Goal: Complete application form

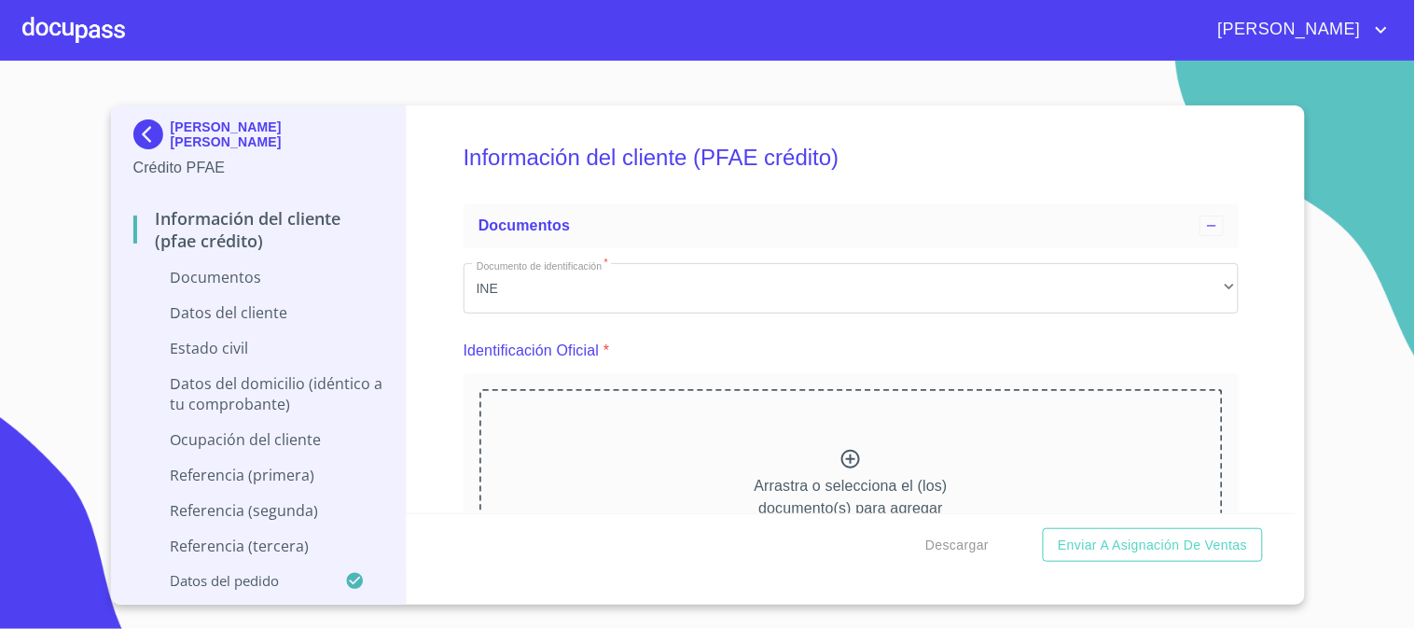
scroll to position [104, 0]
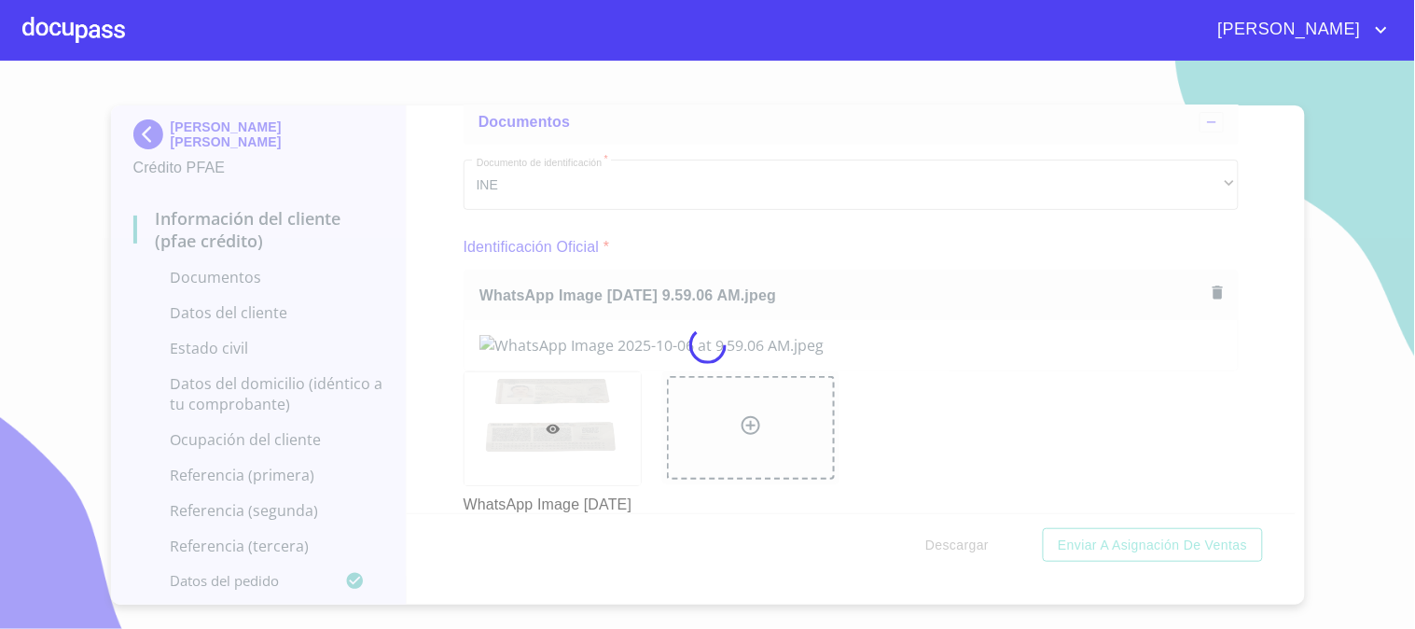
drag, startPoint x: 422, startPoint y: 392, endPoint x: 532, endPoint y: 390, distance: 111.0
click at [422, 392] on div at bounding box center [707, 345] width 1415 height 568
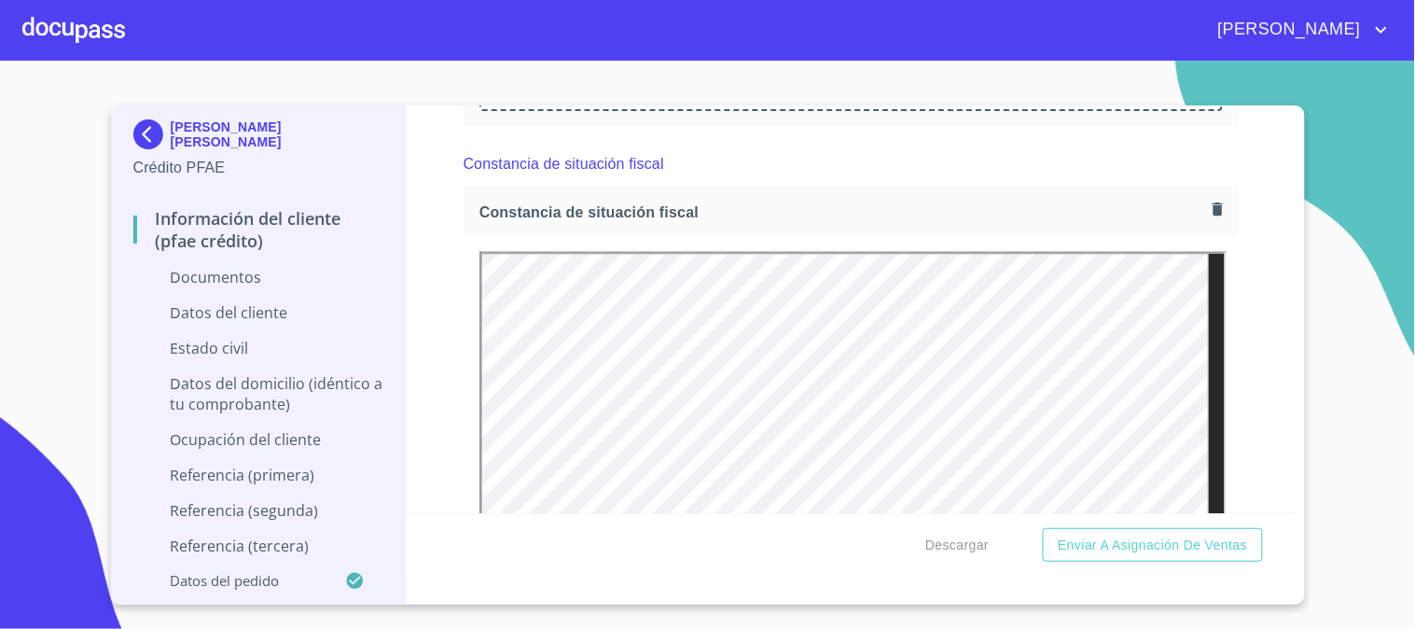
scroll to position [2613, 0]
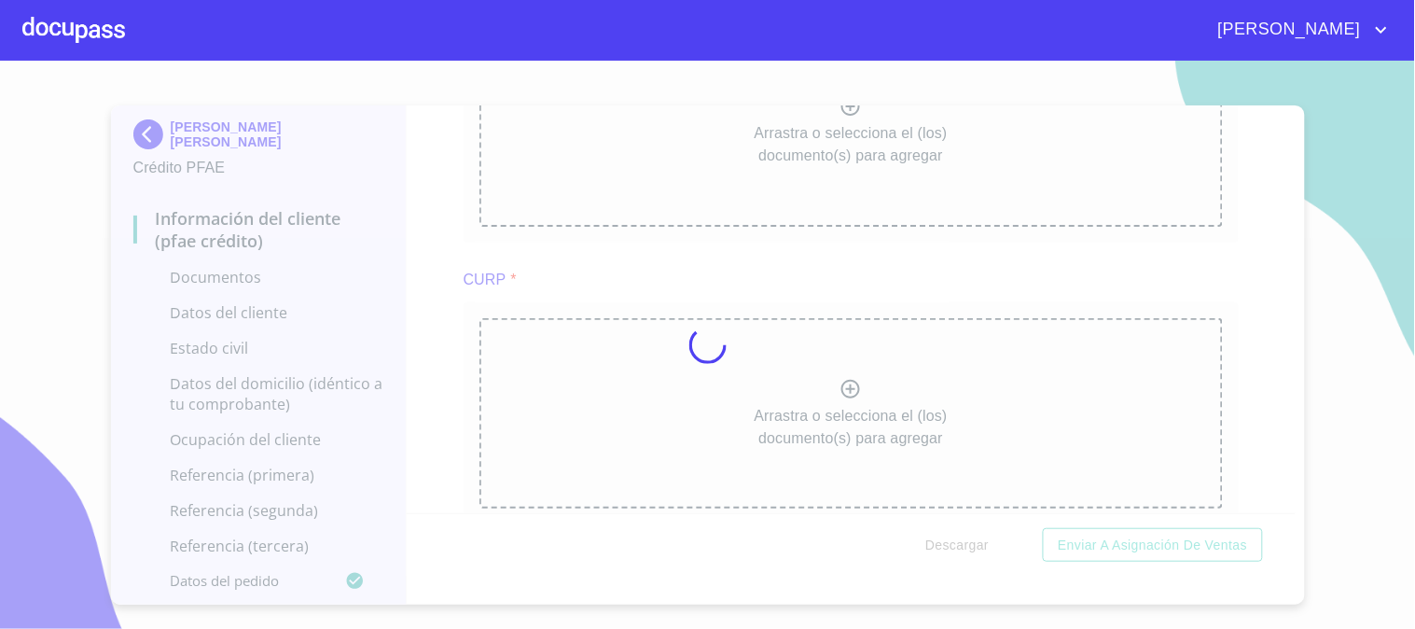
drag, startPoint x: 421, startPoint y: 326, endPoint x: 436, endPoint y: 332, distance: 15.9
click at [421, 326] on div at bounding box center [707, 345] width 1415 height 568
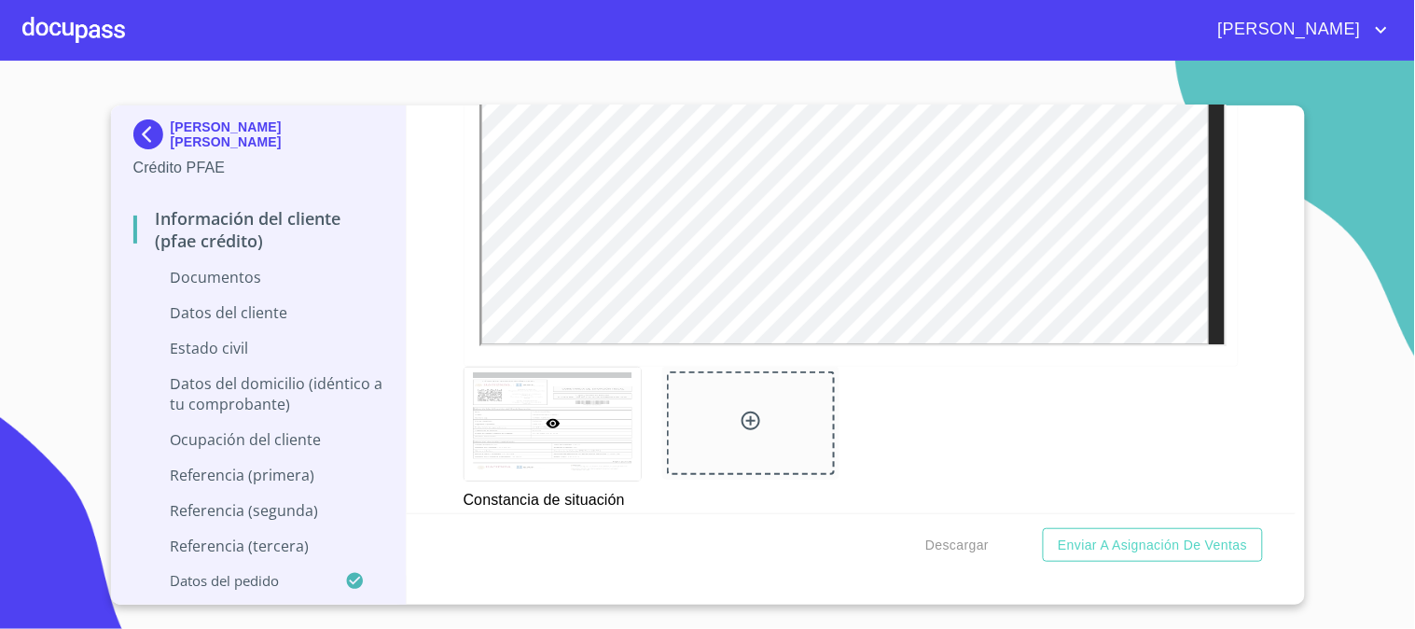
scroll to position [3442, 0]
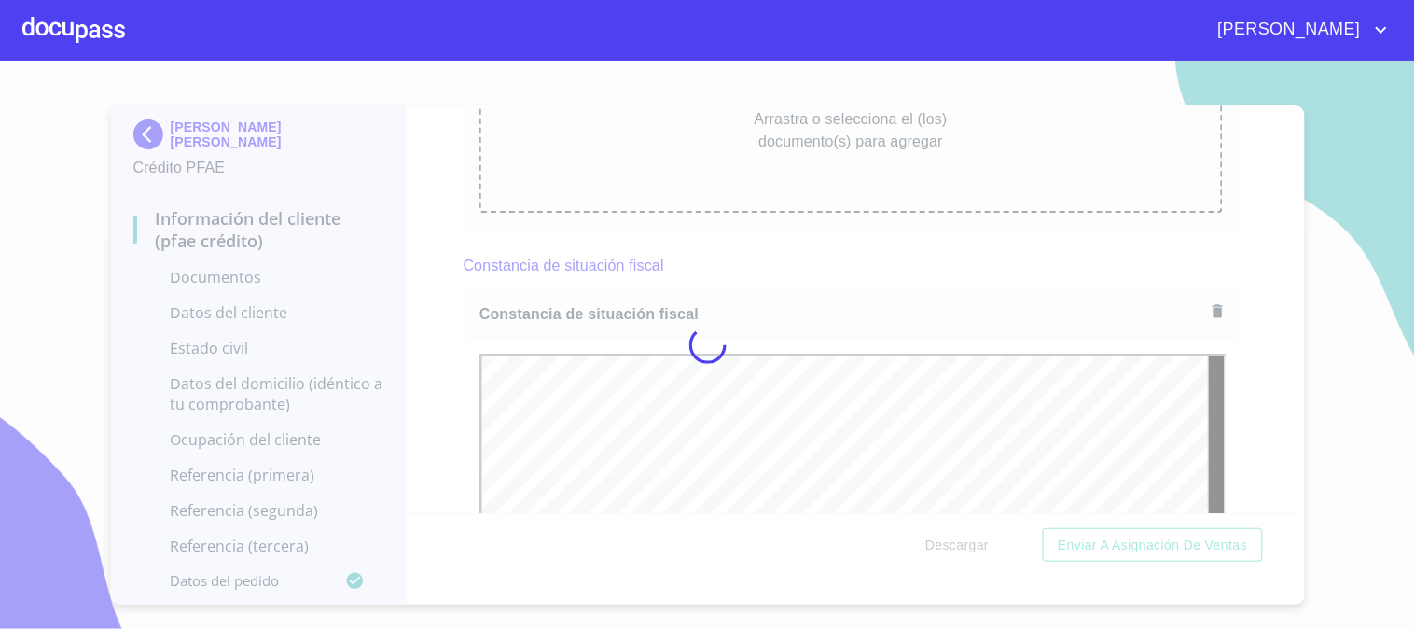
click at [440, 298] on div at bounding box center [707, 345] width 1415 height 568
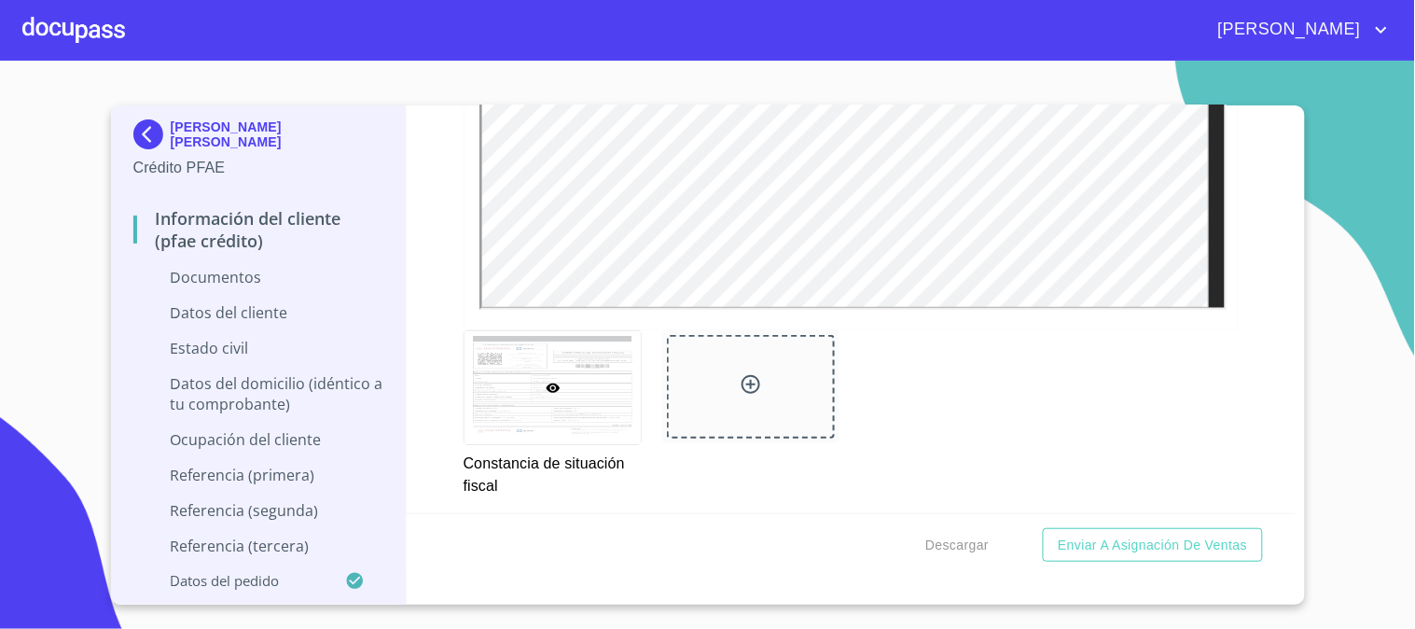
scroll to position [4167, 0]
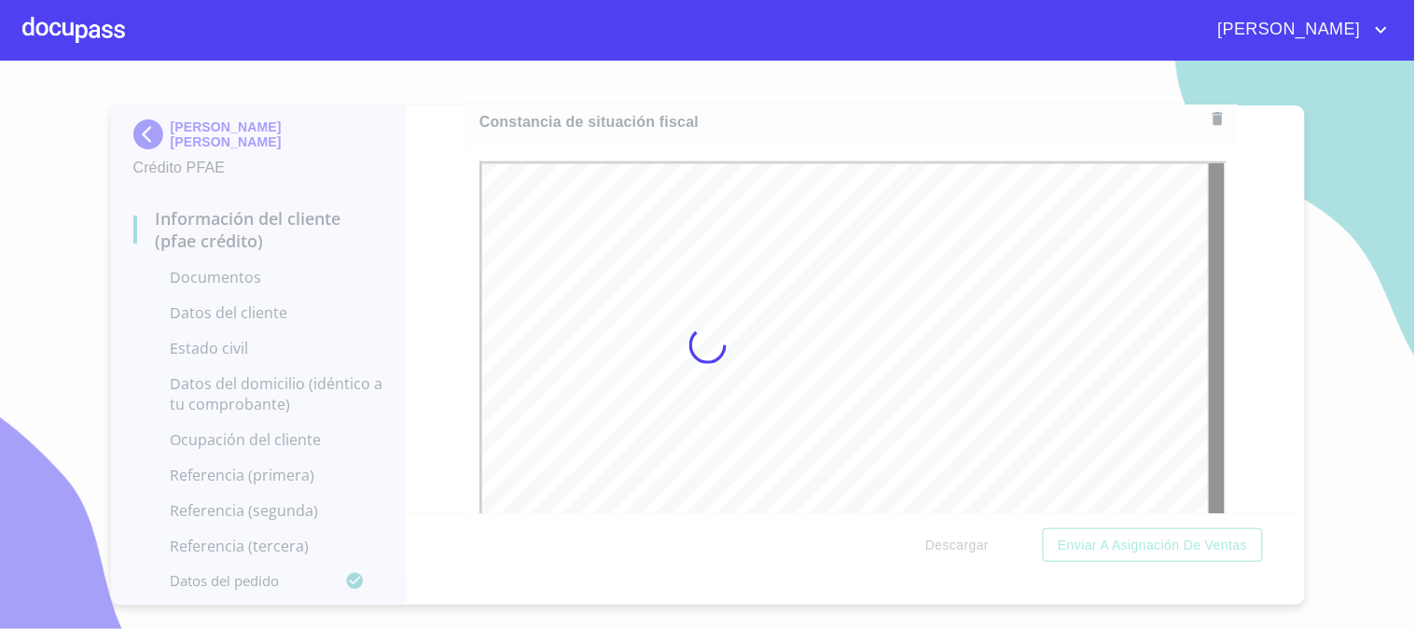
click at [389, 407] on div at bounding box center [707, 345] width 1415 height 568
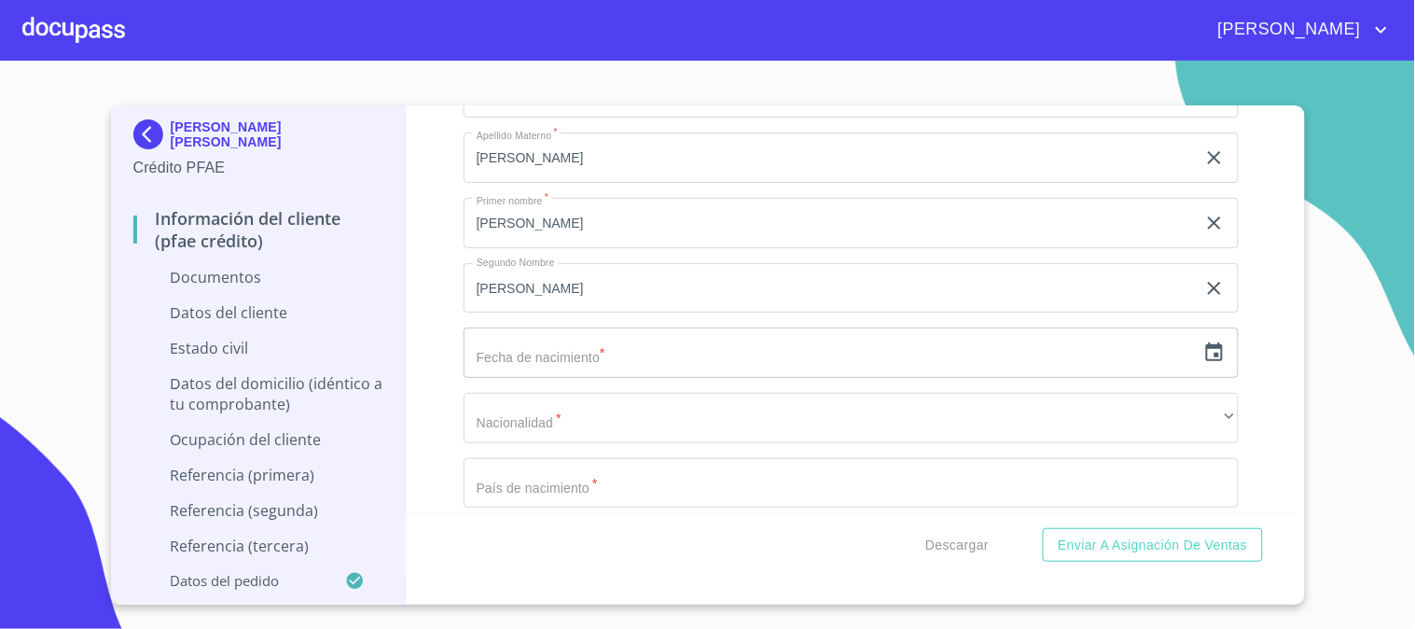
scroll to position [4996, 0]
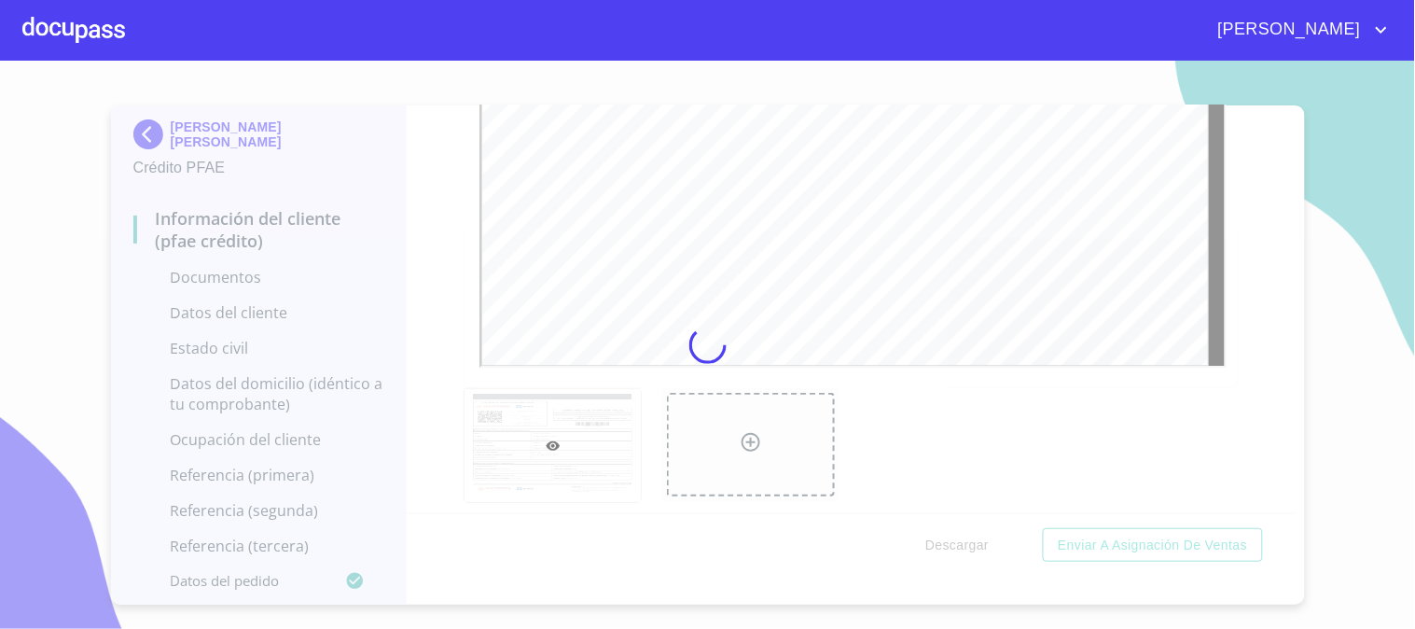
drag, startPoint x: 449, startPoint y: 339, endPoint x: 541, endPoint y: 392, distance: 106.1
click at [449, 339] on div at bounding box center [707, 345] width 1415 height 568
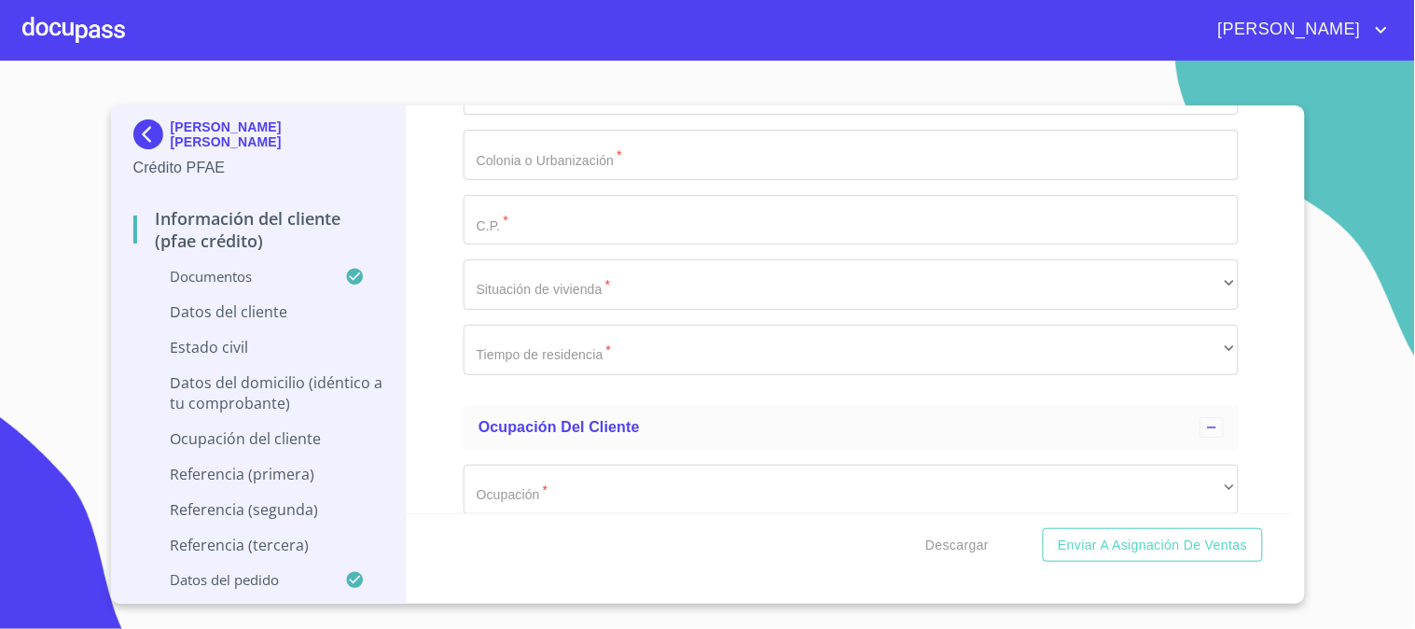
scroll to position [6964, 0]
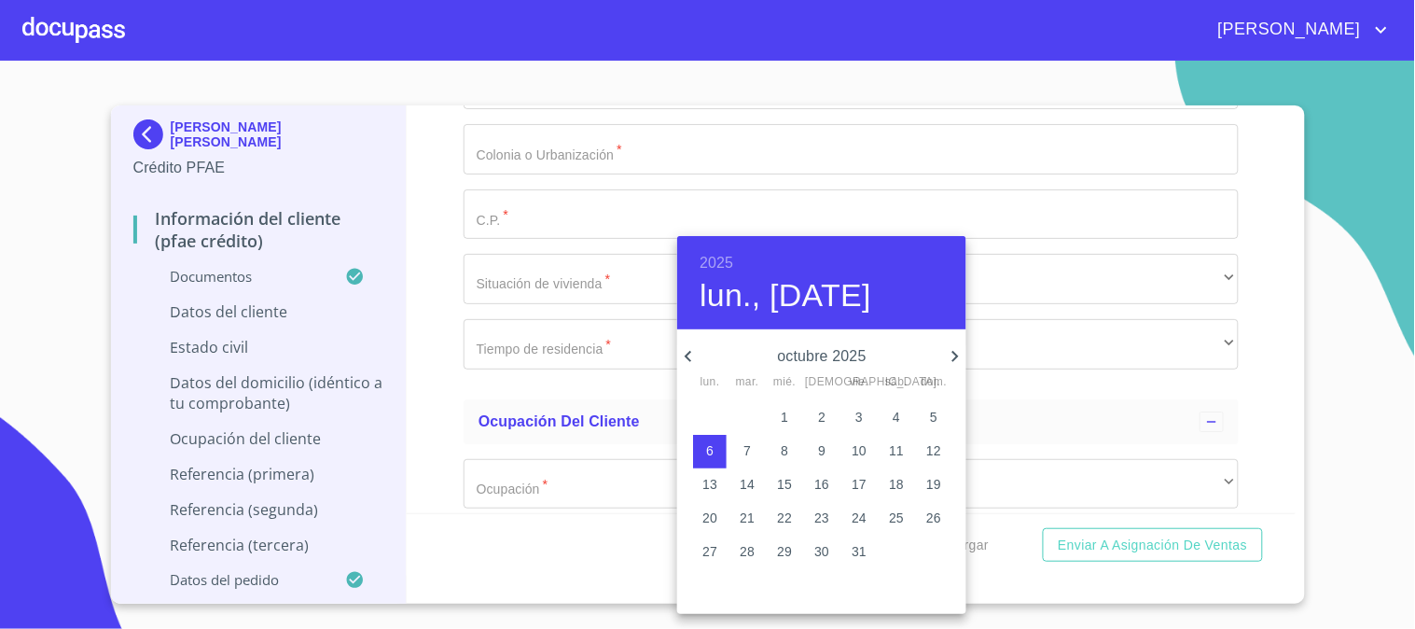
click at [731, 250] on h6 "2025" at bounding box center [716, 263] width 34 height 26
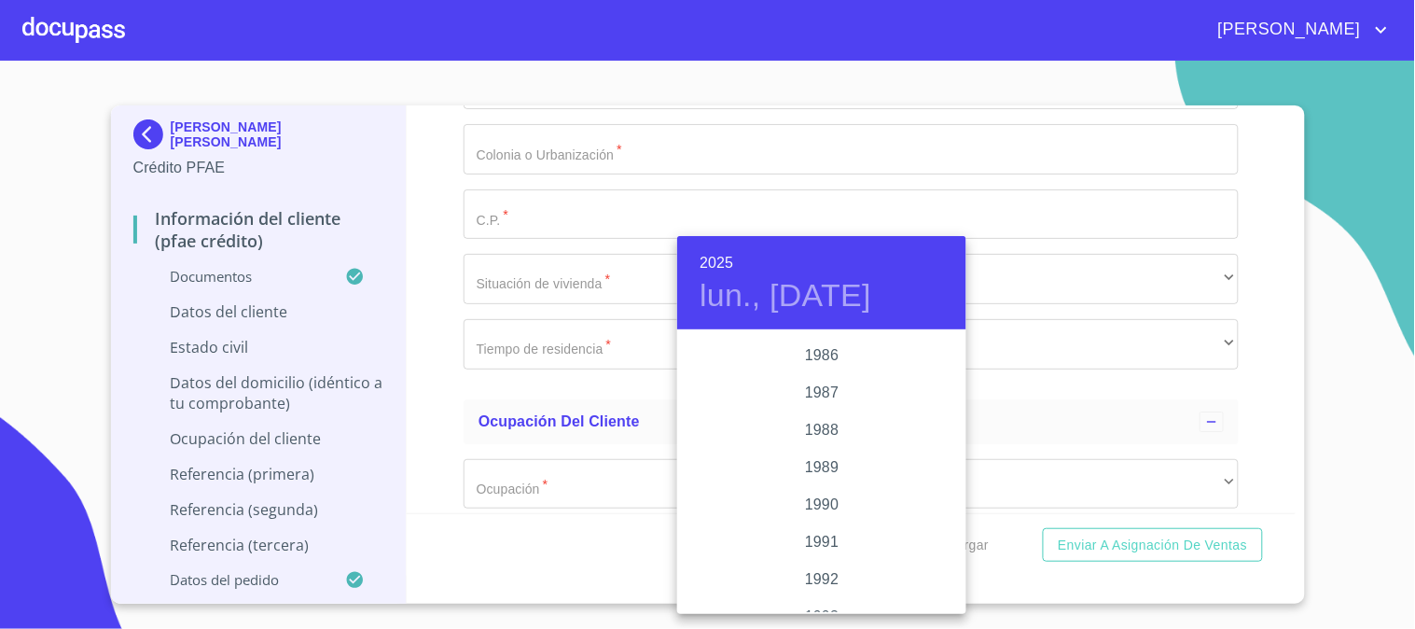
scroll to position [2374, 0]
click at [821, 439] on div "1991" at bounding box center [821, 438] width 289 height 37
type input "6 de oct. de 1991"
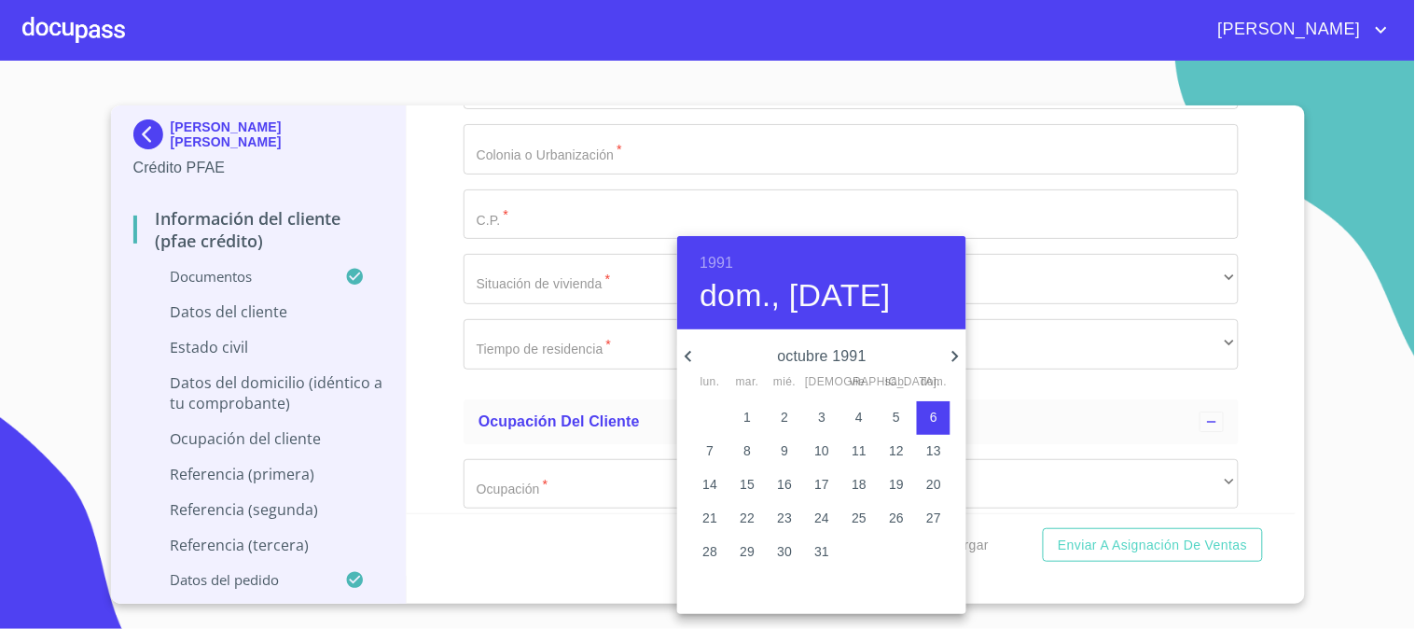
click at [602, 289] on div at bounding box center [707, 314] width 1415 height 629
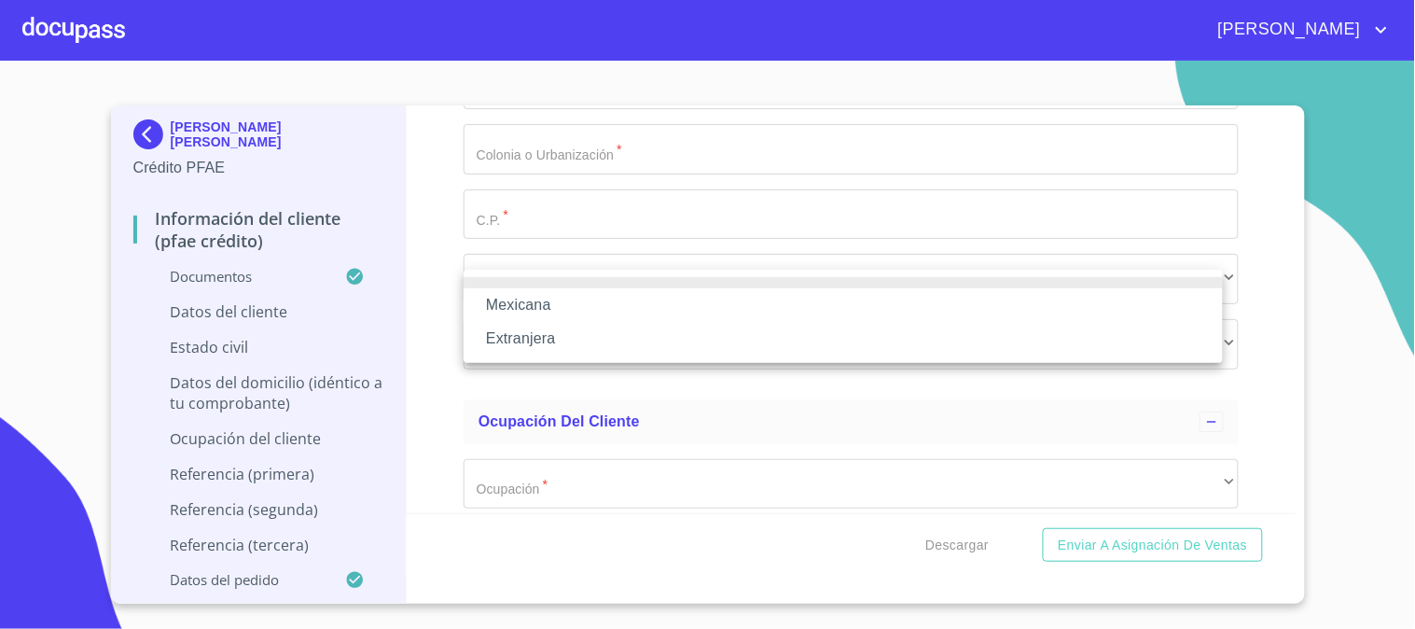
click at [703, 310] on li "Mexicana" at bounding box center [842, 305] width 759 height 34
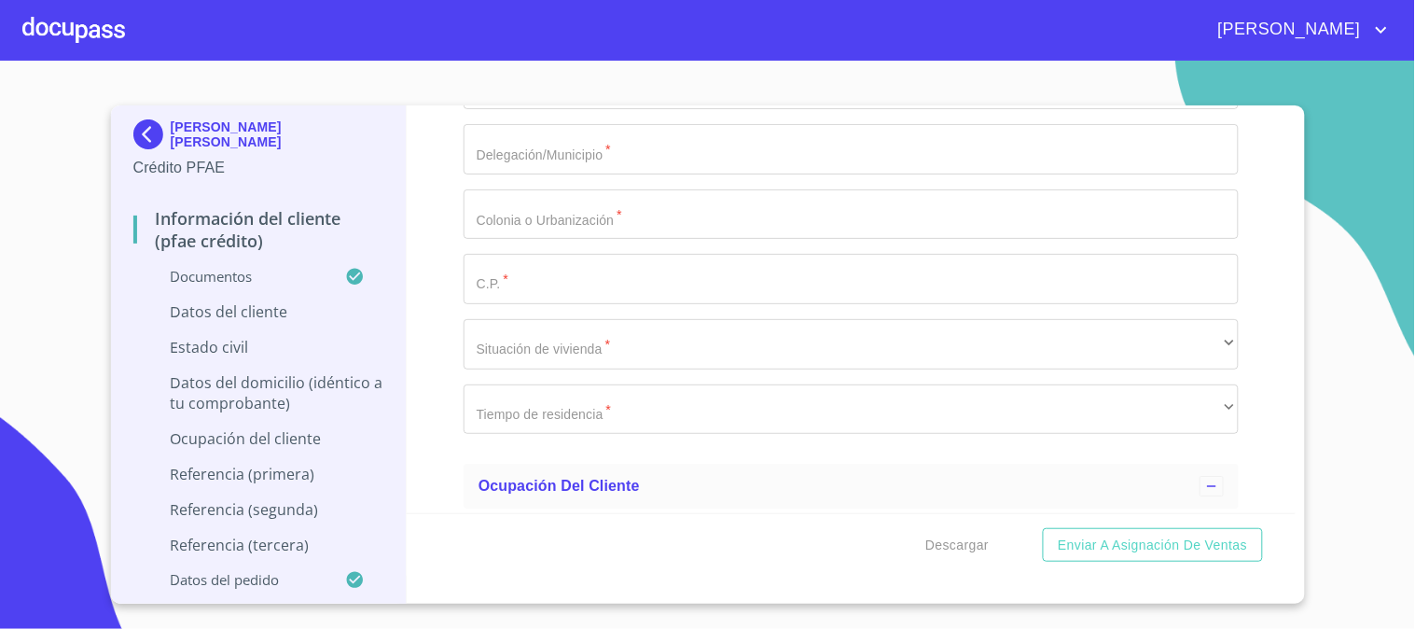
type input "m"
type input "[GEOGRAPHIC_DATA]"
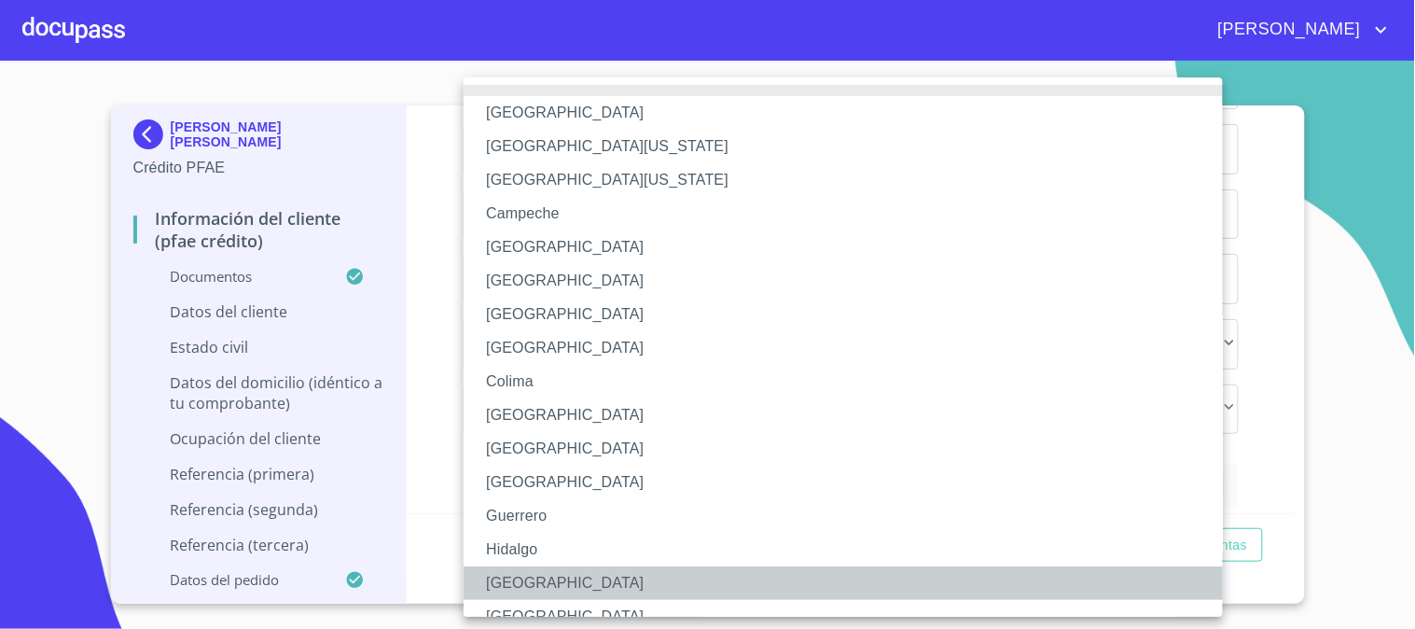
click at [572, 583] on li "[GEOGRAPHIC_DATA]" at bounding box center [850, 583] width 775 height 34
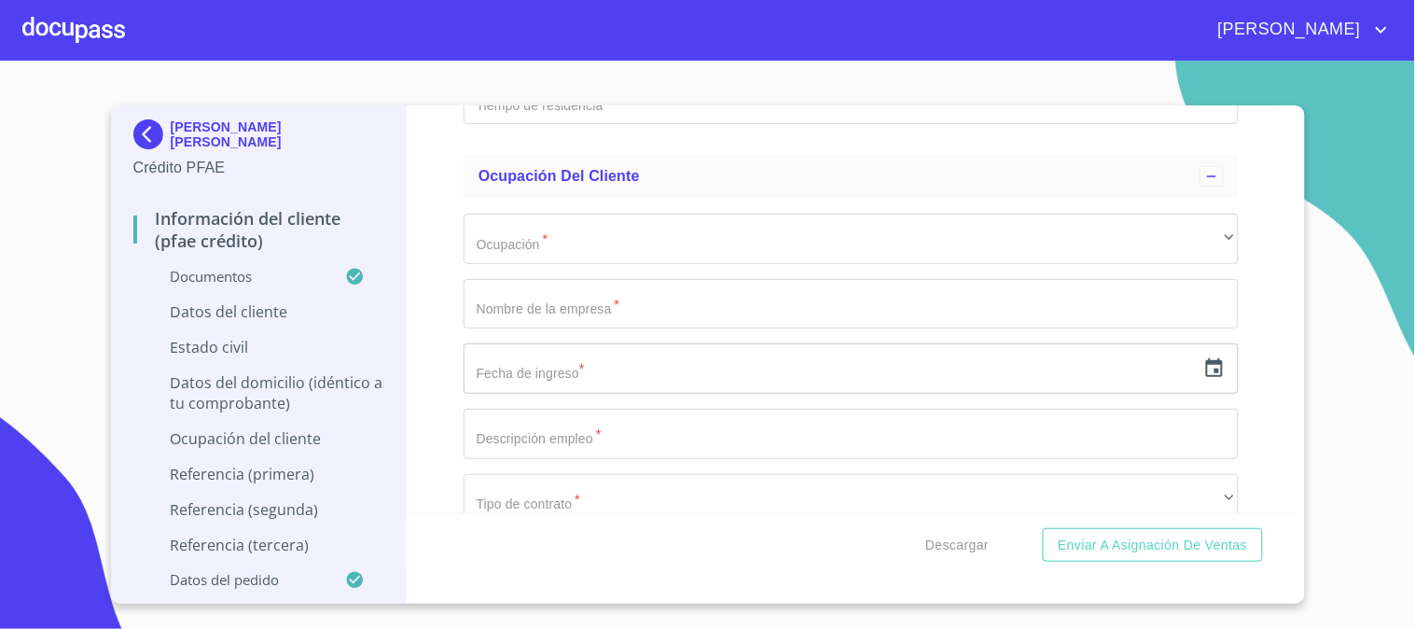
scroll to position [7276, 0]
paste input "PASK910509MJCDNR01"
type input "PASK910509MJCDNR01"
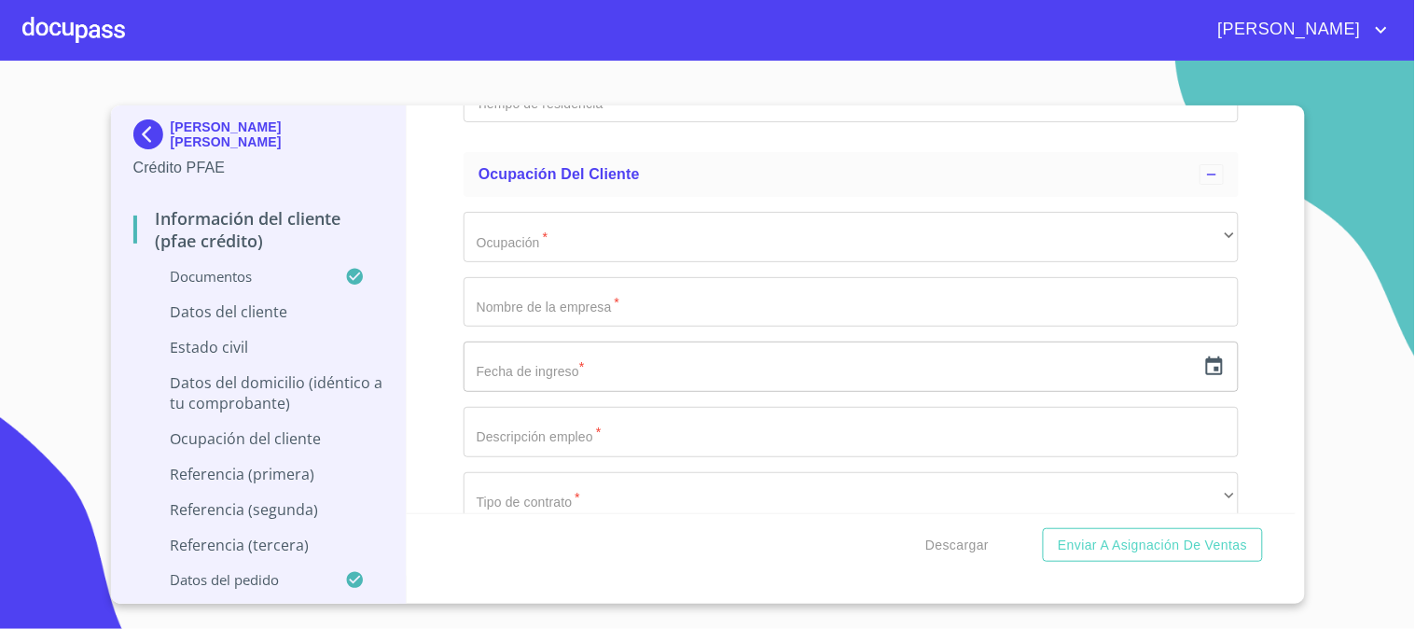
paste input "PASK910509"
paste input "T93"
type input "PASK910509T93"
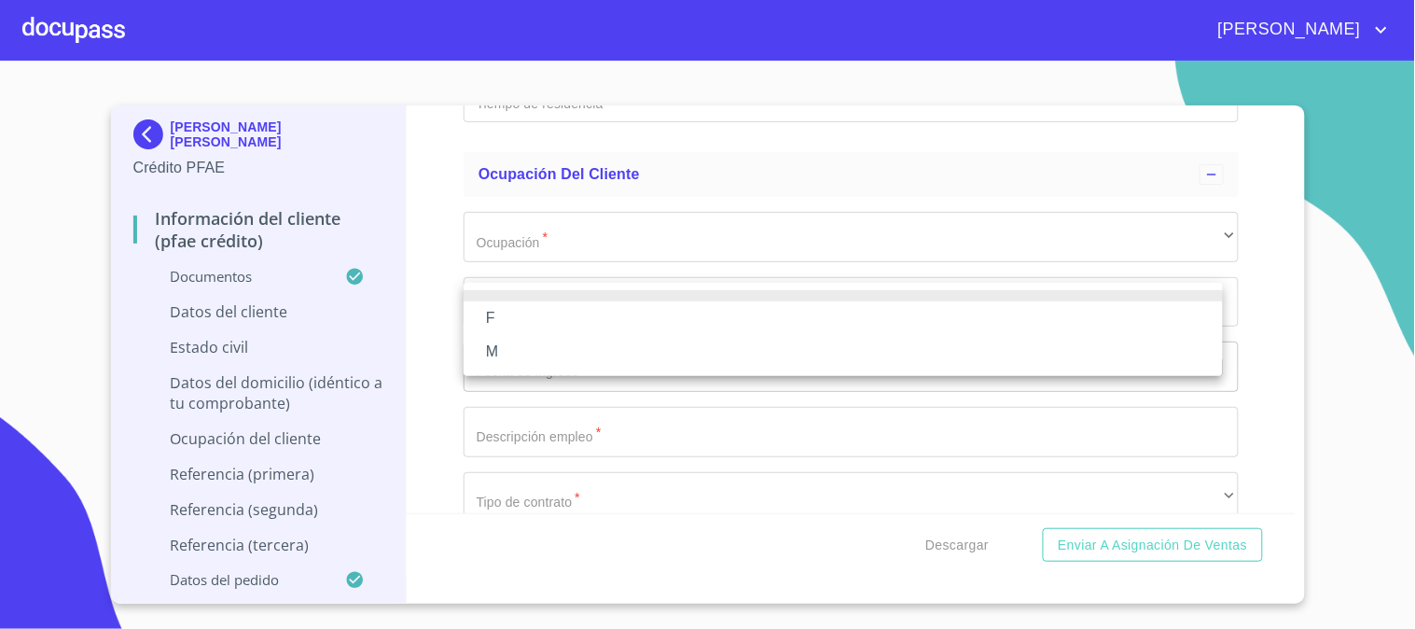
click at [516, 320] on li "F" at bounding box center [842, 318] width 759 height 34
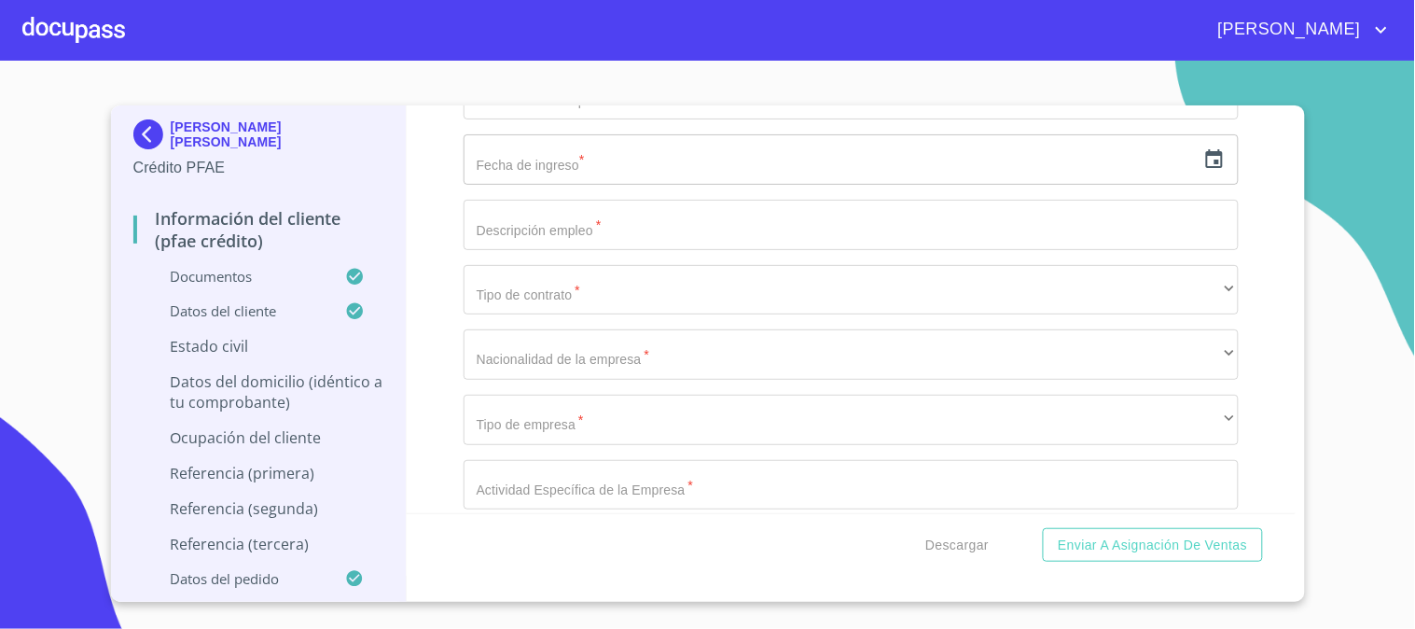
type input "2329584124"
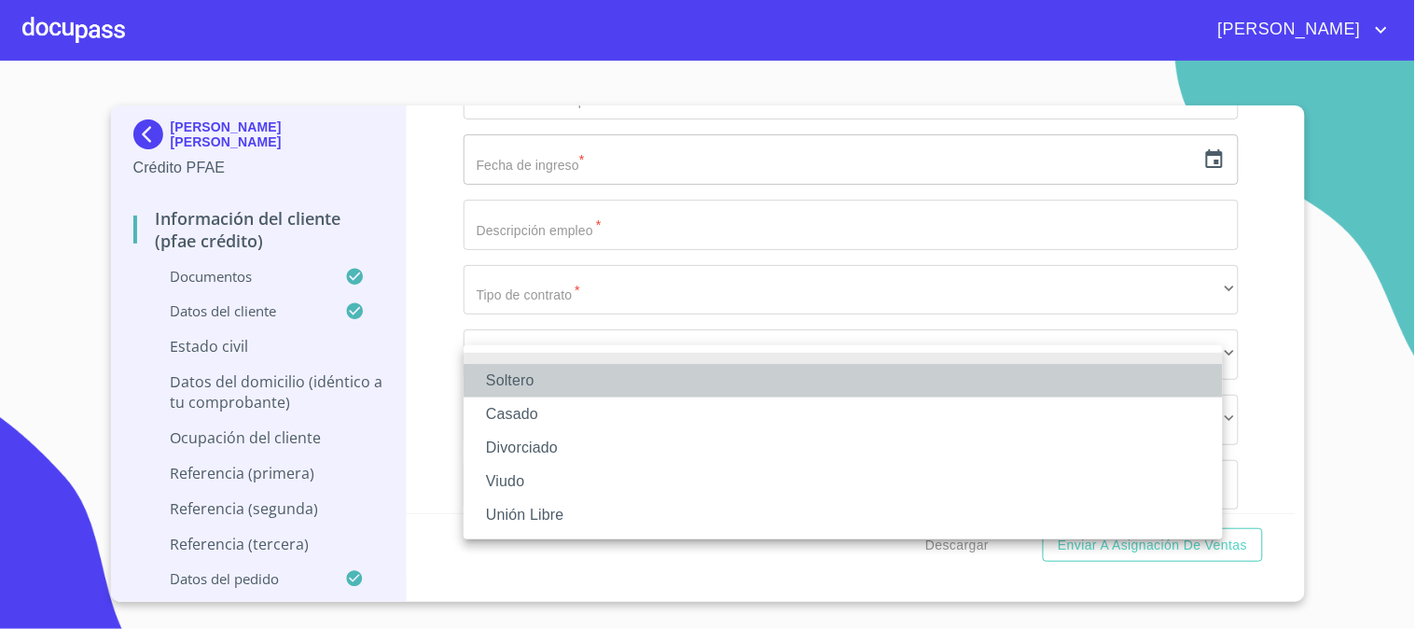
click at [566, 377] on li "Soltero" at bounding box center [842, 381] width 759 height 34
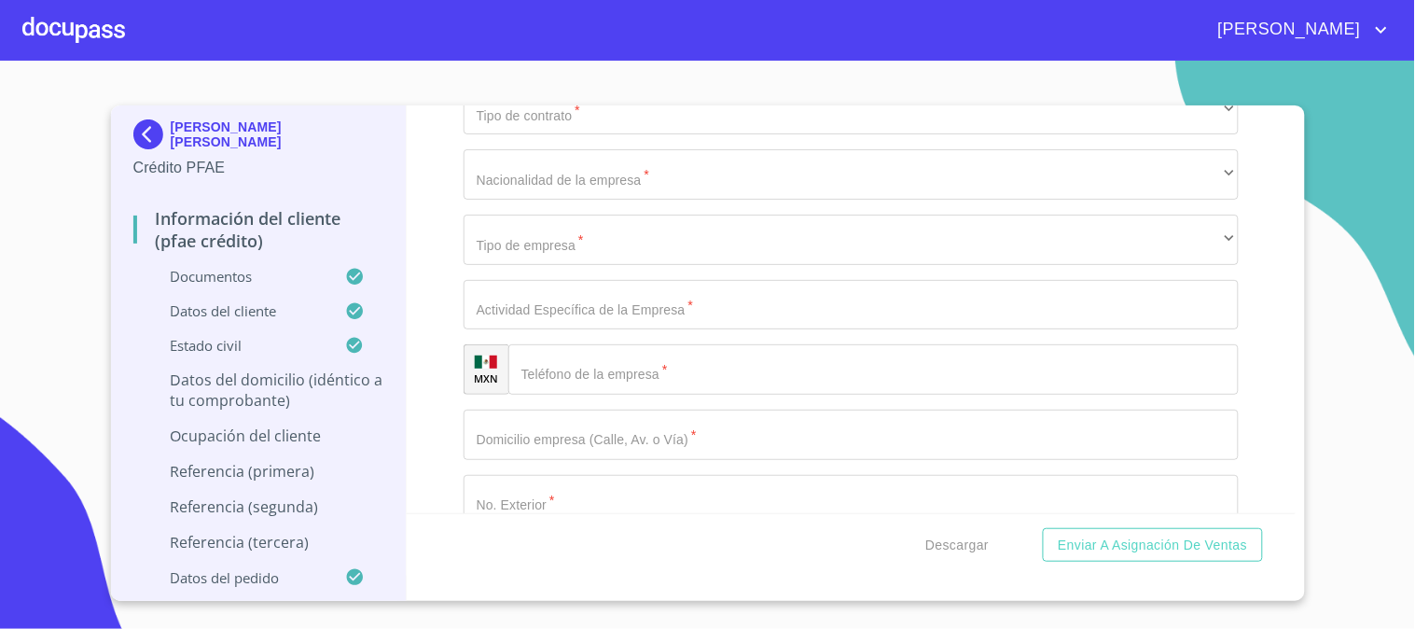
scroll to position [7793, 0]
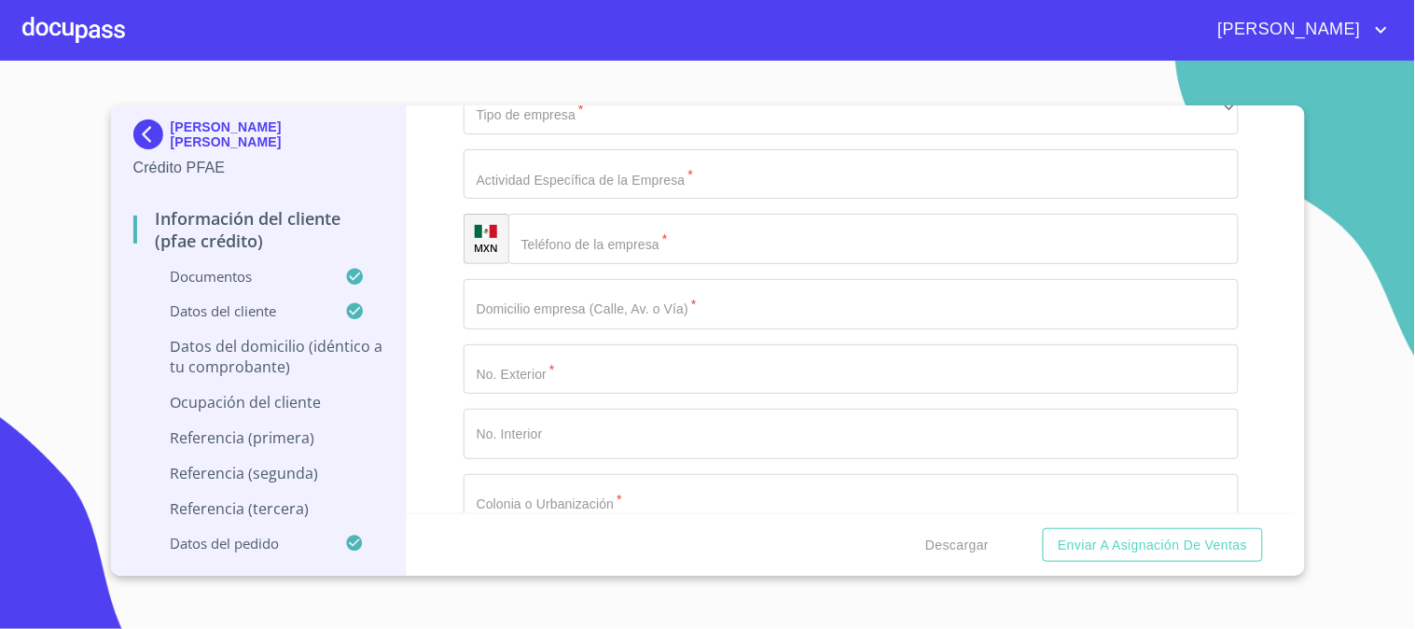
type input "C"
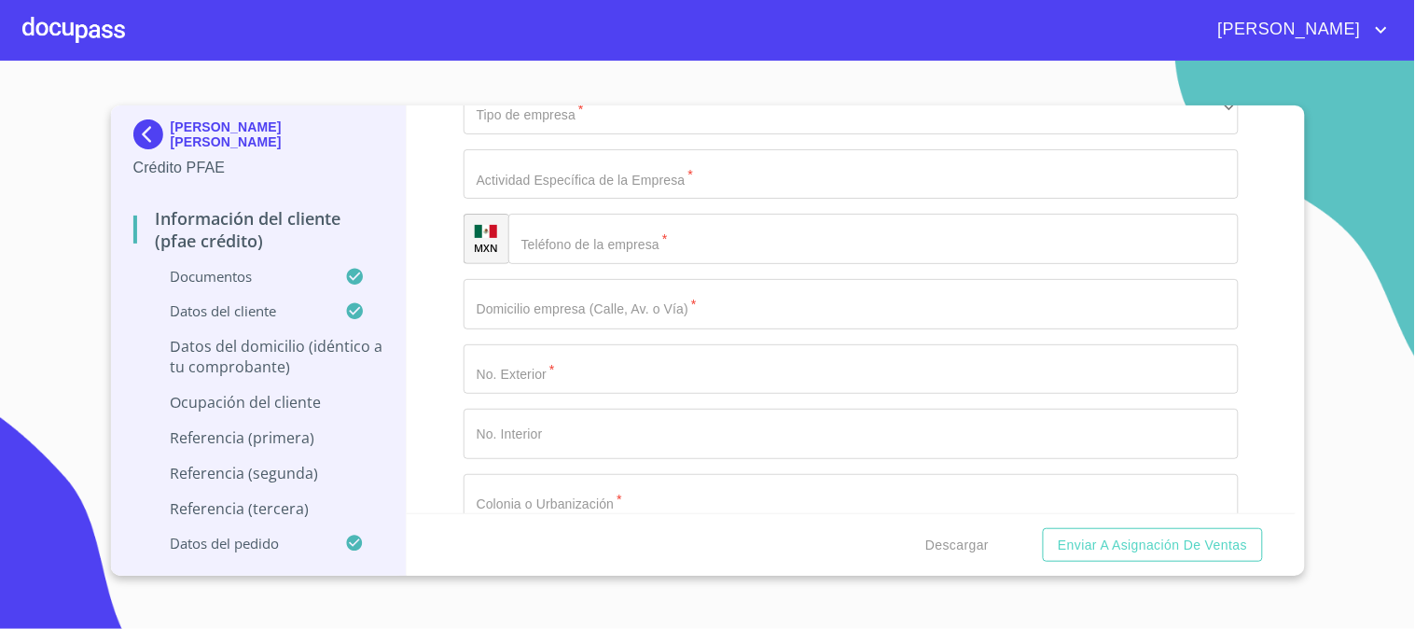
type input "MORELOS"
type input "201"
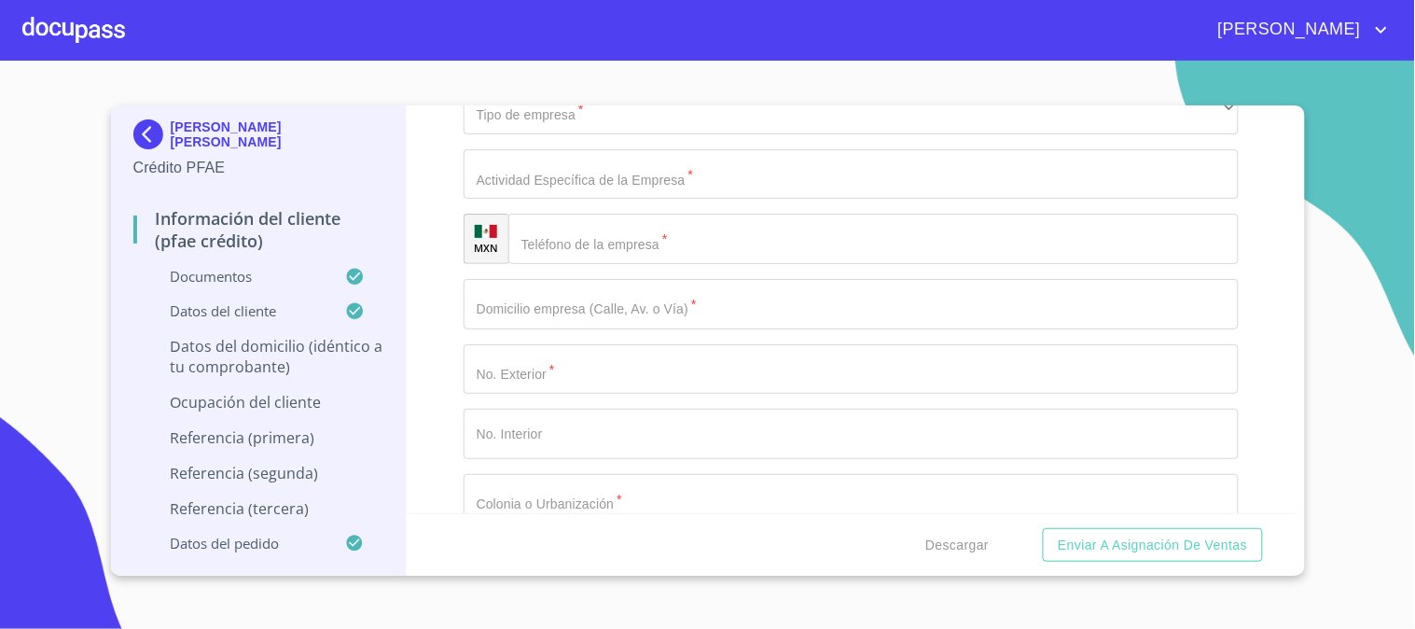
type input "EDI"
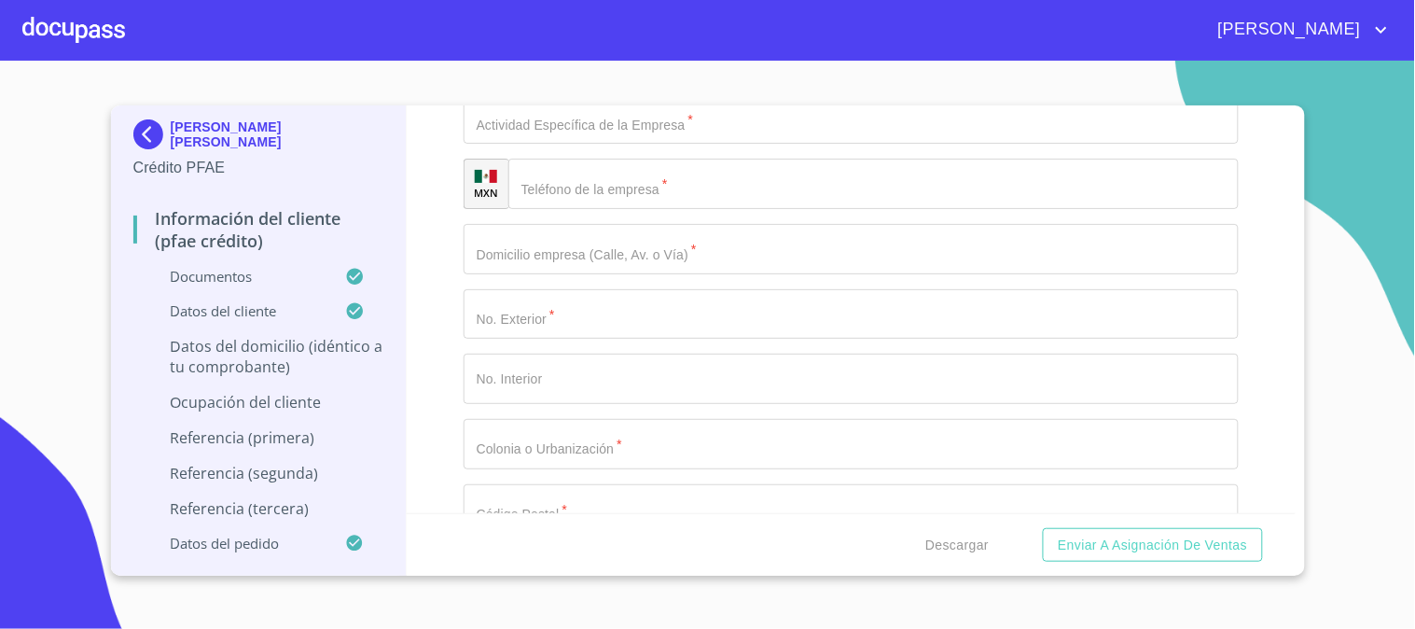
scroll to position [7897, 0]
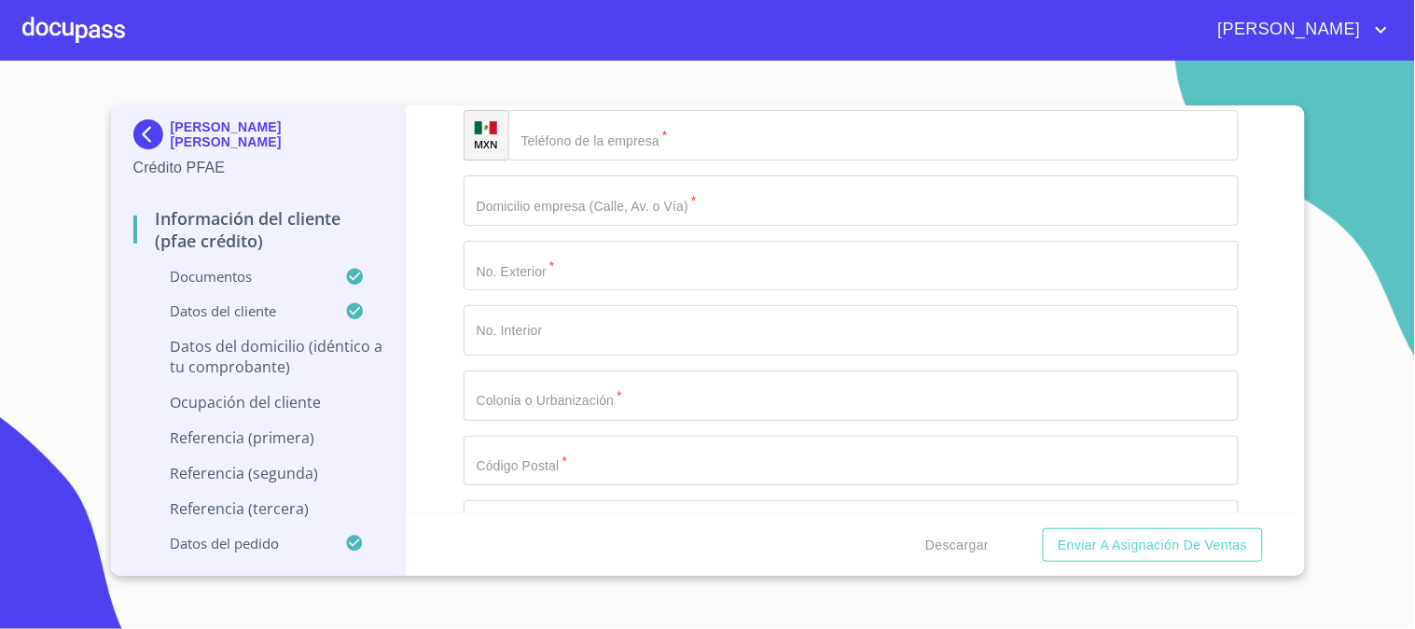
type input "[PERSON_NAME]"
type input "[GEOGRAPHIC_DATA]"
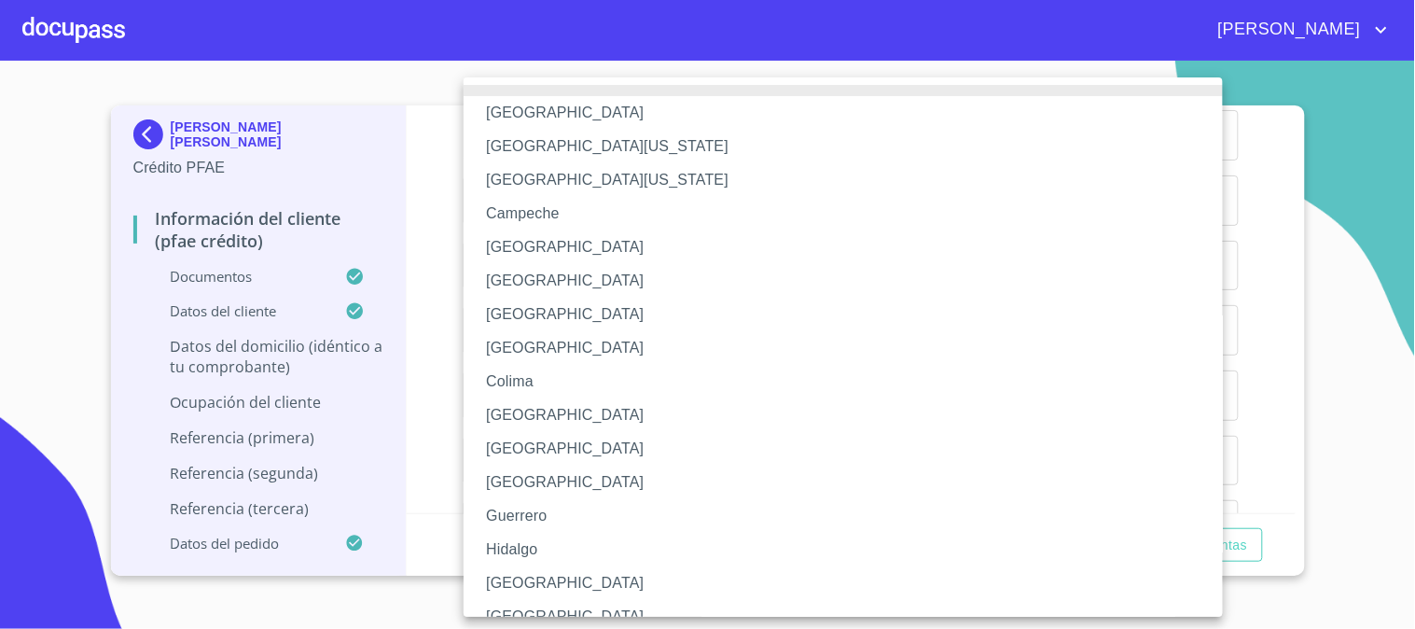
click at [532, 589] on li "[GEOGRAPHIC_DATA]" at bounding box center [850, 583] width 775 height 34
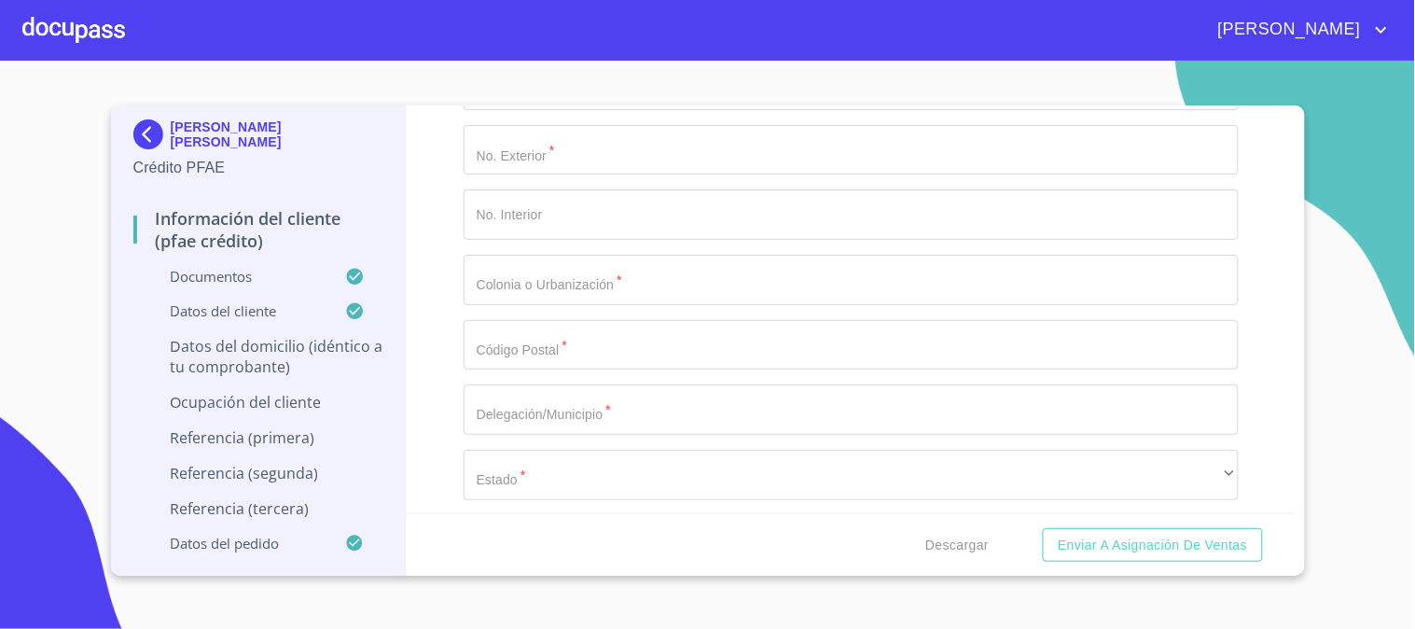
scroll to position [8105, 0]
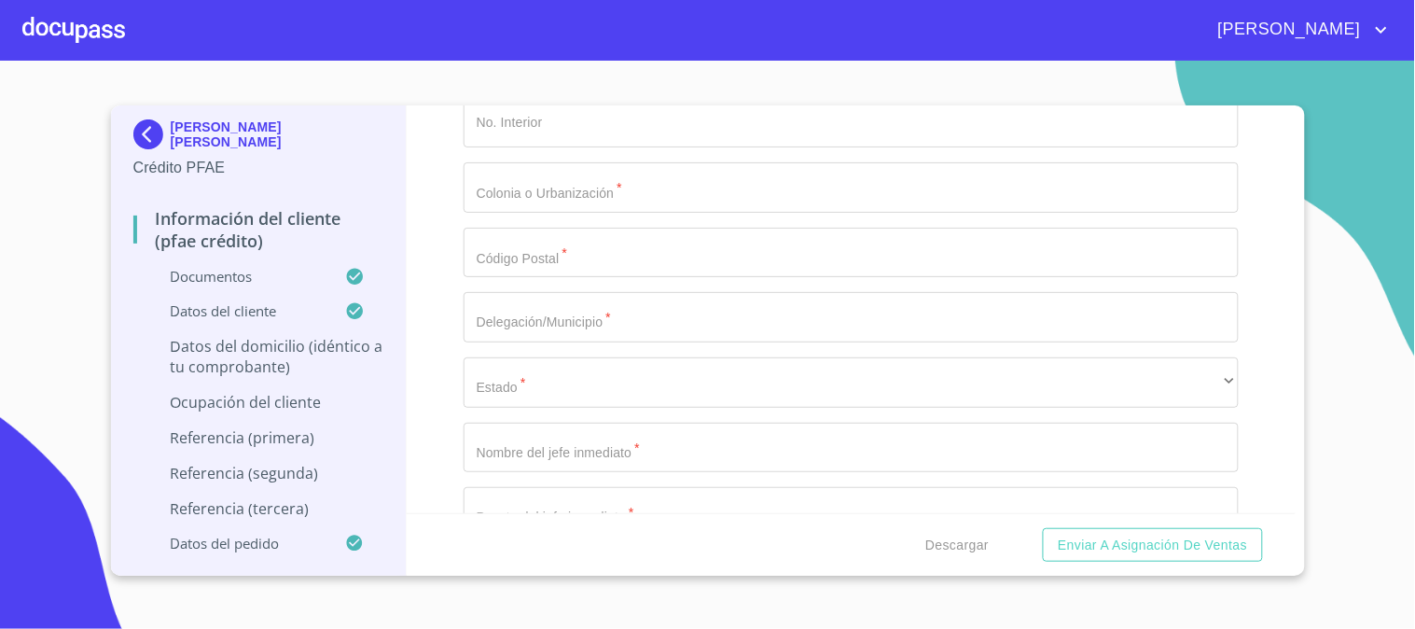
type input "ETLZATLAN"
type input "CENTRO"
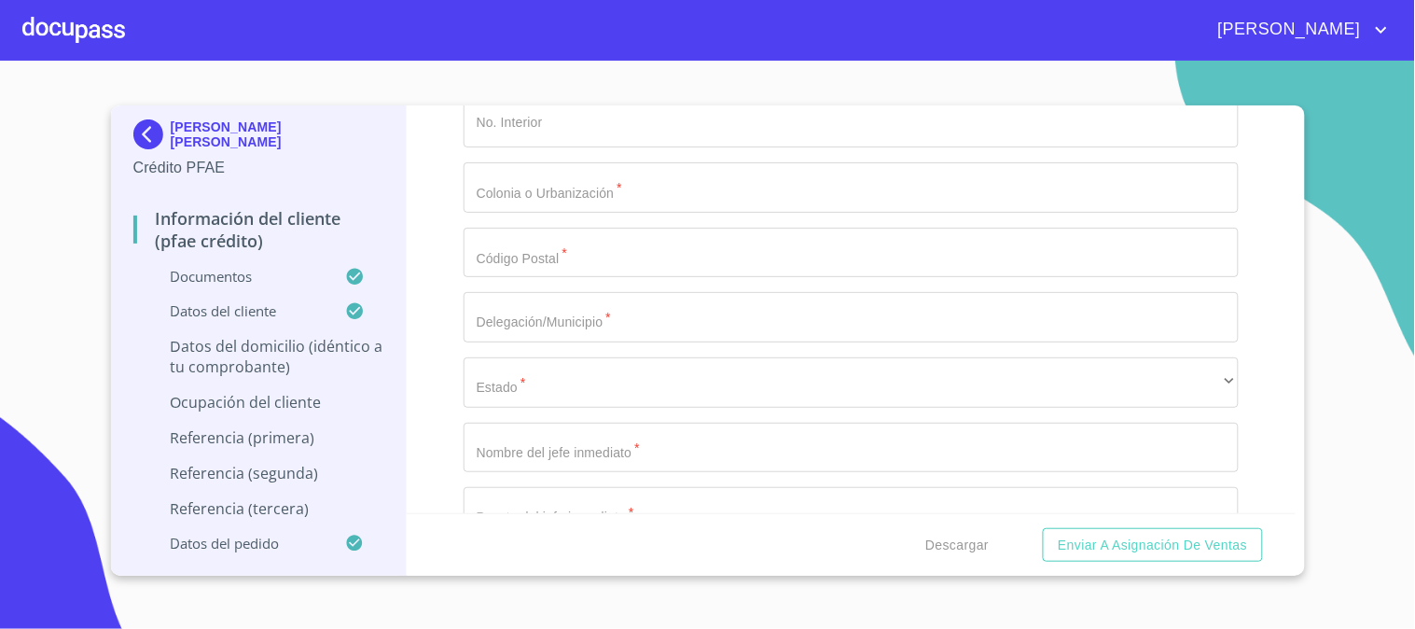
scroll to position [8208, 0]
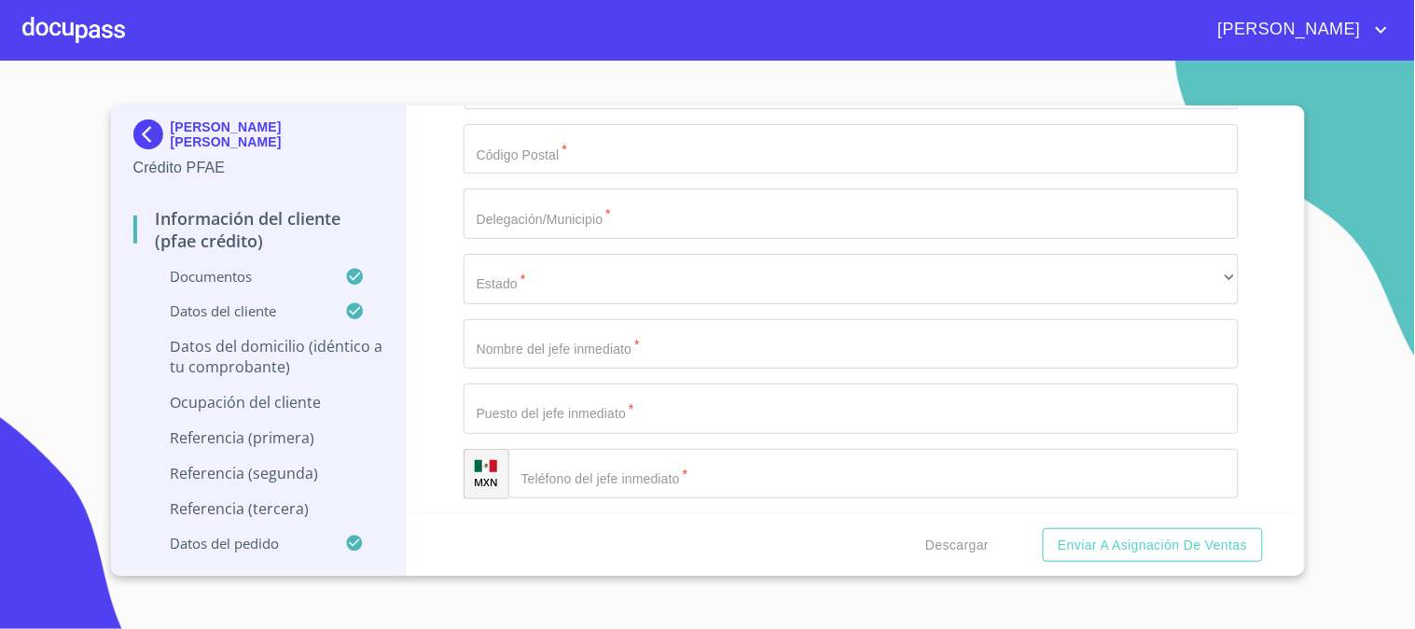
type input "46500"
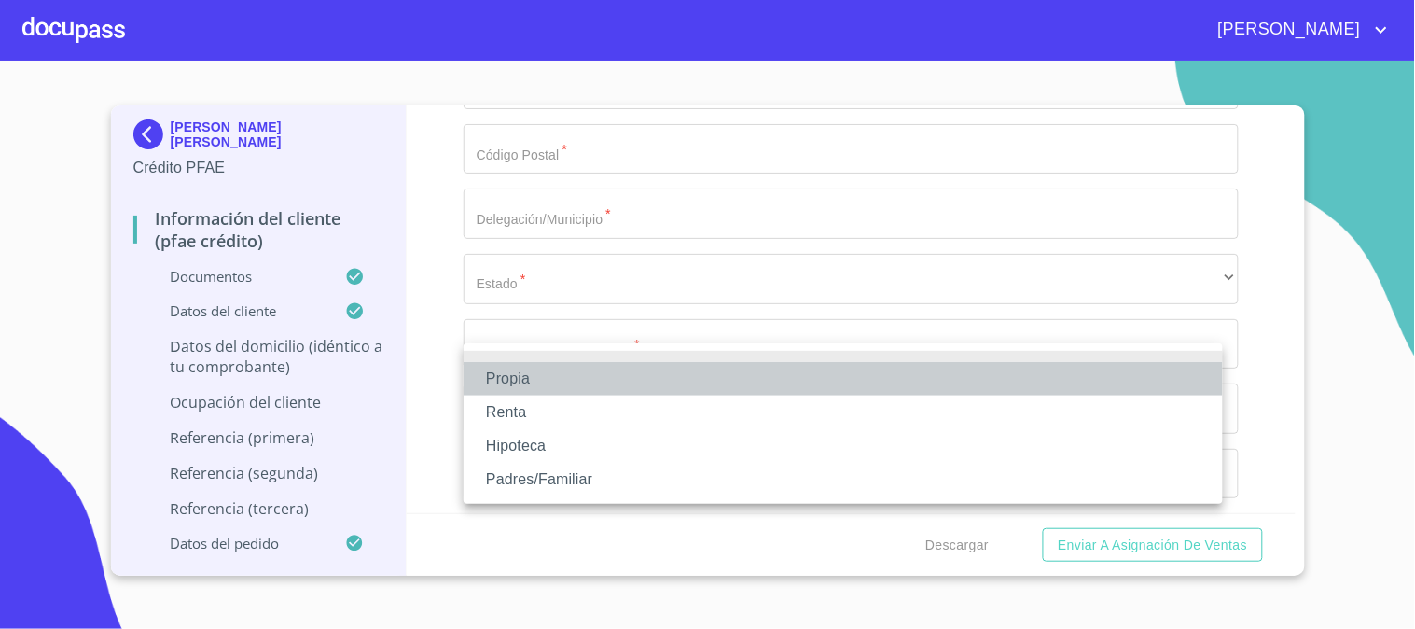
click at [649, 375] on li "Propia" at bounding box center [842, 379] width 759 height 34
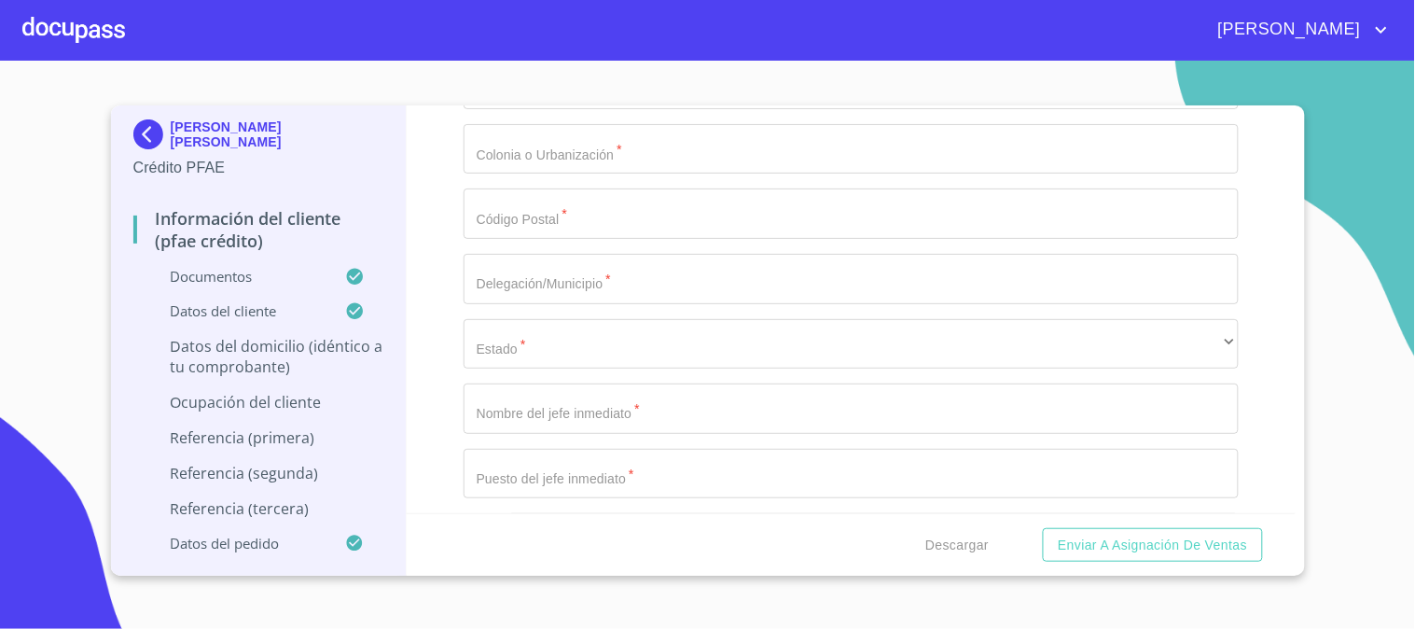
scroll to position [8415, 0]
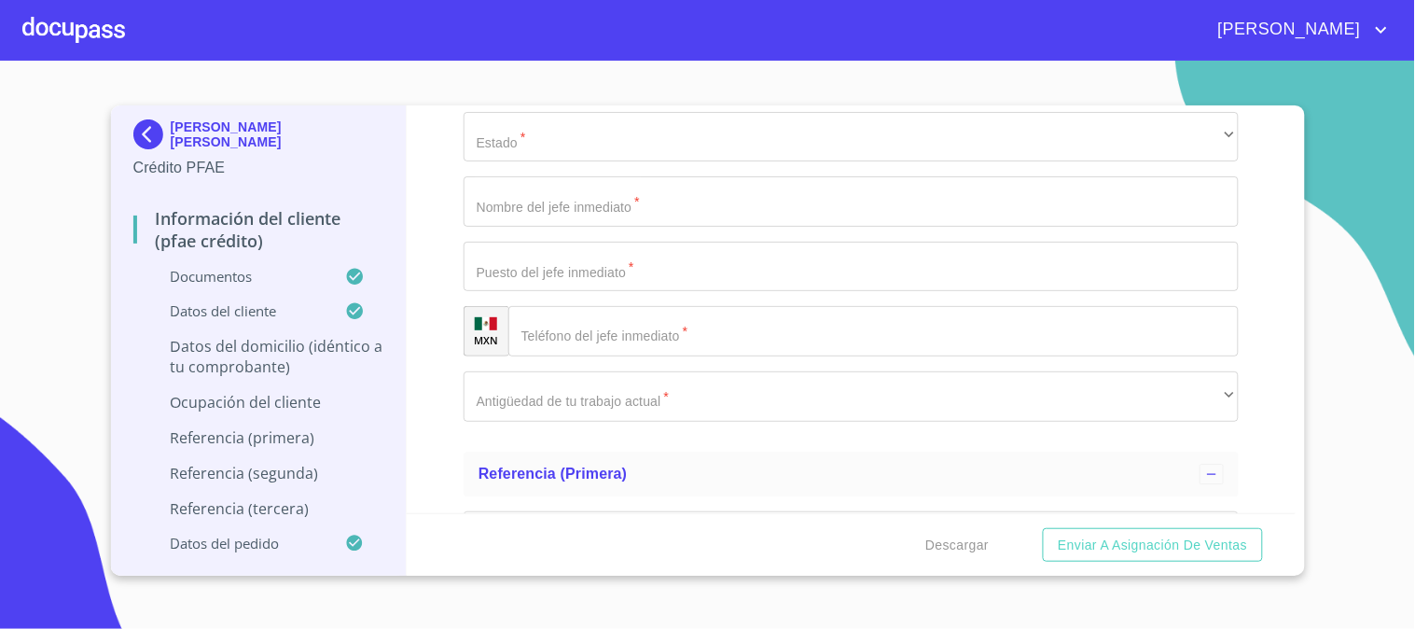
type input "$2,000,000"
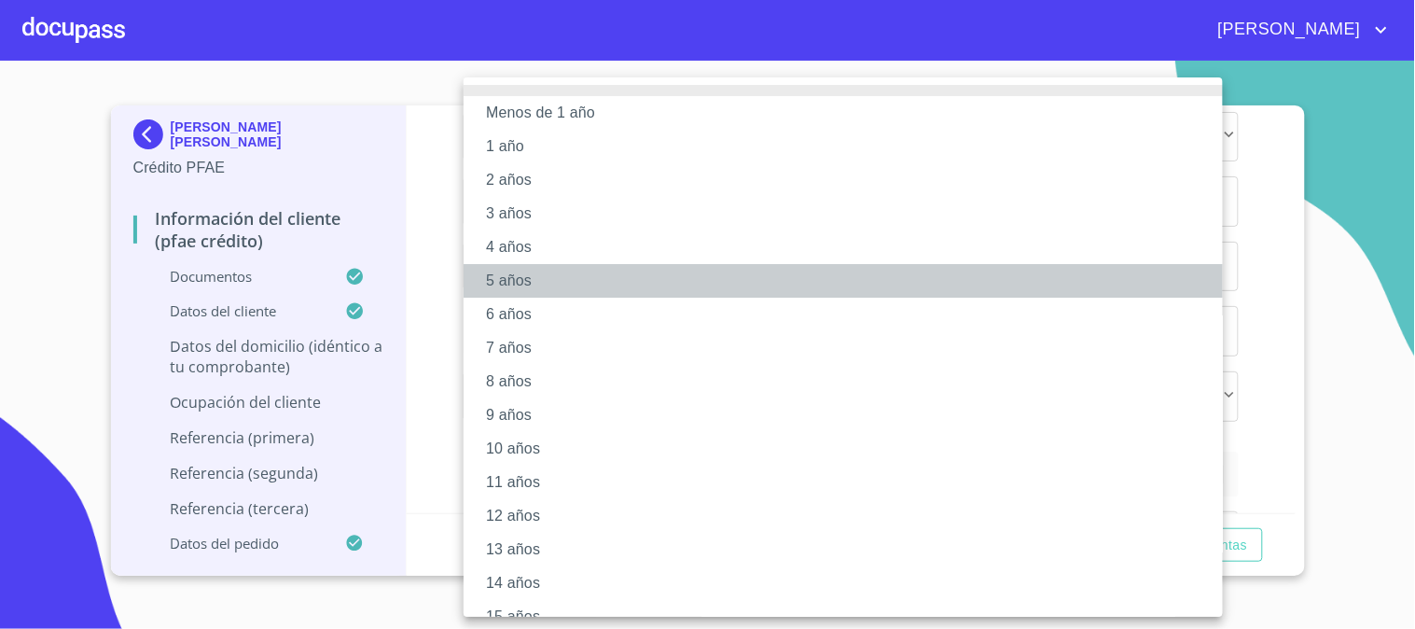
click at [566, 264] on li "5 años" at bounding box center [850, 281] width 775 height 34
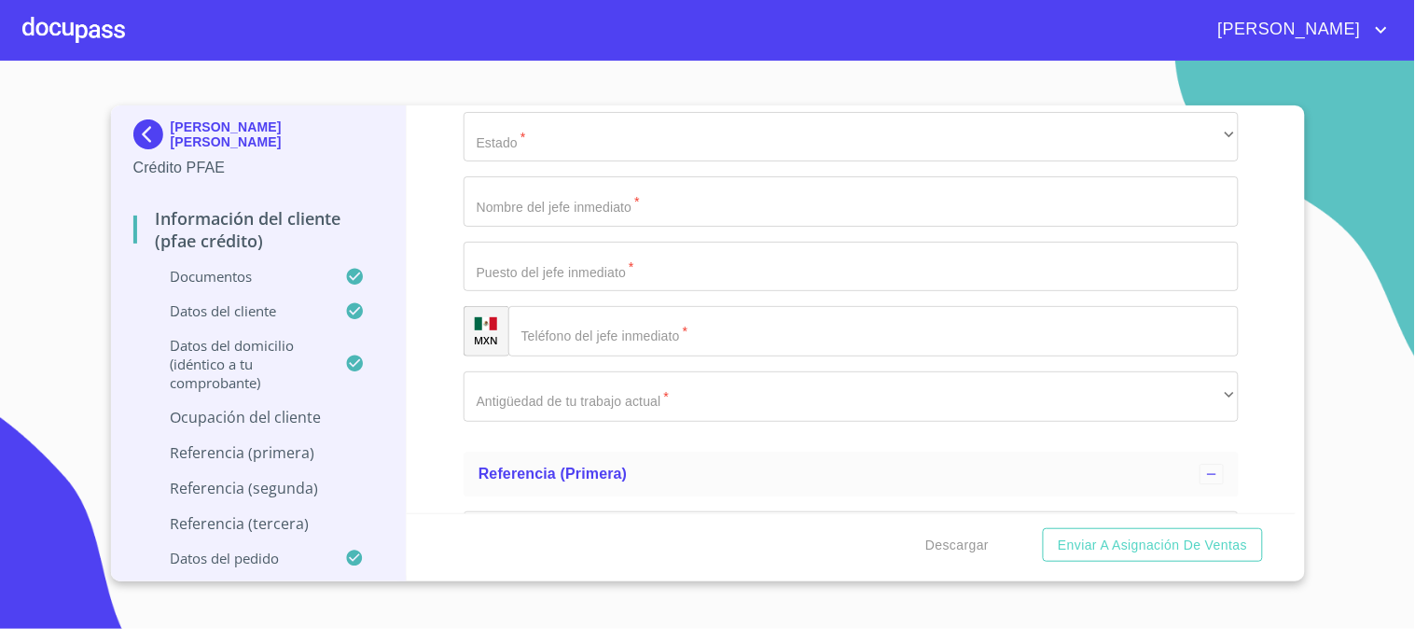
scroll to position [8622, 0]
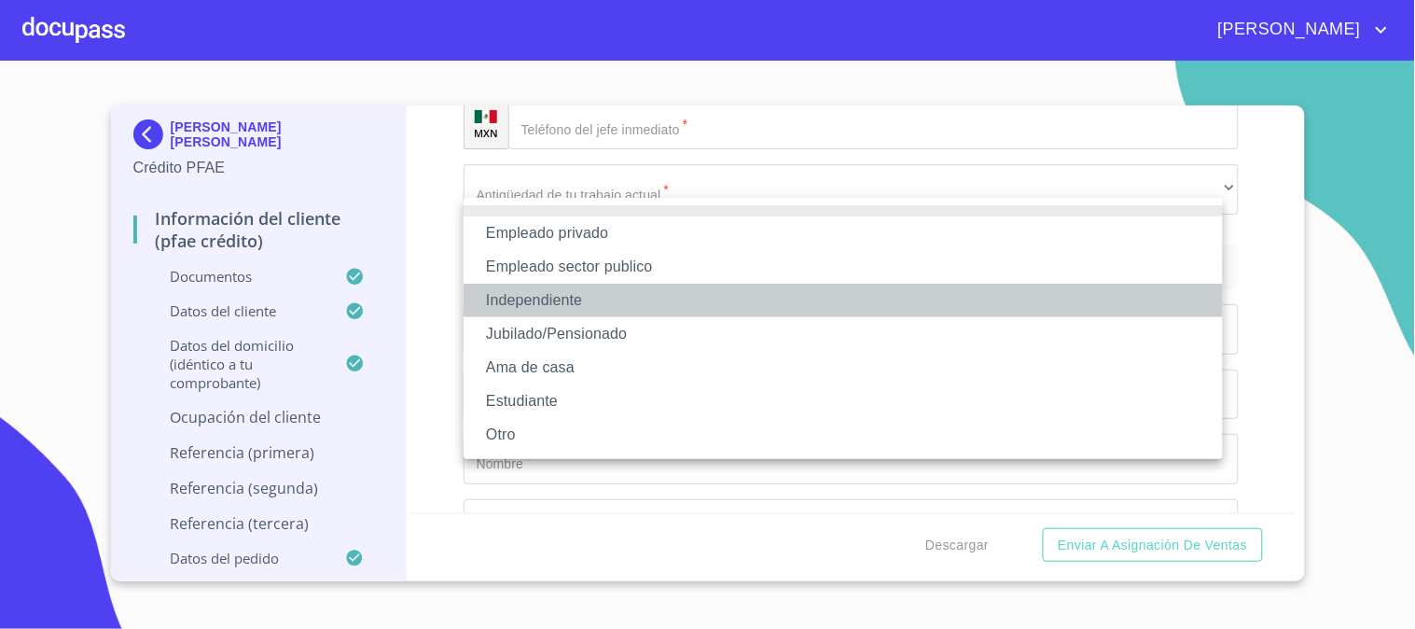
click at [590, 305] on li "Independiente" at bounding box center [842, 300] width 759 height 34
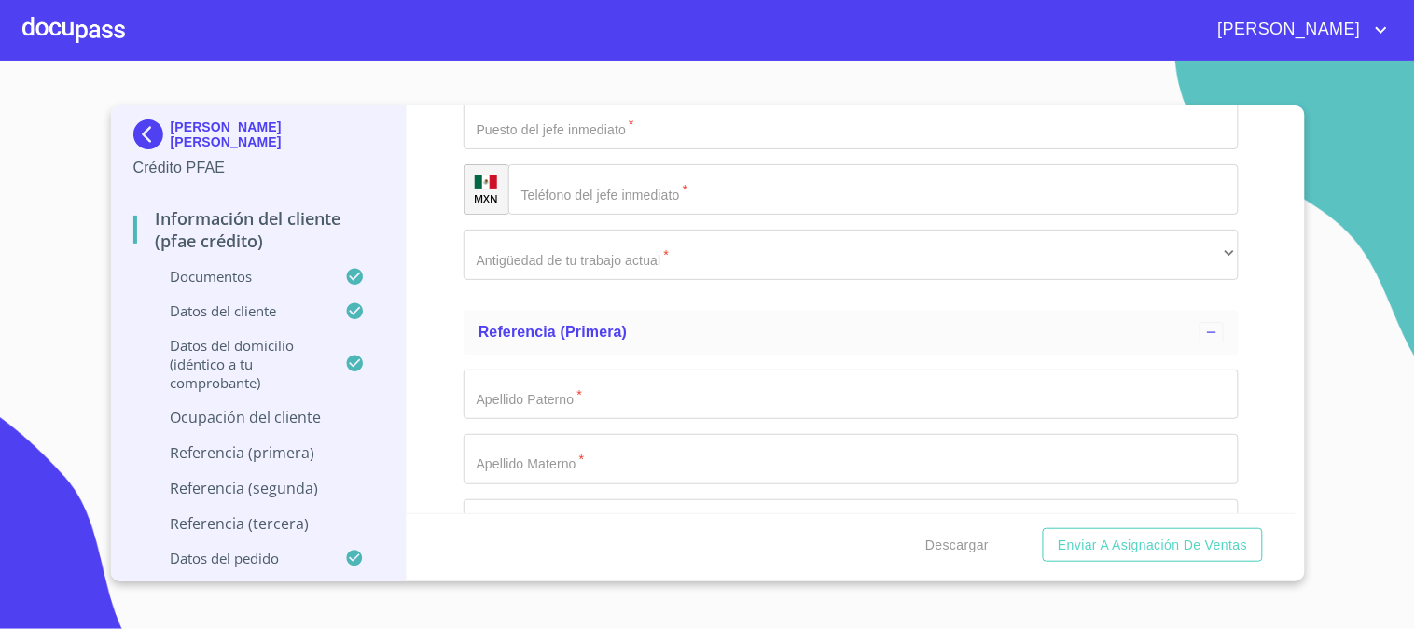
paste input "ODONTOLOGIA ESPECIALIZADA [PERSON_NAME]"
type input "ODONTOLOGIA ESPECIALIZADA [PERSON_NAME]"
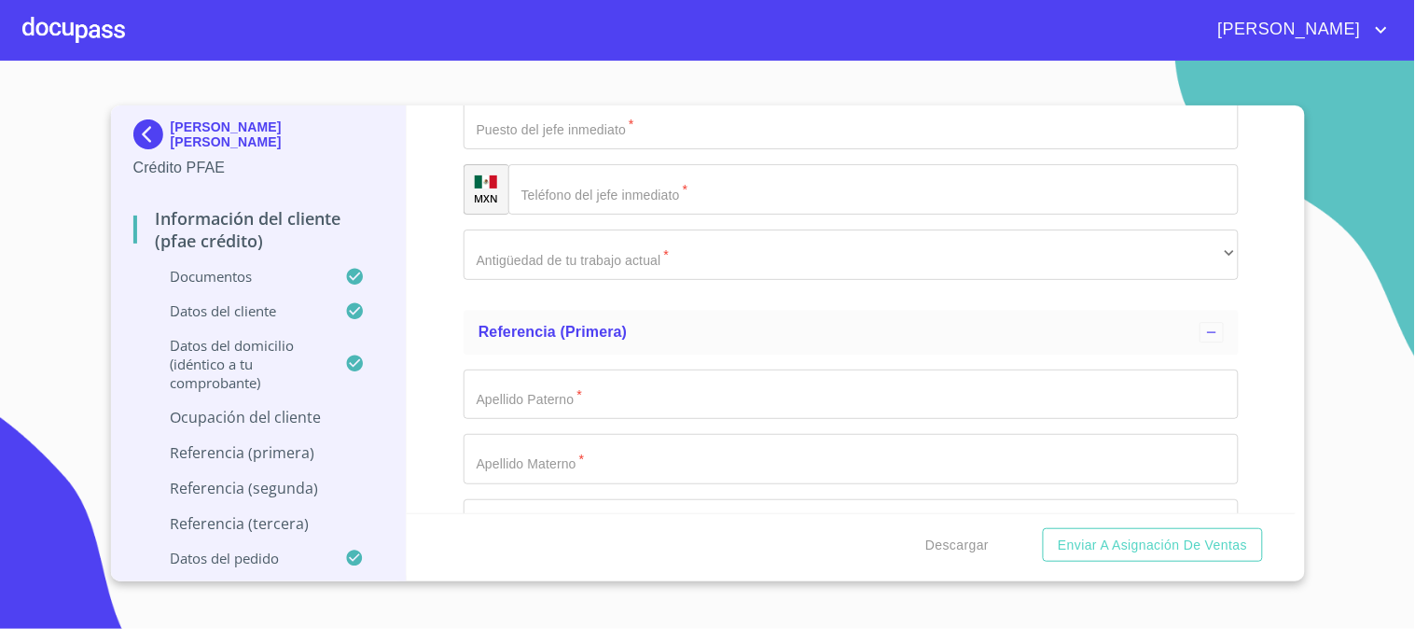
type input "30000"
click at [422, 343] on div "Información del cliente (PFAE crédito) Documentos Documento de identificación  …" at bounding box center [851, 309] width 889 height 408
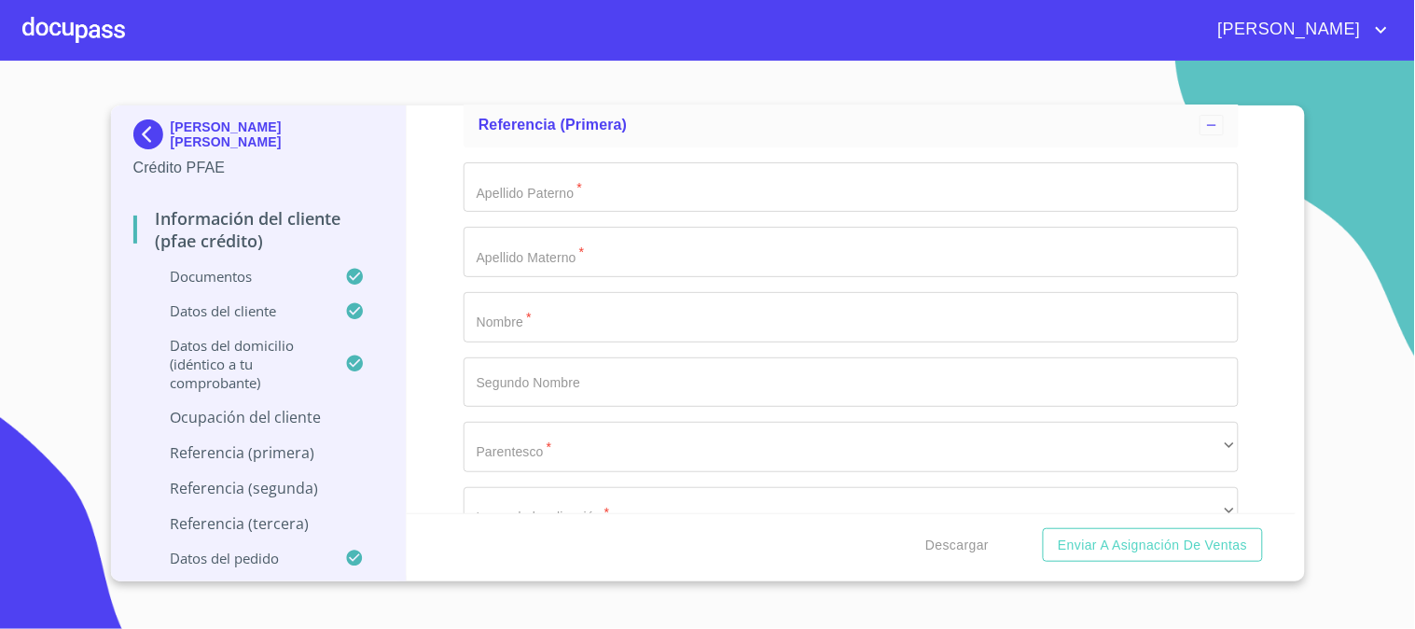
scroll to position [8726, 0]
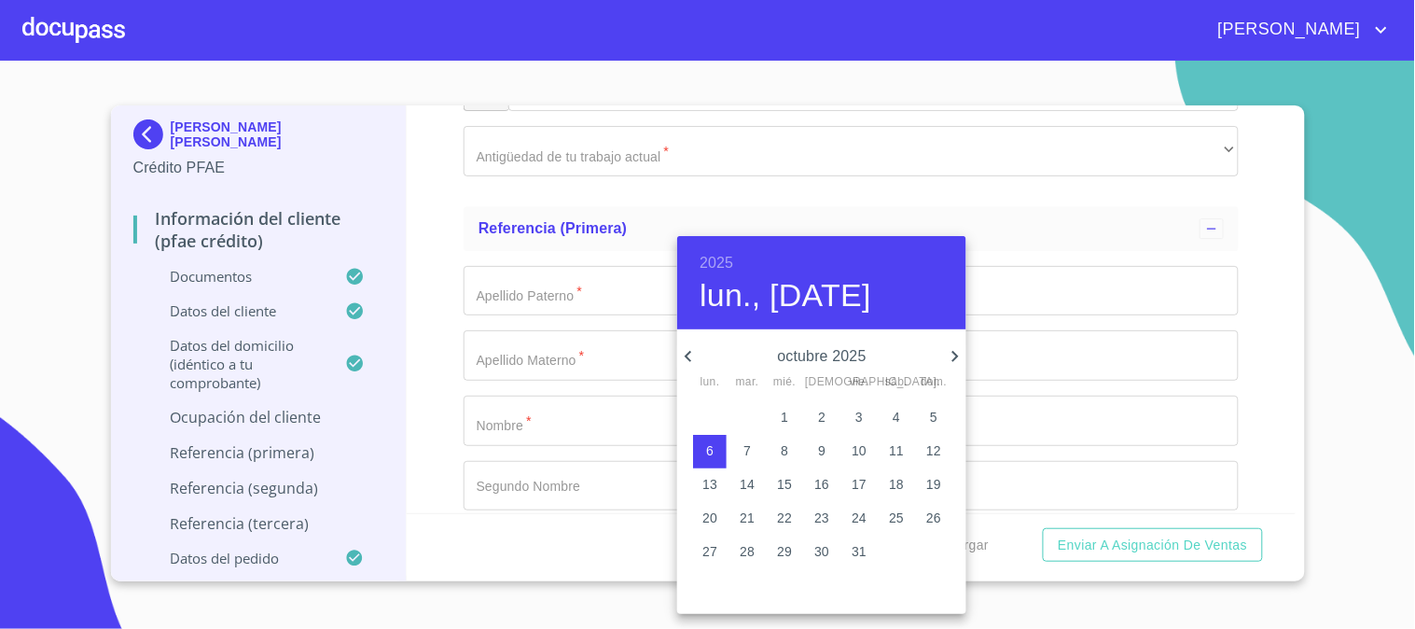
click at [716, 252] on h6 "2025" at bounding box center [716, 263] width 34 height 26
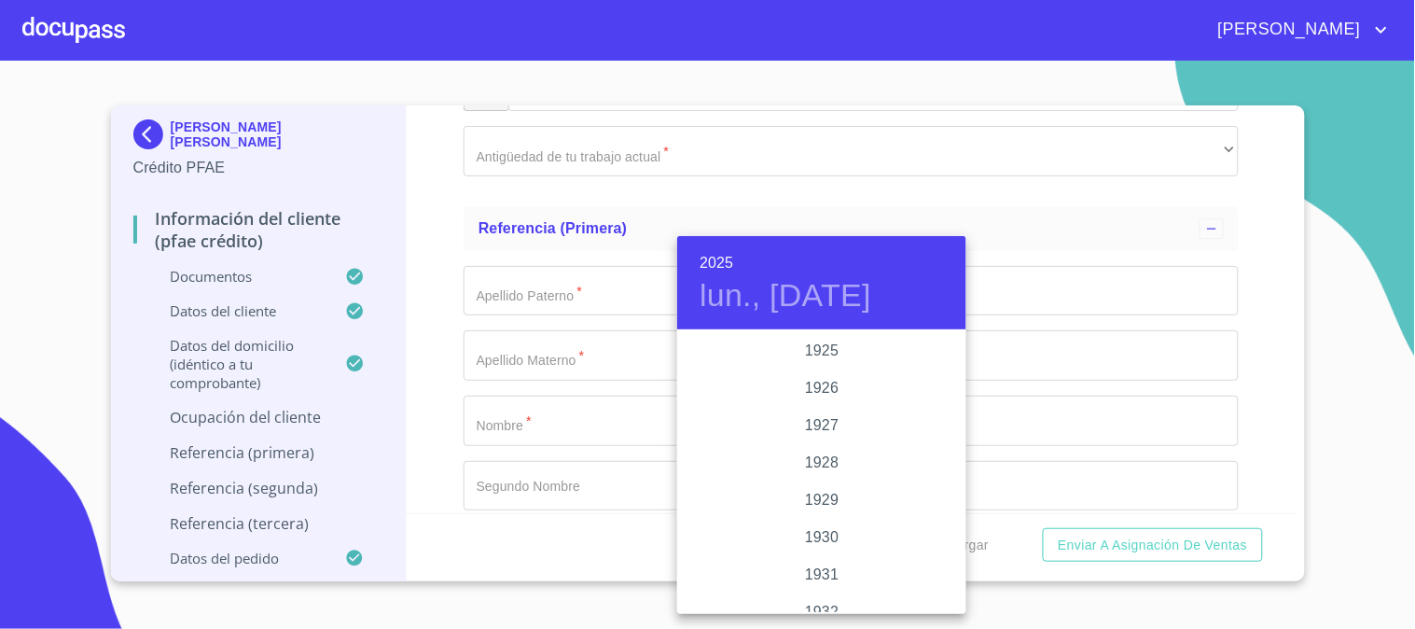
scroll to position [3618, 0]
click at [833, 355] on div "2022" at bounding box center [821, 350] width 289 height 37
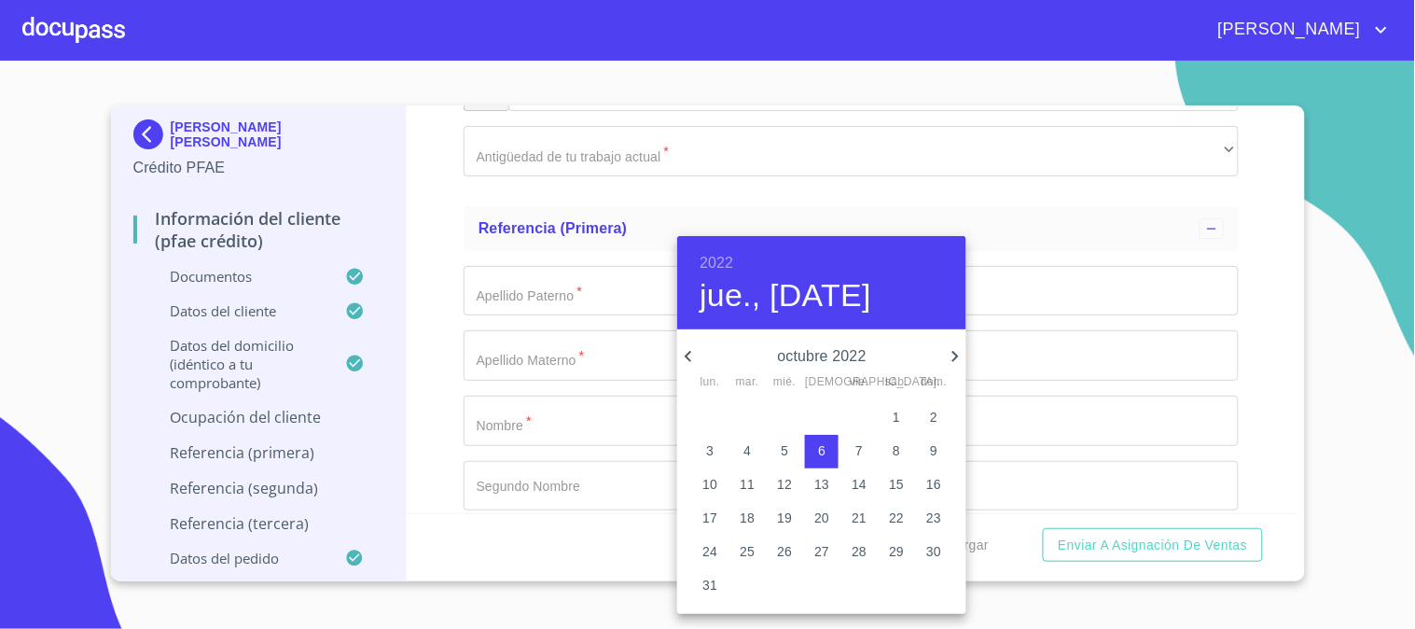
click at [898, 413] on p "1" at bounding box center [895, 417] width 7 height 19
type input "1 de oct. de 2022"
click at [429, 362] on div at bounding box center [707, 314] width 1415 height 629
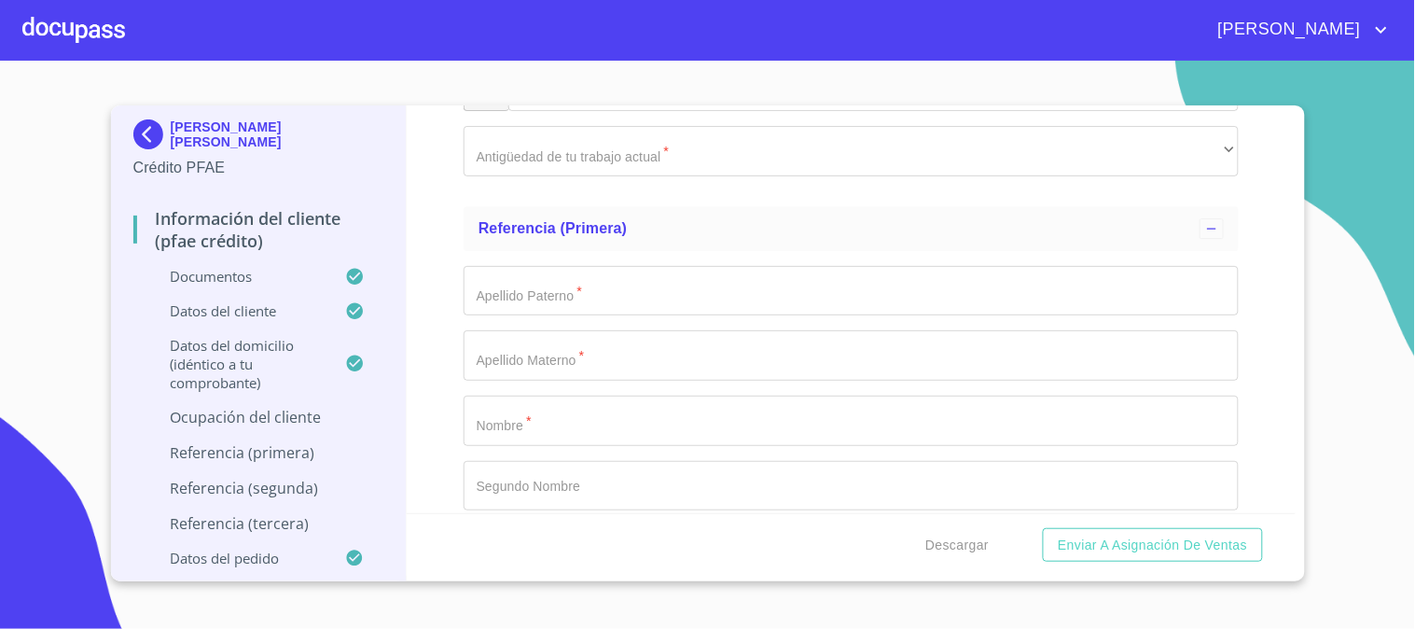
type input "SERVICIOS DENTALES"
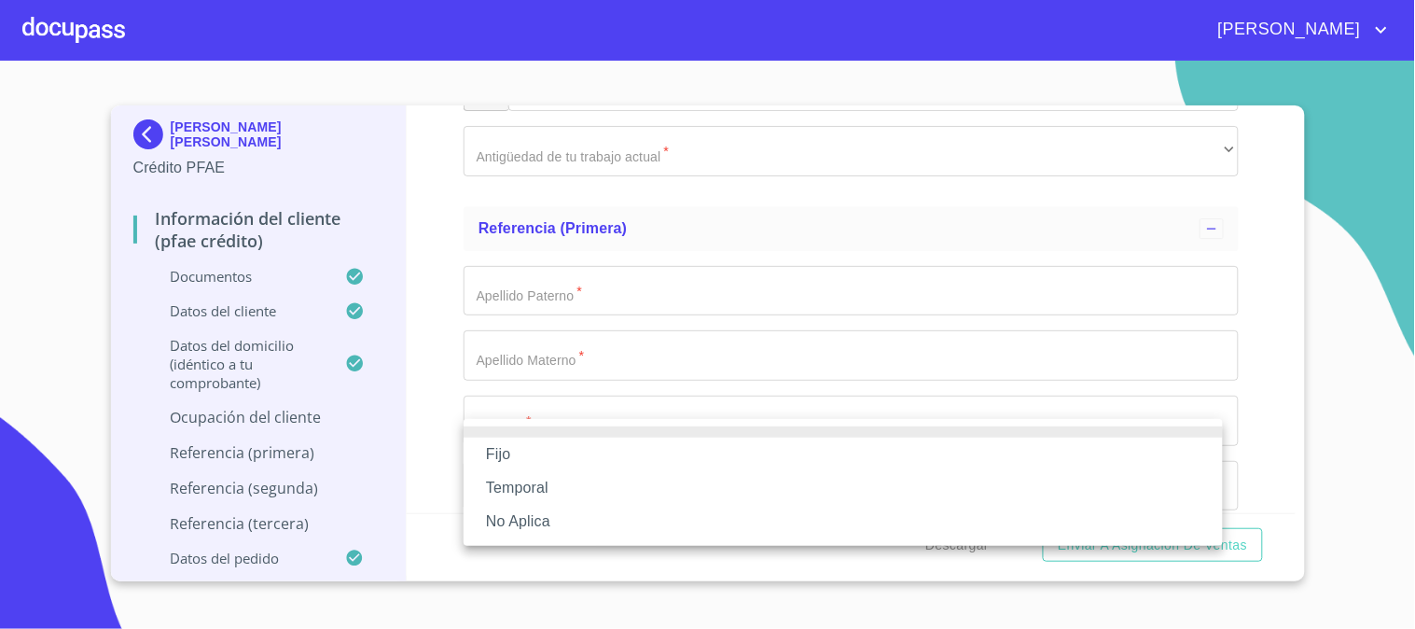
click at [579, 446] on li "Fijo" at bounding box center [842, 454] width 759 height 34
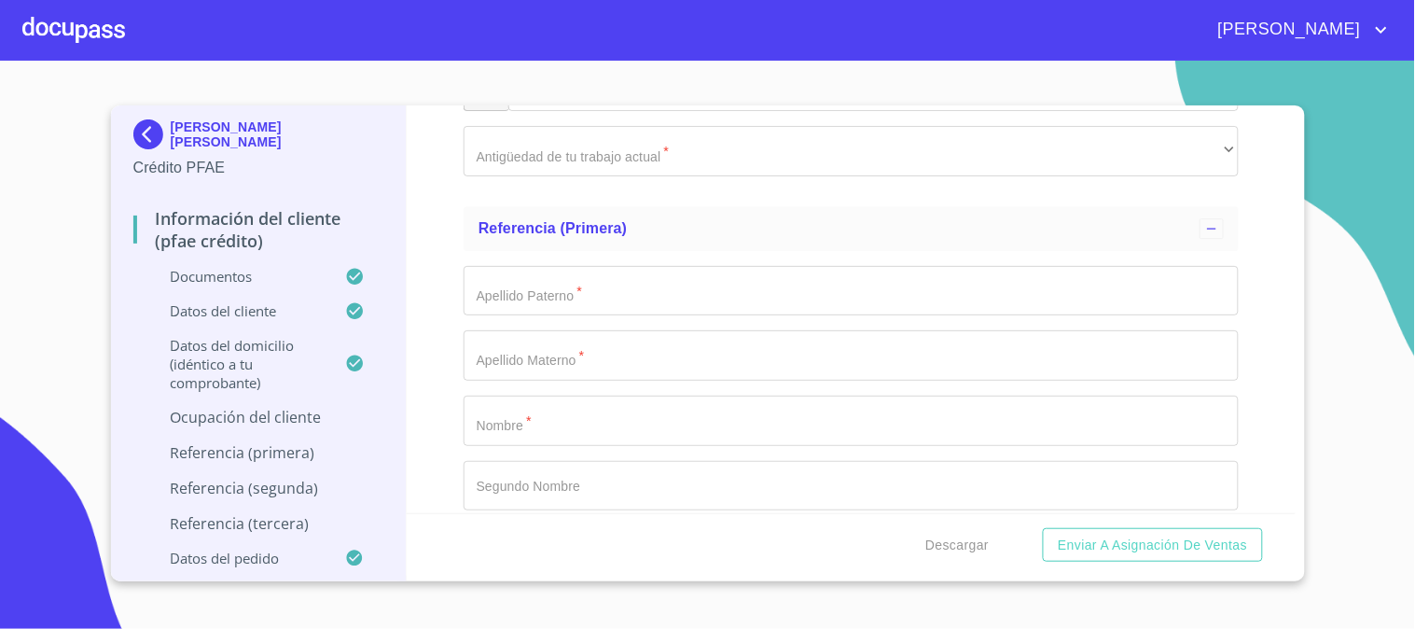
scroll to position [8934, 0]
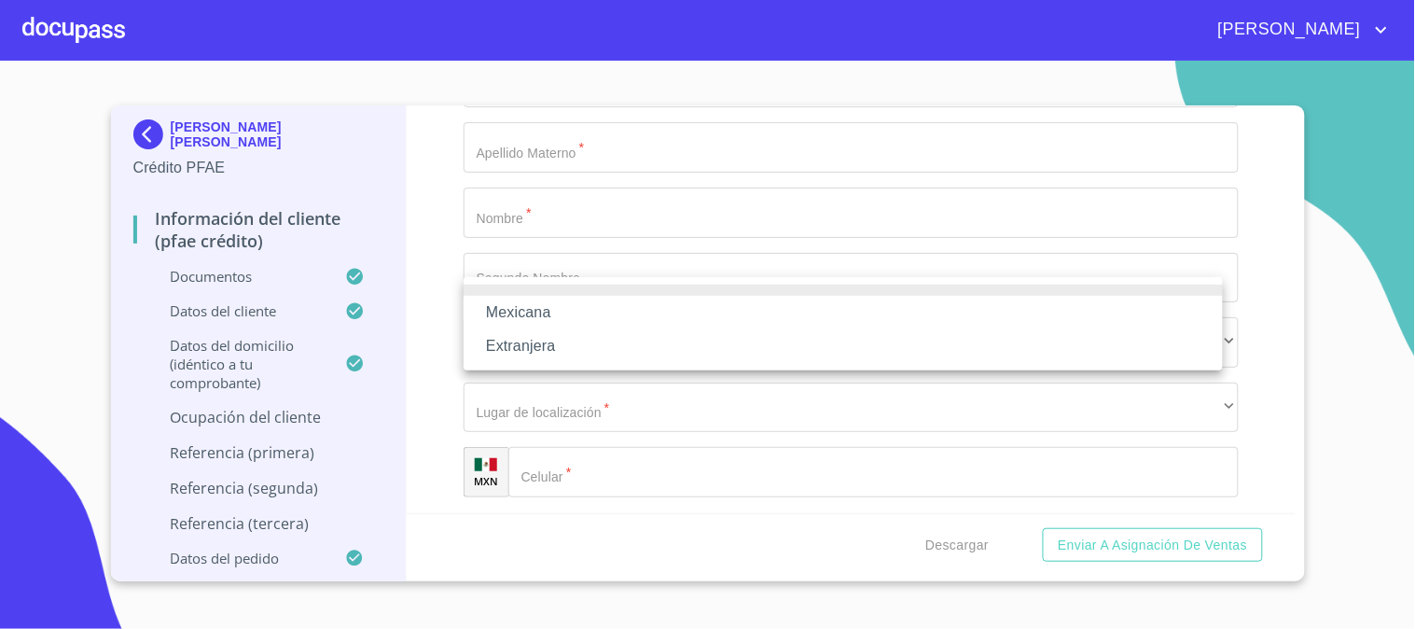
click at [578, 309] on li "Mexicana" at bounding box center [842, 313] width 759 height 34
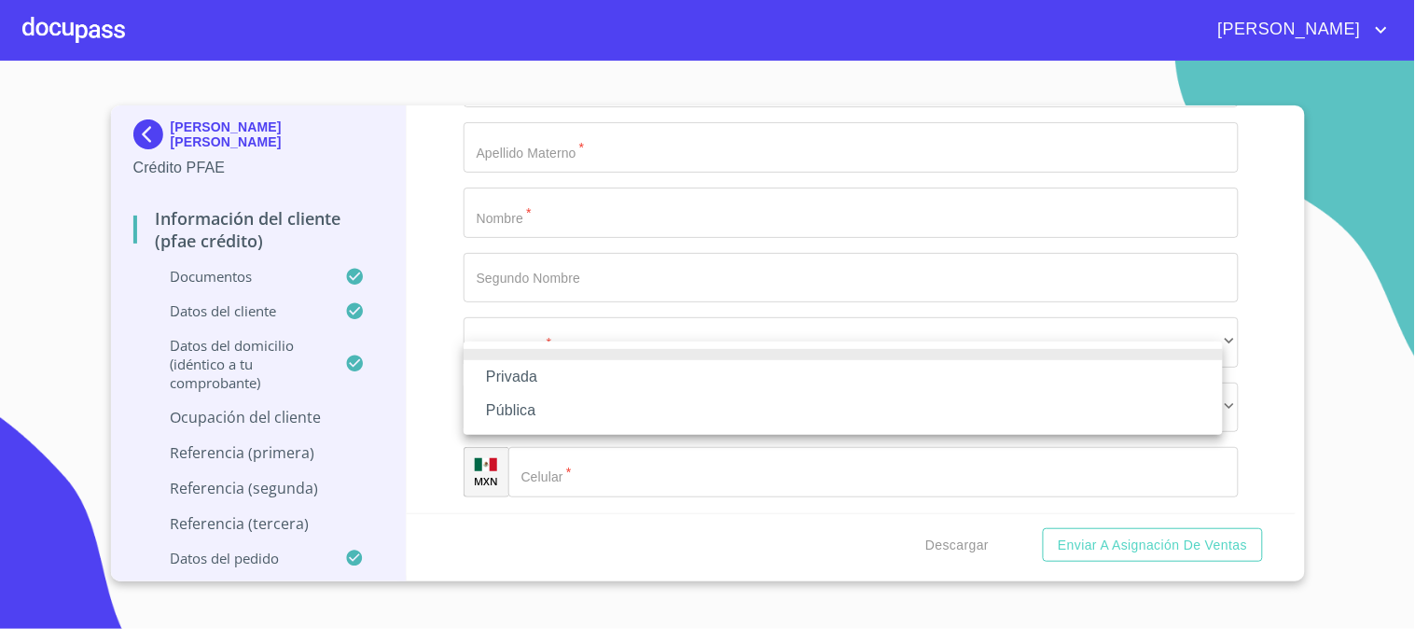
click at [581, 379] on li "Privada" at bounding box center [842, 377] width 759 height 34
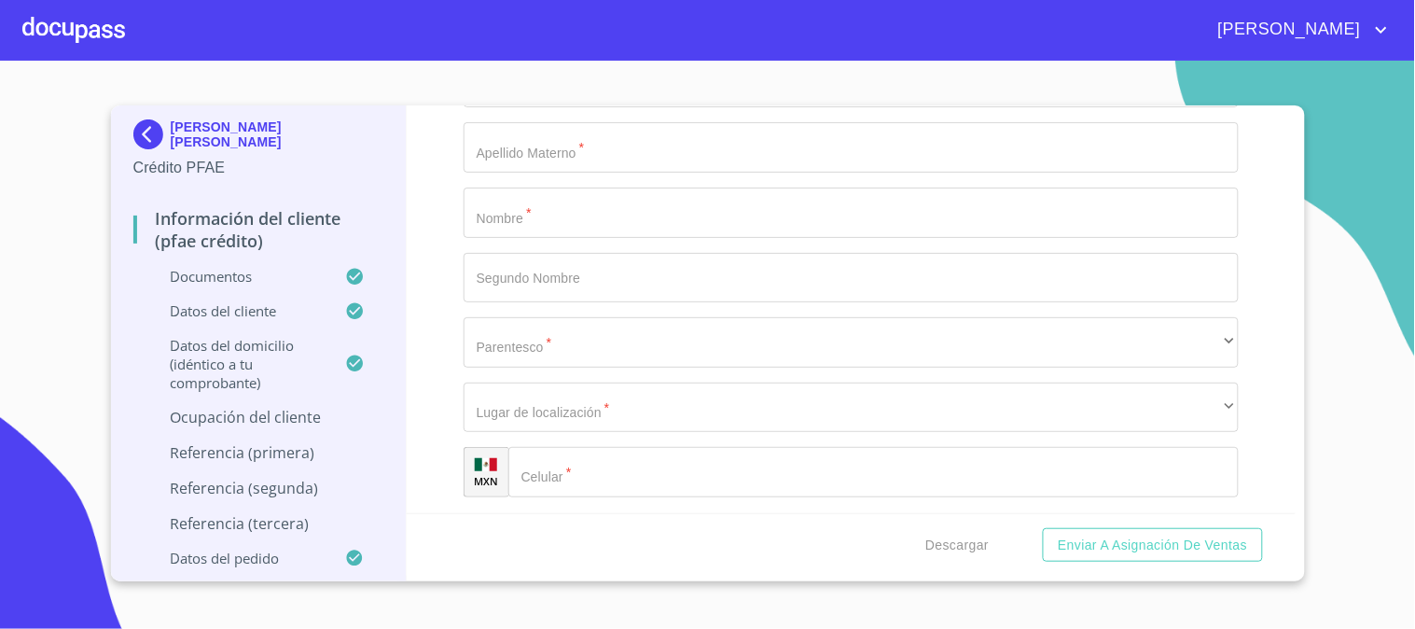
scroll to position [9141, 0]
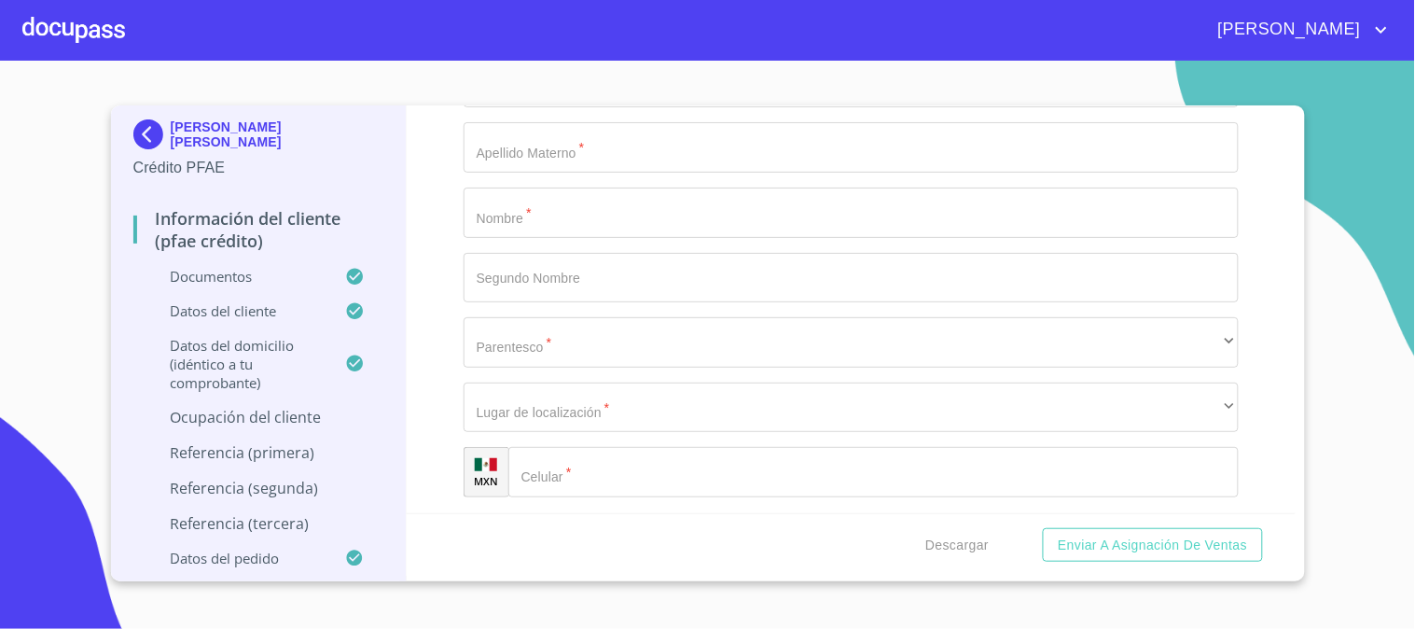
scroll to position [8829, 0]
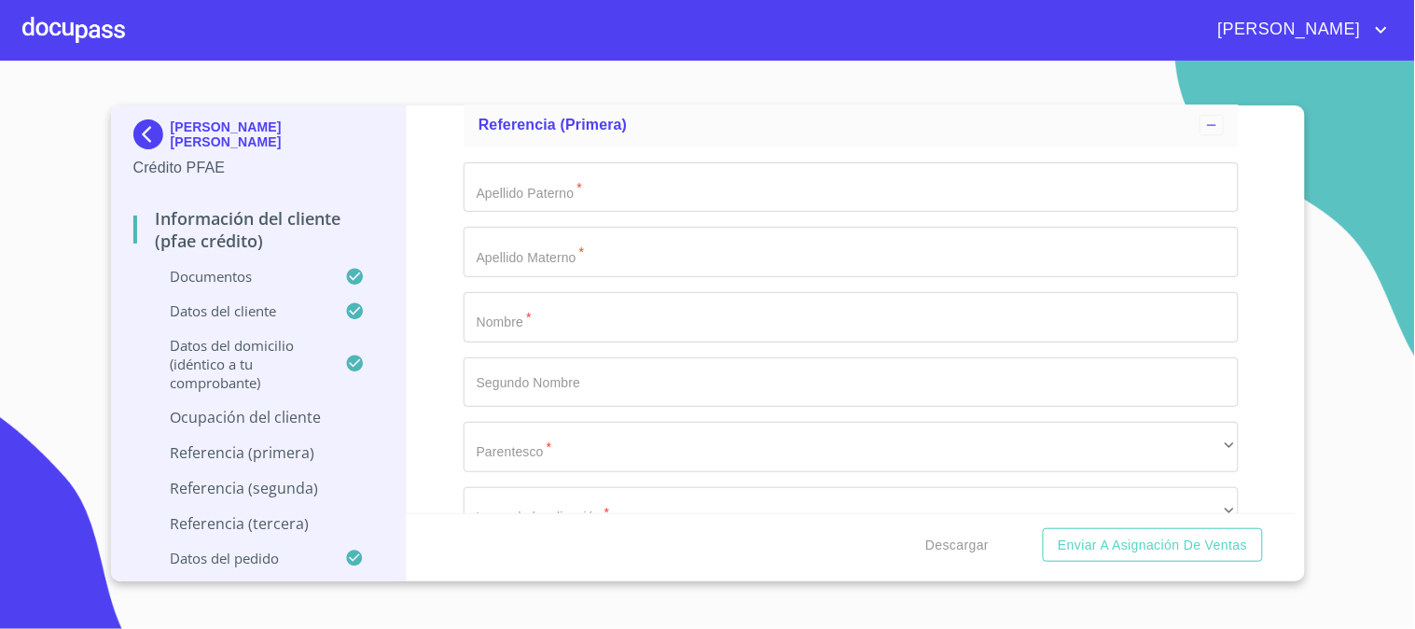
drag, startPoint x: 805, startPoint y: 144, endPoint x: 684, endPoint y: 144, distance: 121.2
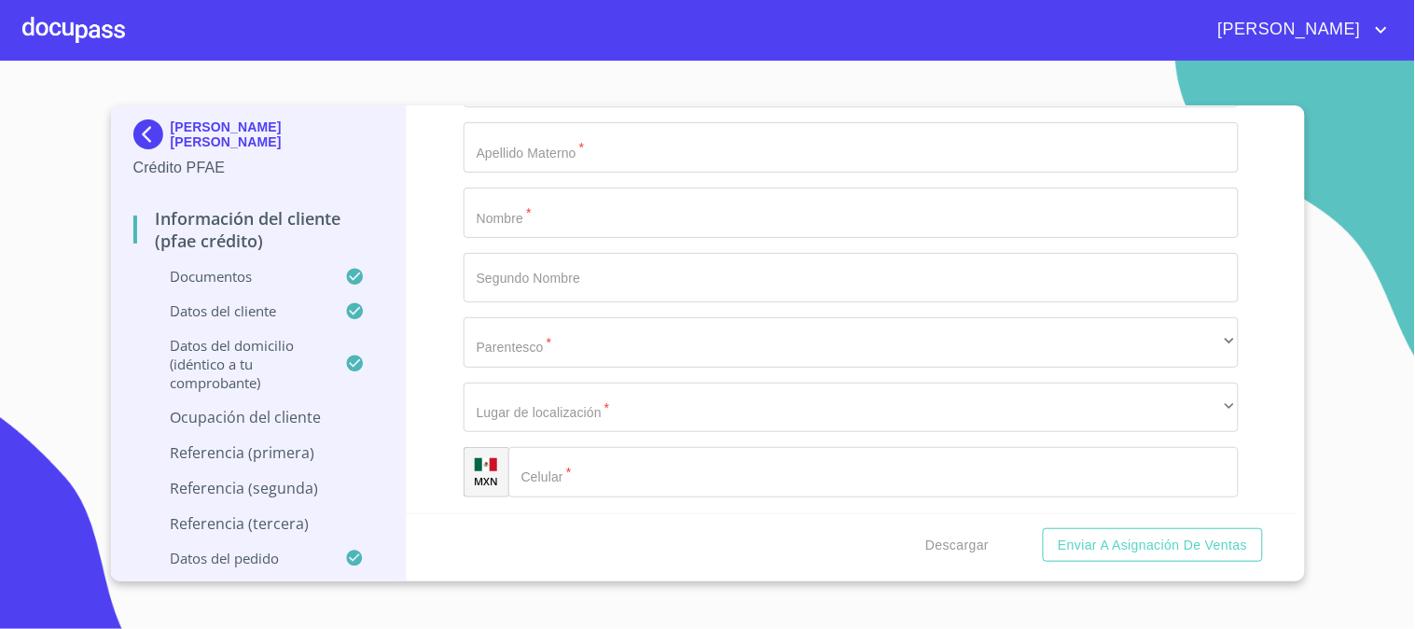
type input "ODONTOLOGIA ESPECIALIZADA"
type input "SERVICIOS ODONTOLOGOS"
click at [423, 375] on div "Información del cliente (PFAE crédito) Documentos Documento de identificación  …" at bounding box center [851, 309] width 889 height 408
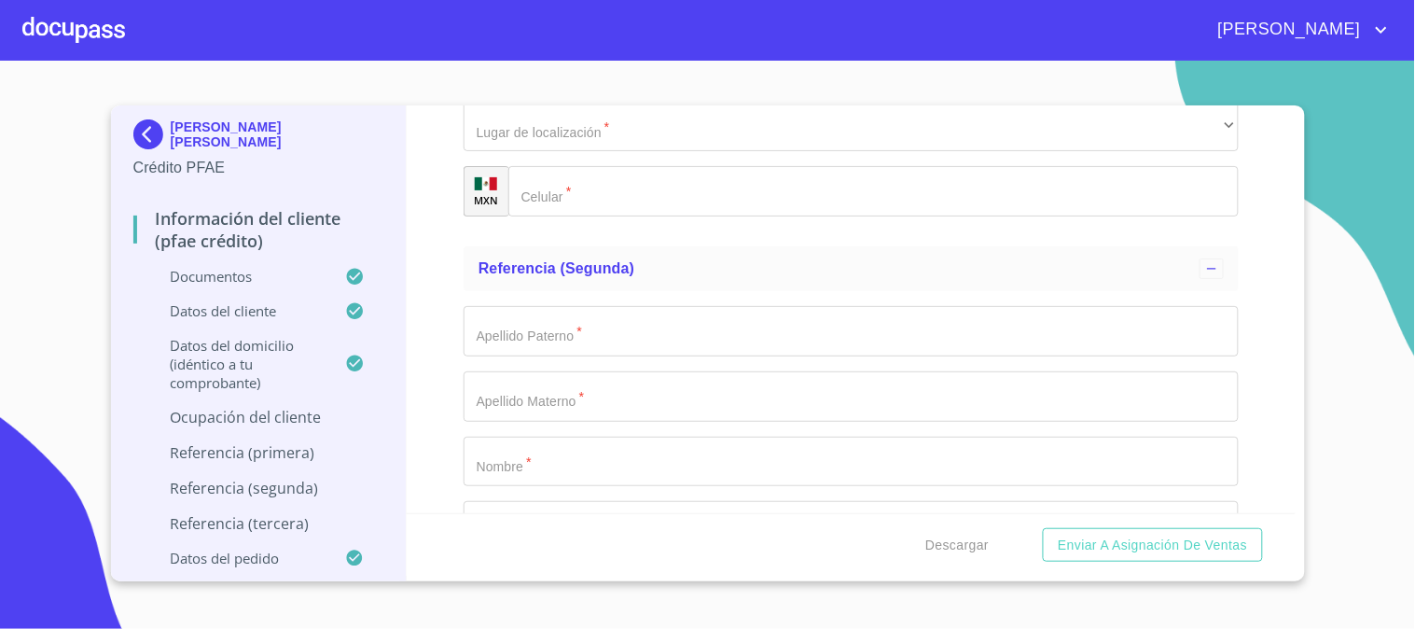
scroll to position [9244, 0]
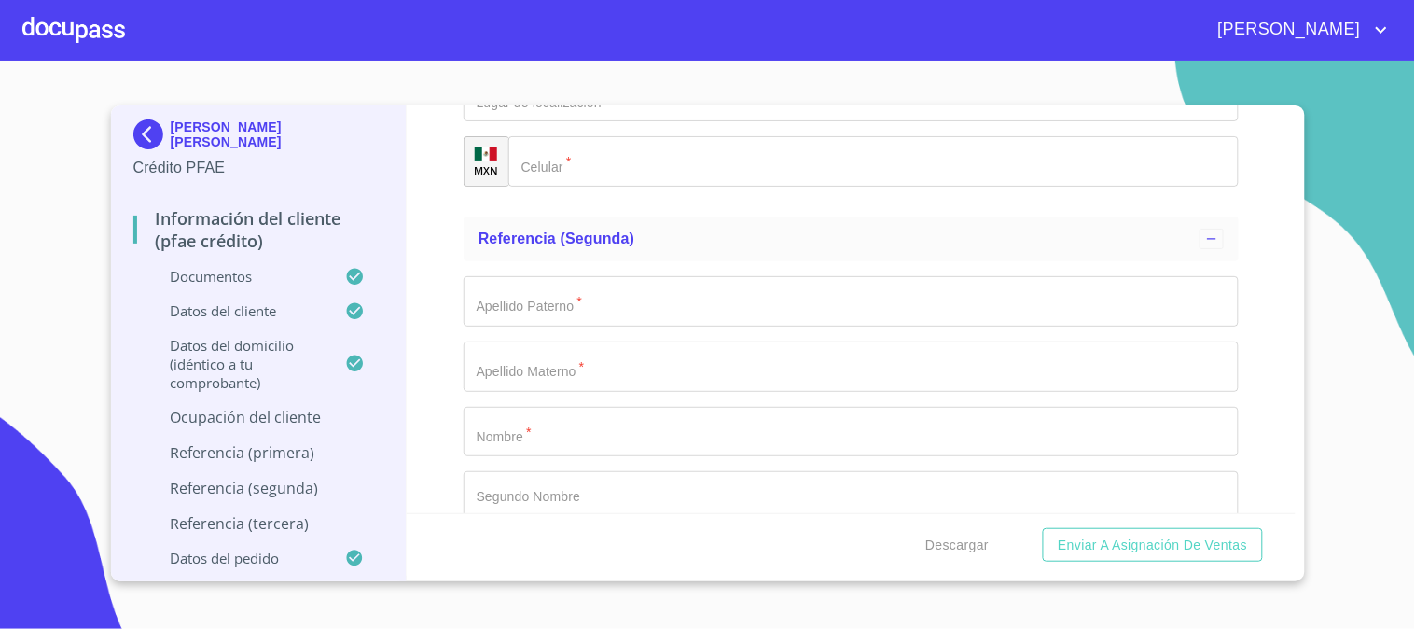
type input "[PHONE_NUMBER]"
type input "A"
type input "[PERSON_NAME] [PERSON_NAME]"
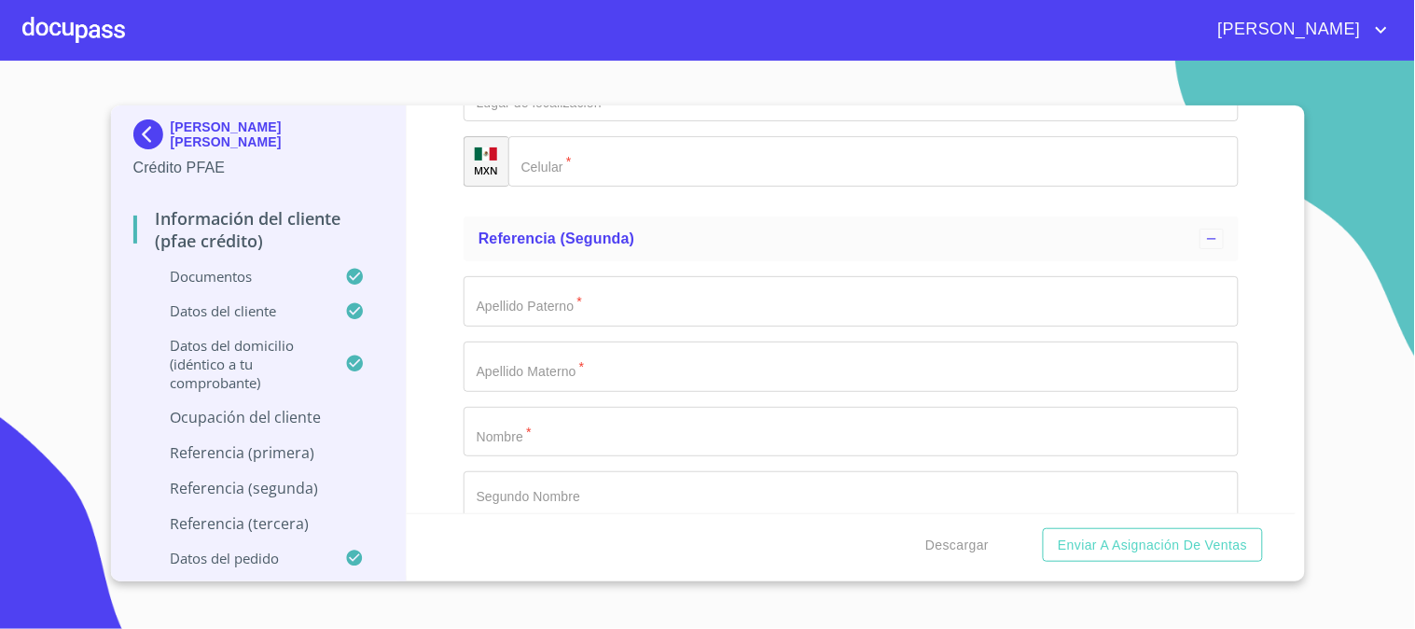
type input "365"
type input "-"
type input "1"
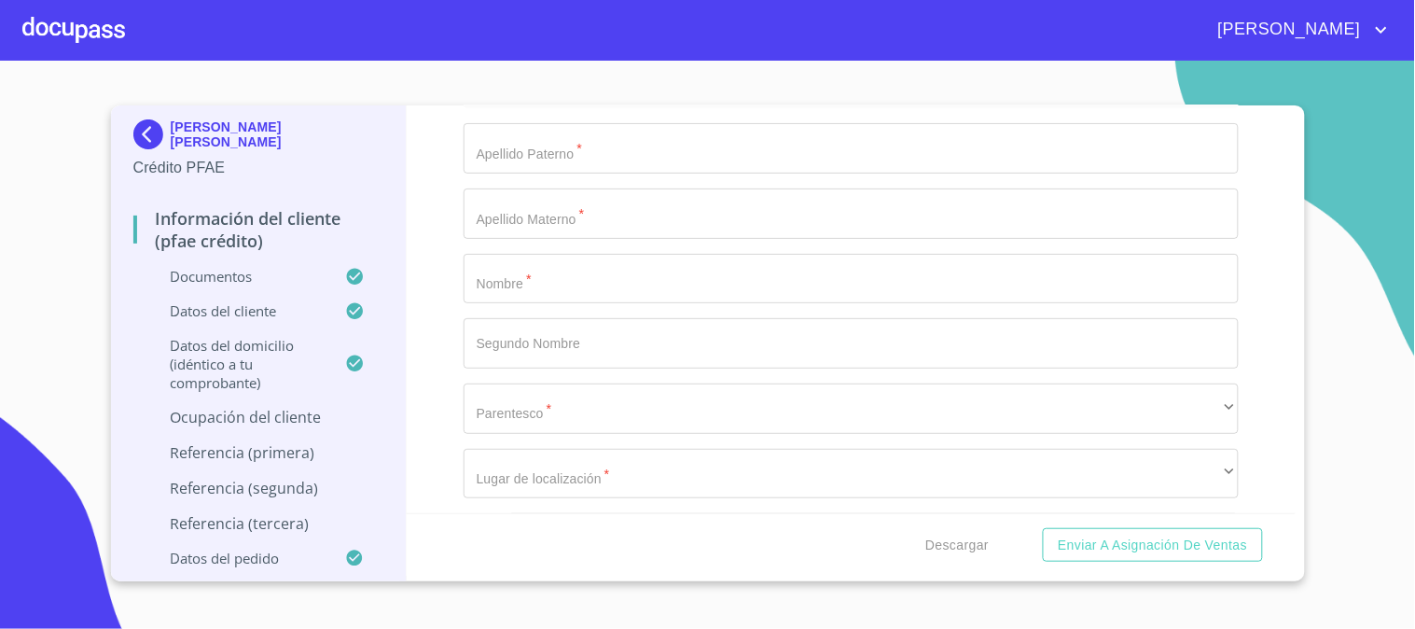
scroll to position [9451, 0]
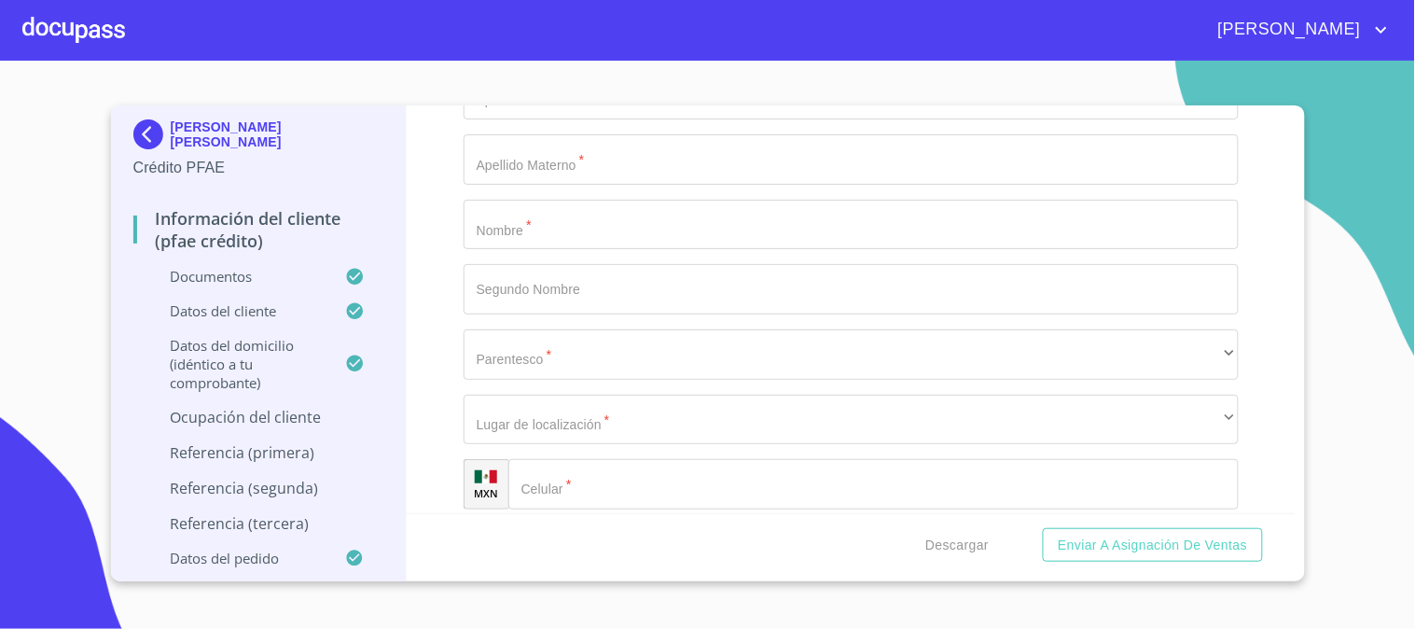
type input "CENTRO"
type input "46500"
type input "ETZATLAN"
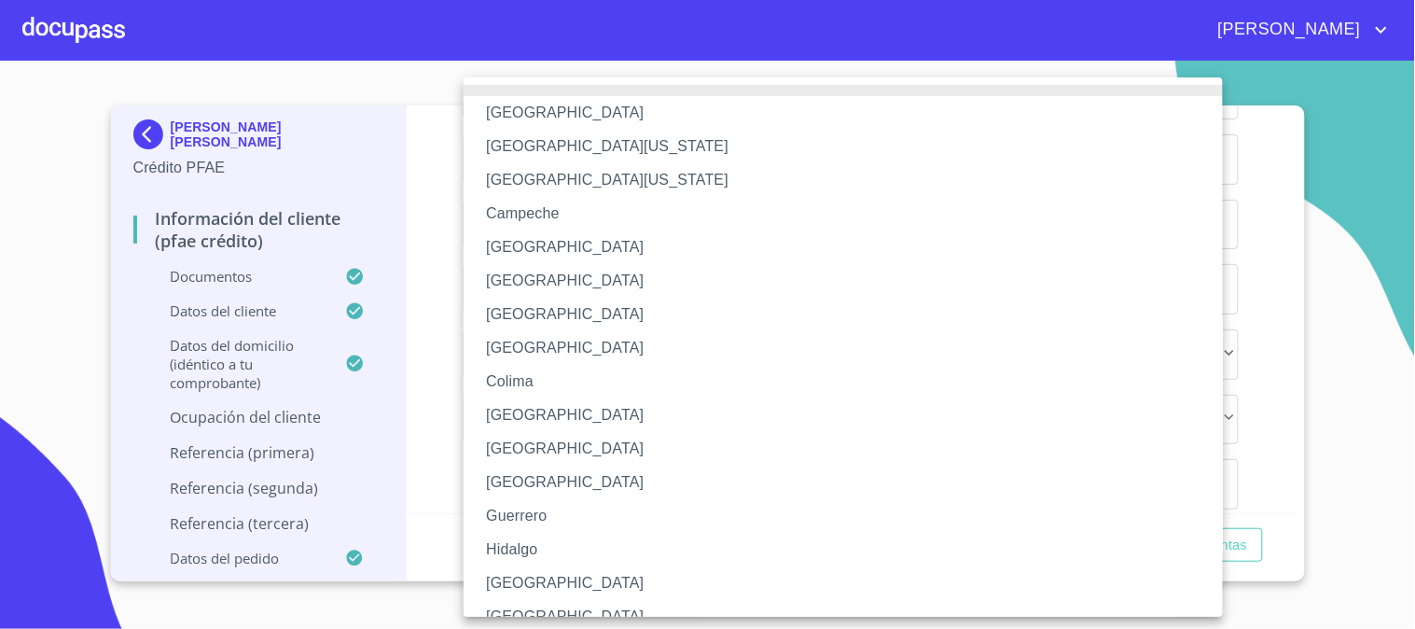
click at [578, 588] on li "[GEOGRAPHIC_DATA]" at bounding box center [850, 583] width 775 height 34
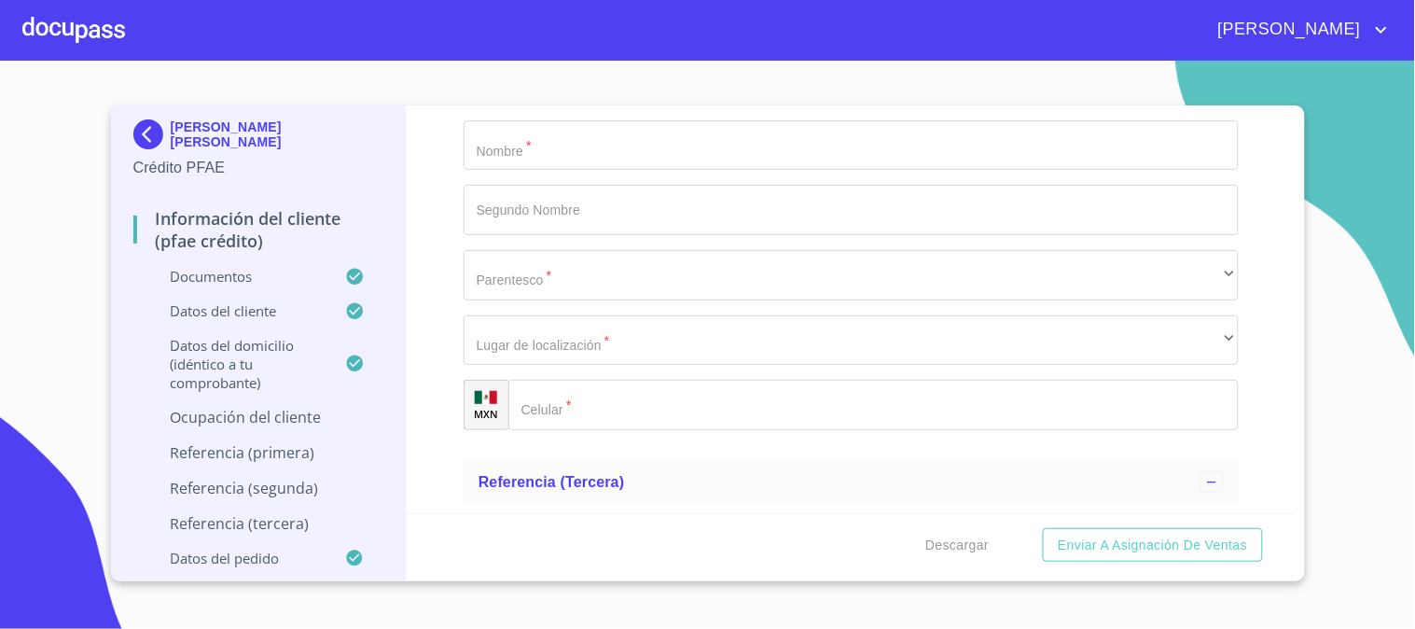
scroll to position [9658, 0]
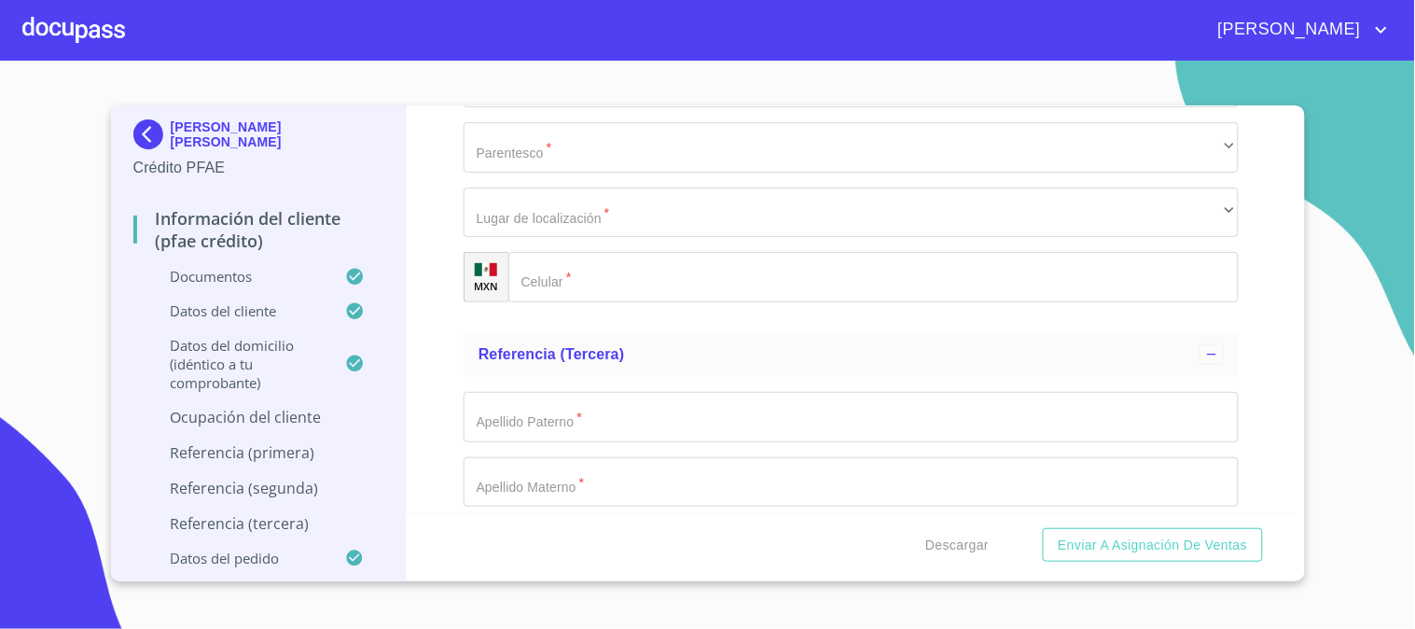
type input "ELLA MISMA"
type input "DUEÑA"
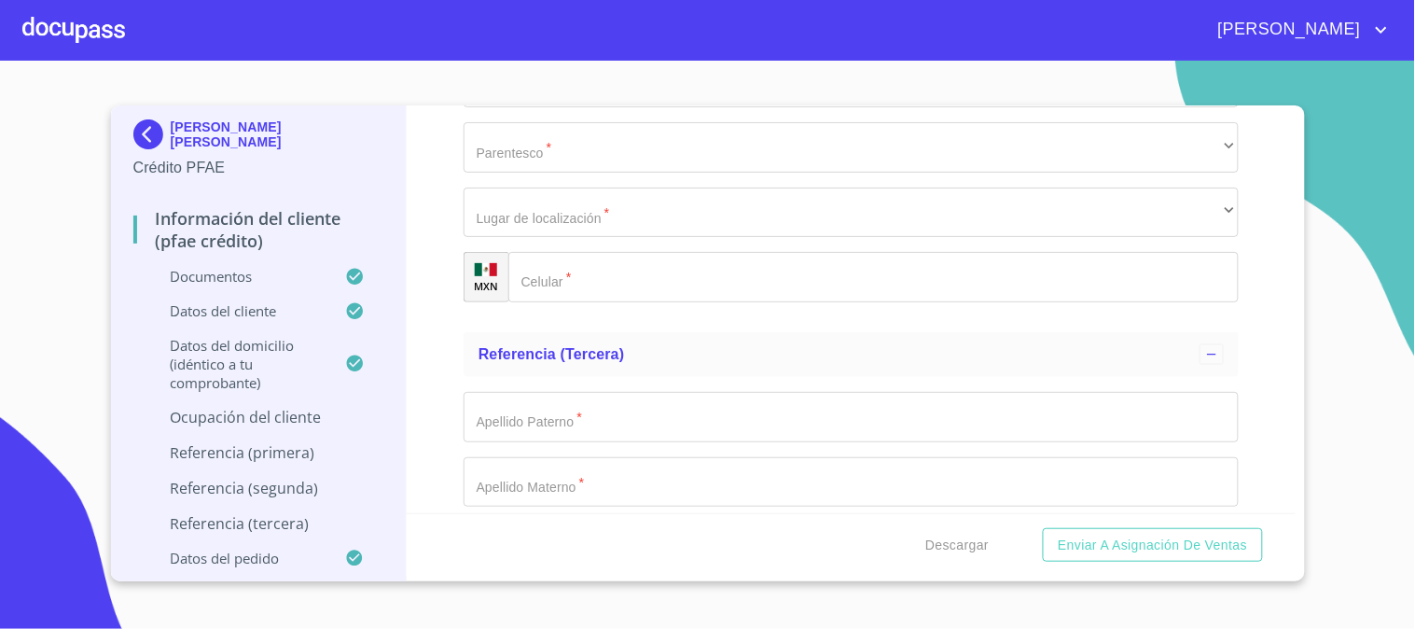
paste input "[PHONE_NUMBER]"
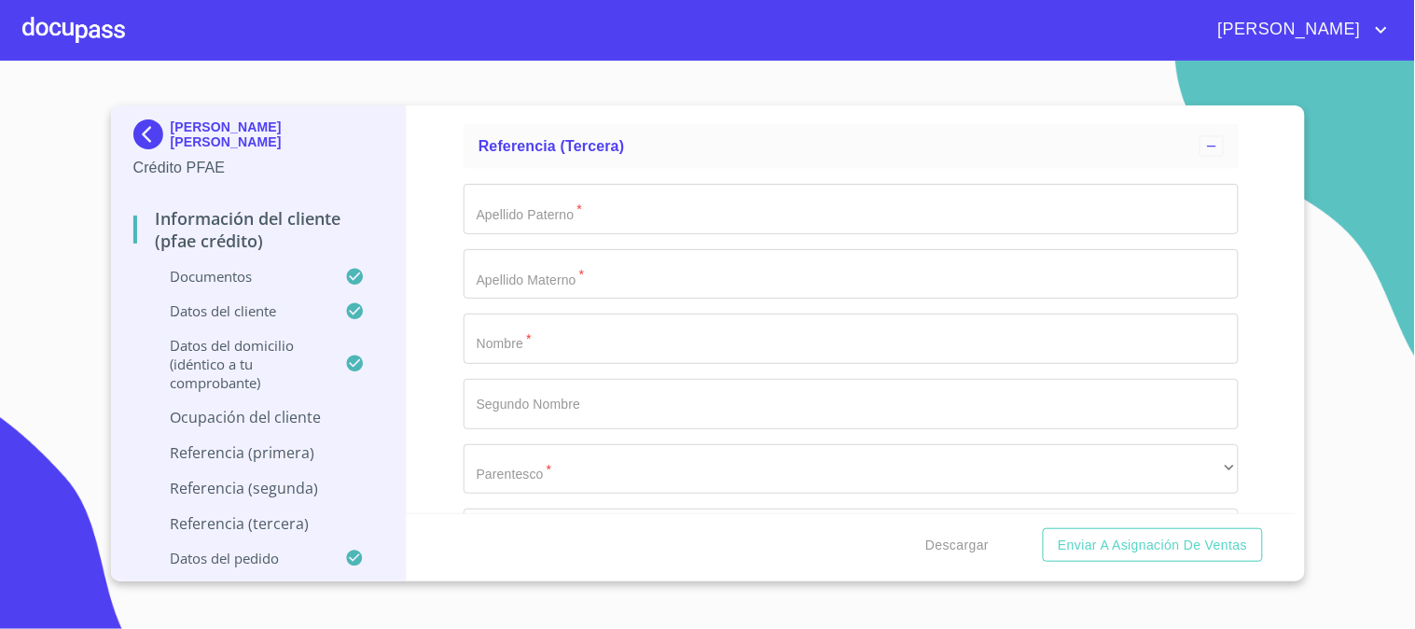
type input "[PHONE_NUMBER]"
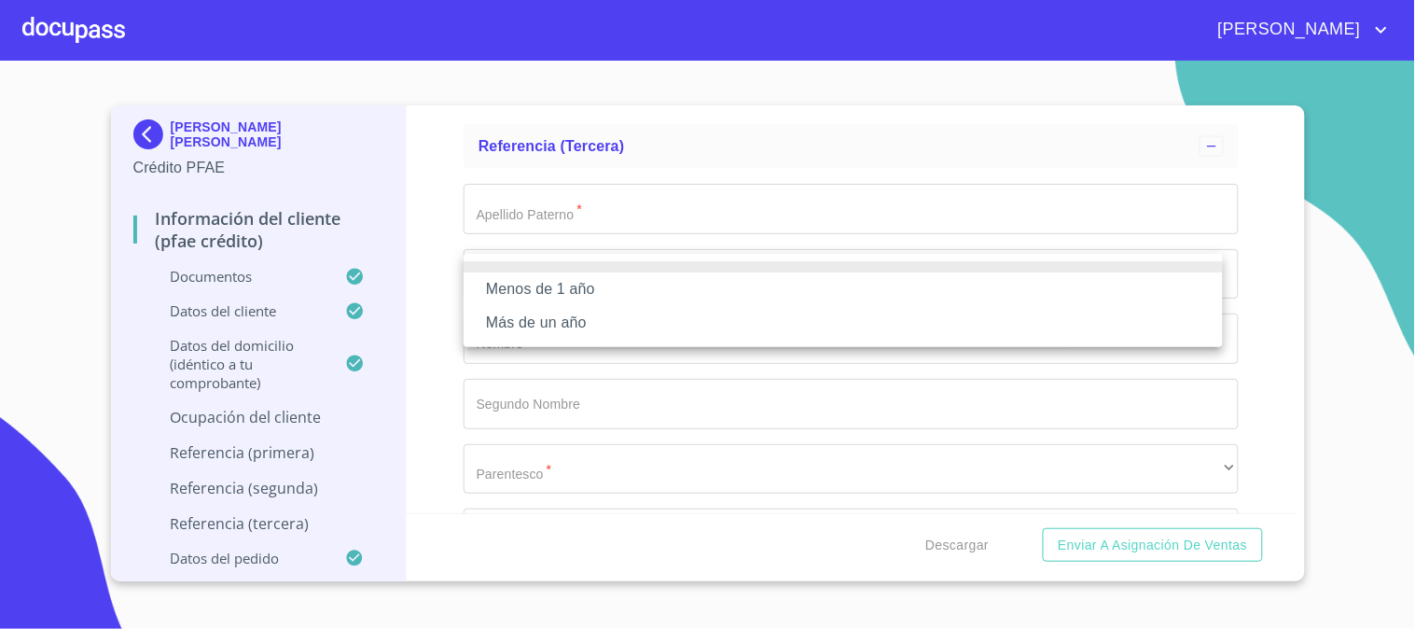
click at [648, 324] on li "Más de un año" at bounding box center [842, 323] width 759 height 34
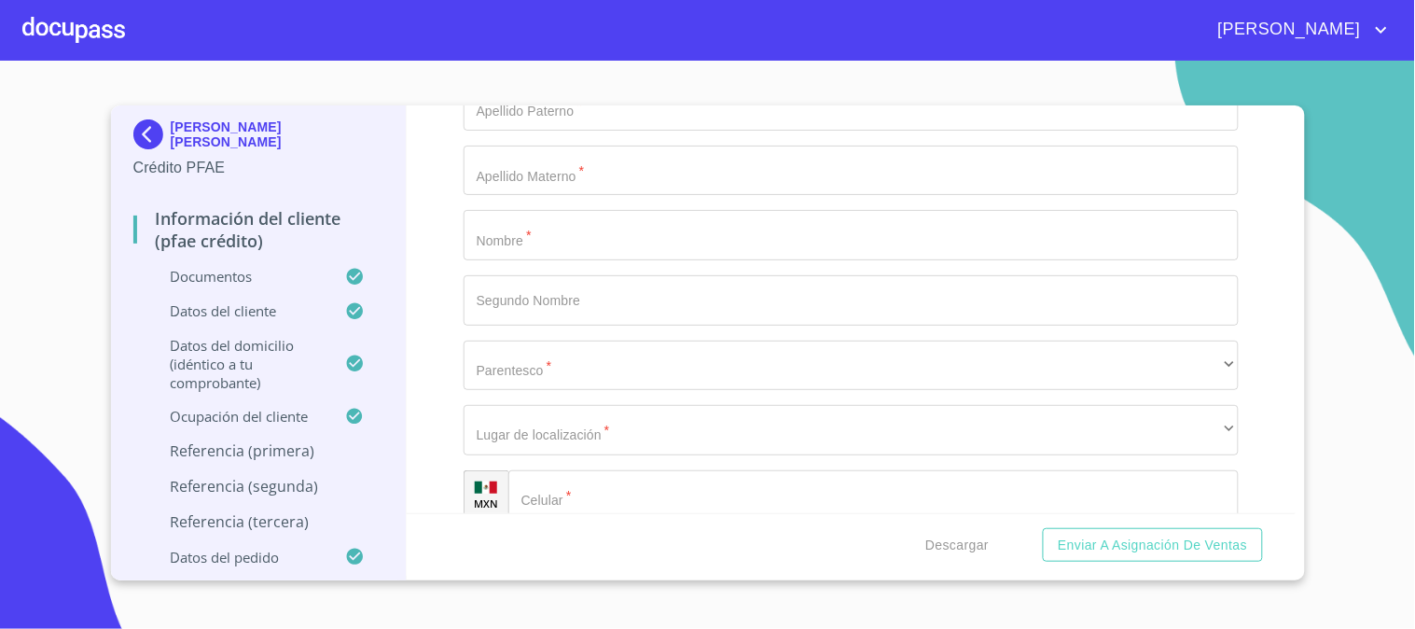
scroll to position [10073, 0]
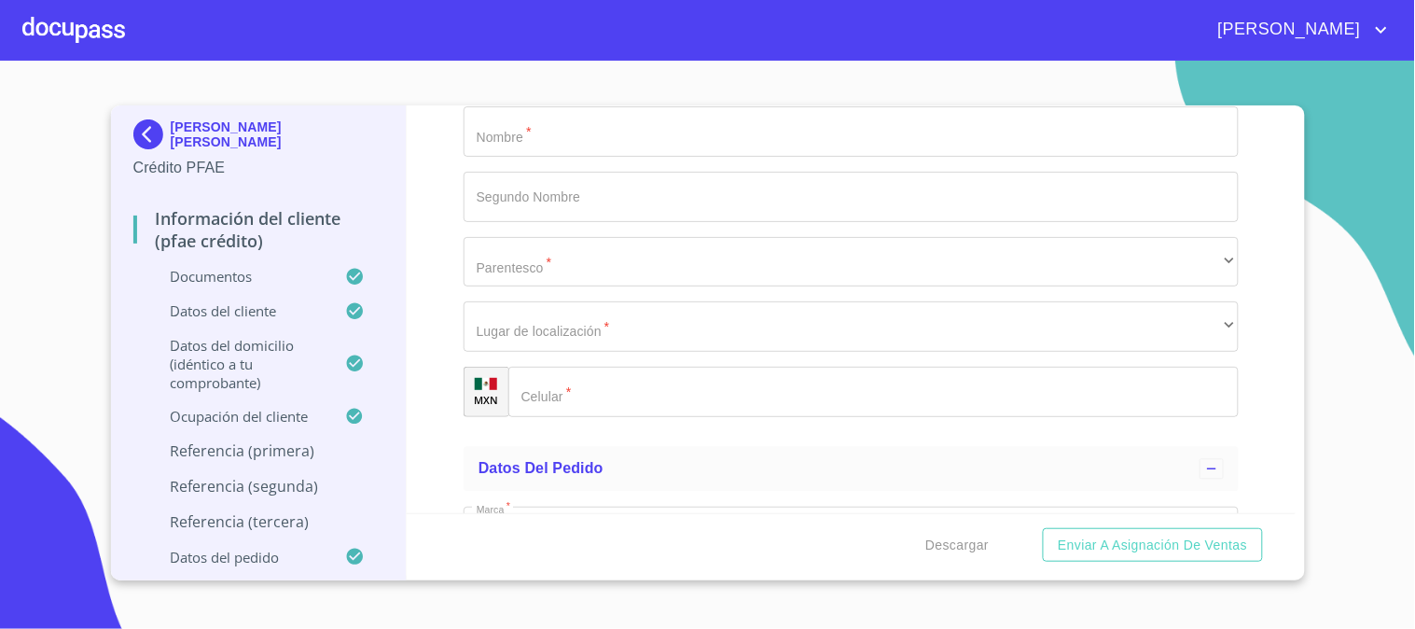
type input "[PERSON_NAME] DE [PERSON_NAME]"
type input "SALAS"
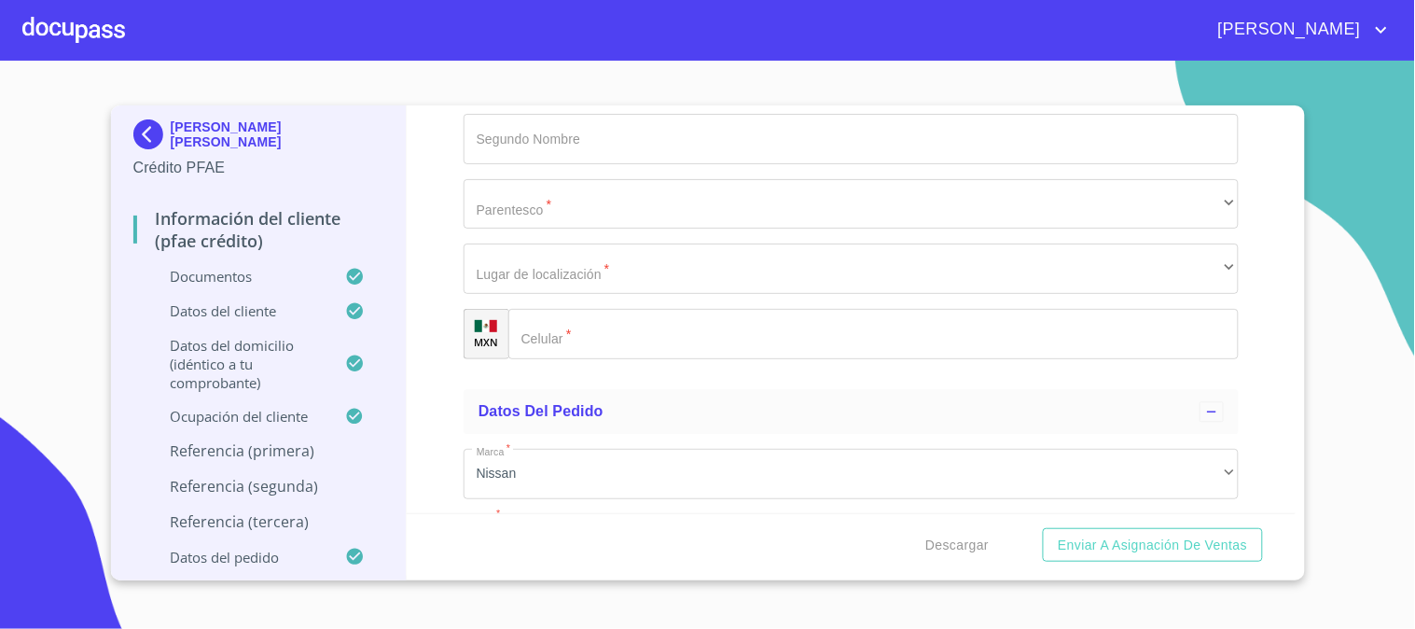
scroll to position [10177, 0]
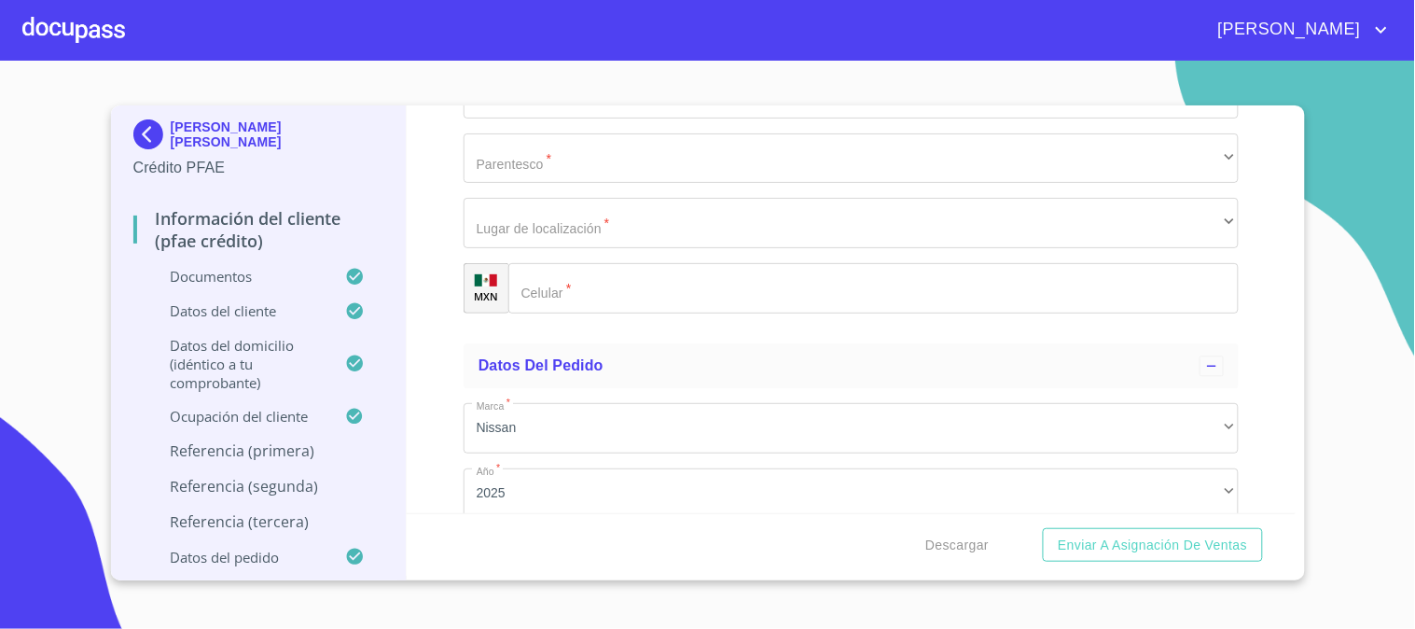
type input "[PERSON_NAME]"
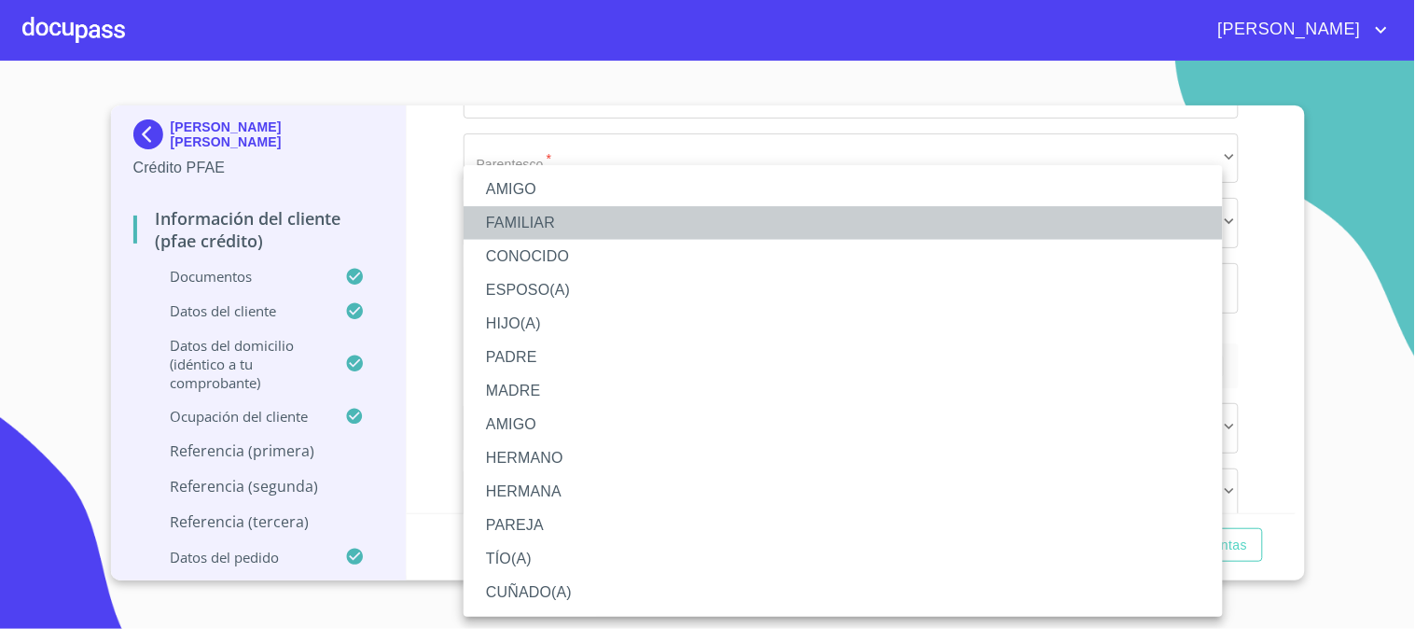
click at [590, 227] on li "FAMILIAR" at bounding box center [842, 223] width 759 height 34
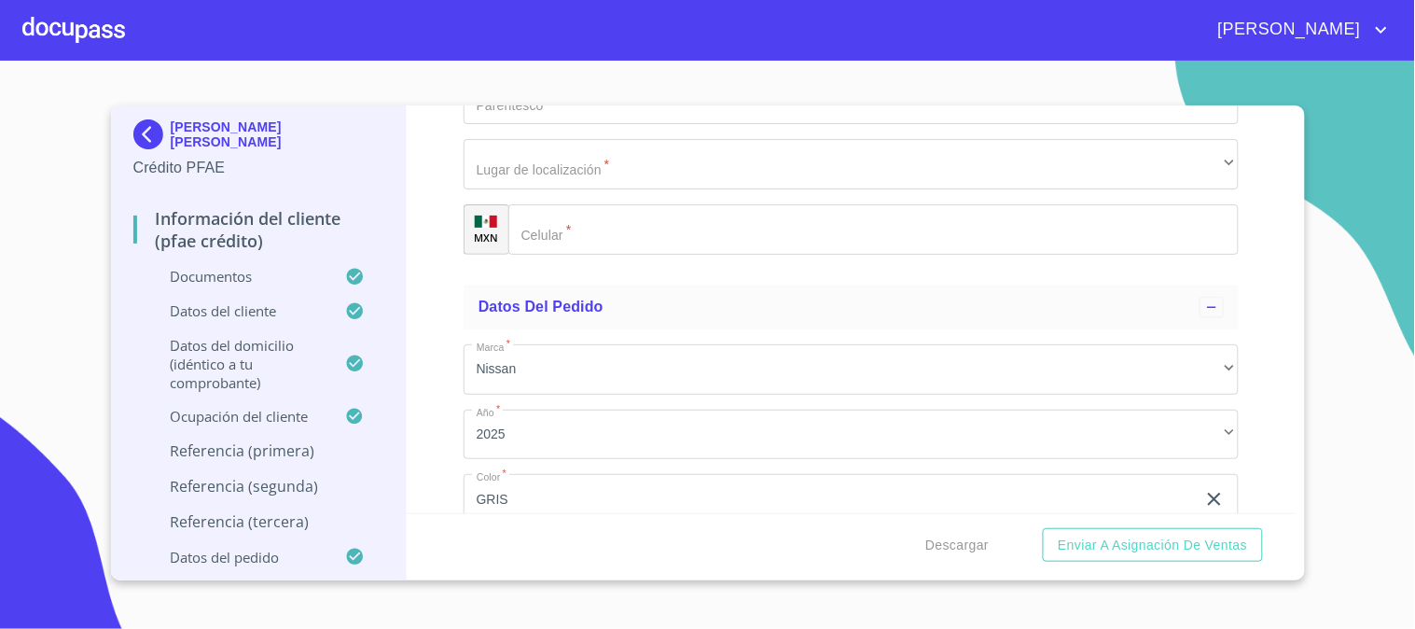
scroll to position [10280, 0]
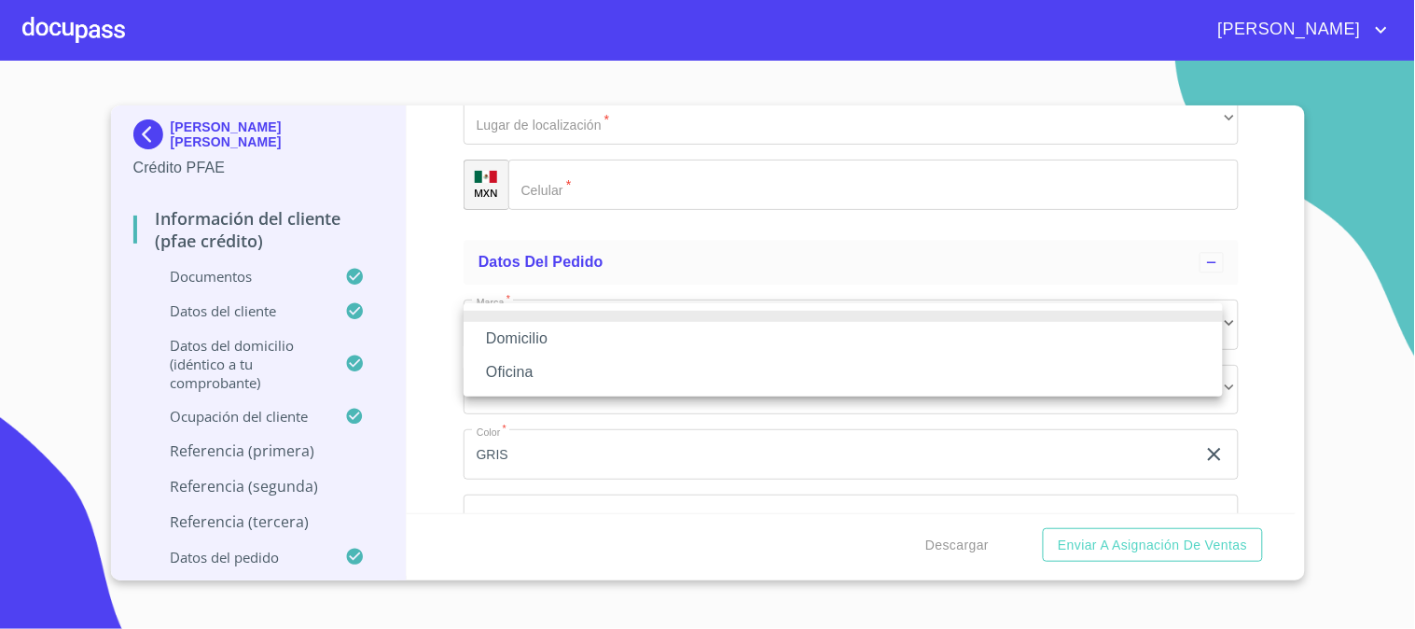
click at [611, 333] on li "Domicilio" at bounding box center [842, 339] width 759 height 34
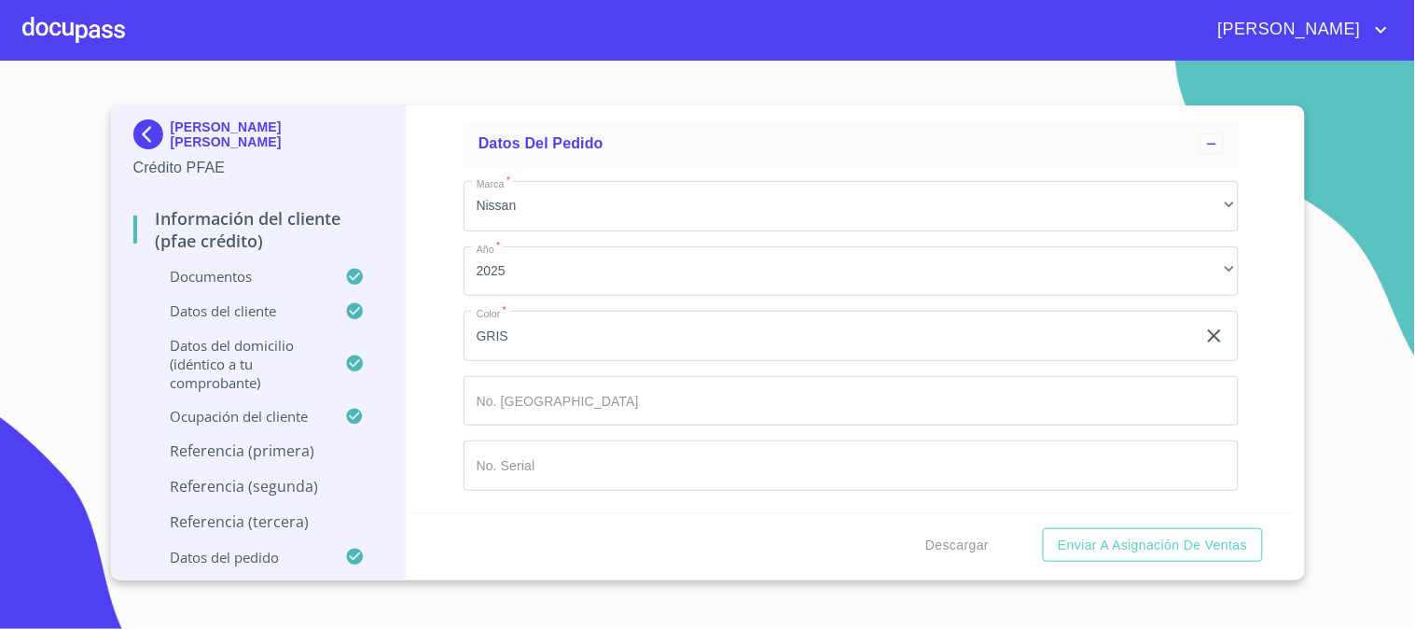
scroll to position [10591, 0]
type input "[PHONE_NUMBER]"
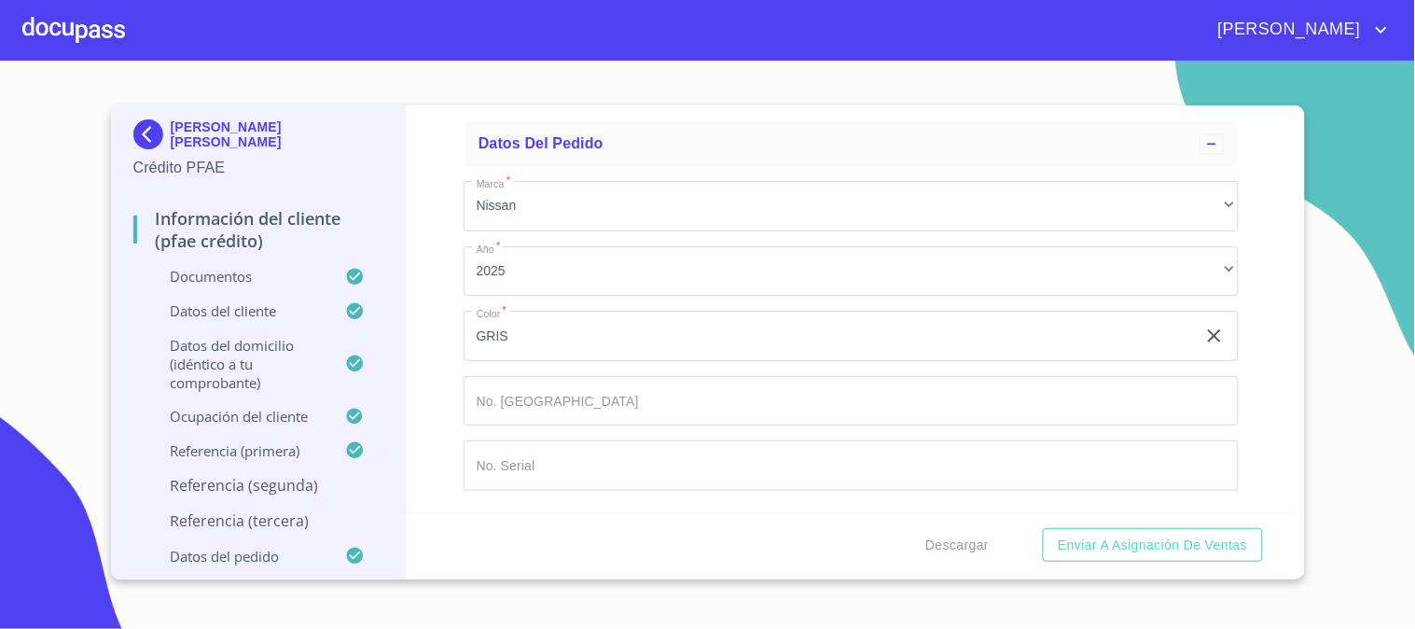
type input "[PERSON_NAME]"
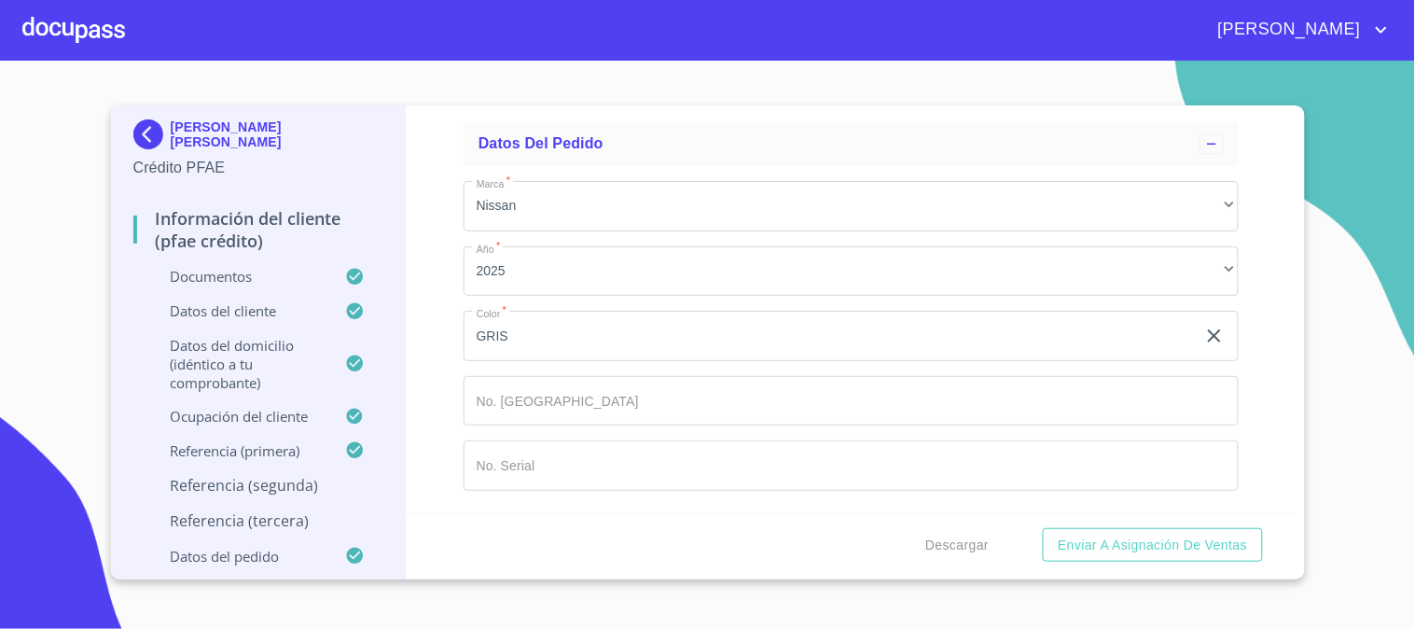
type input "SALAS"
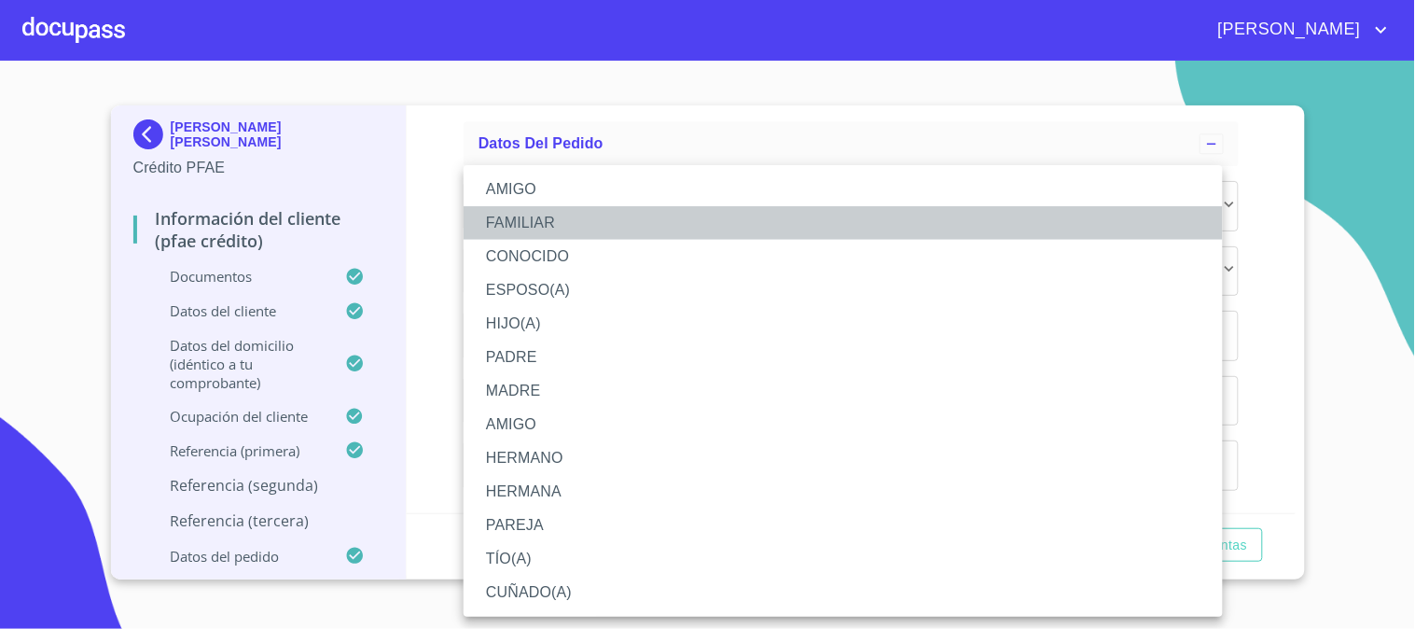
click at [588, 215] on li "FAMILIAR" at bounding box center [842, 223] width 759 height 34
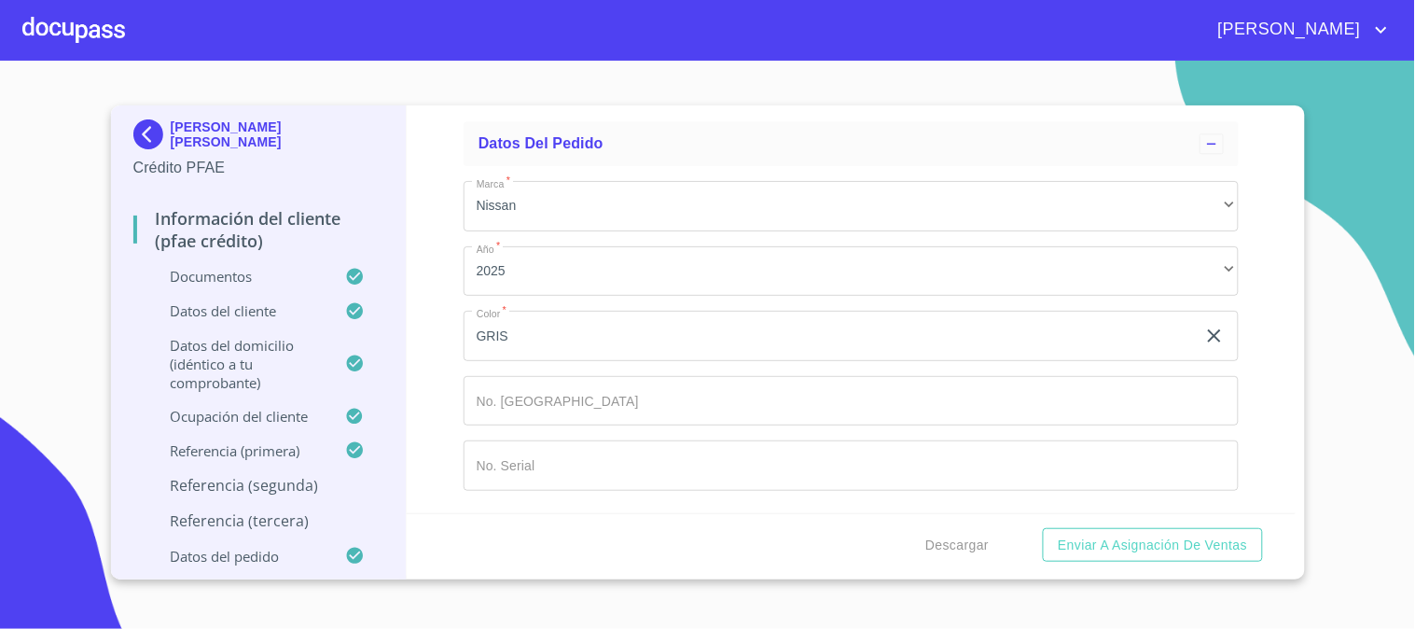
scroll to position [10902, 0]
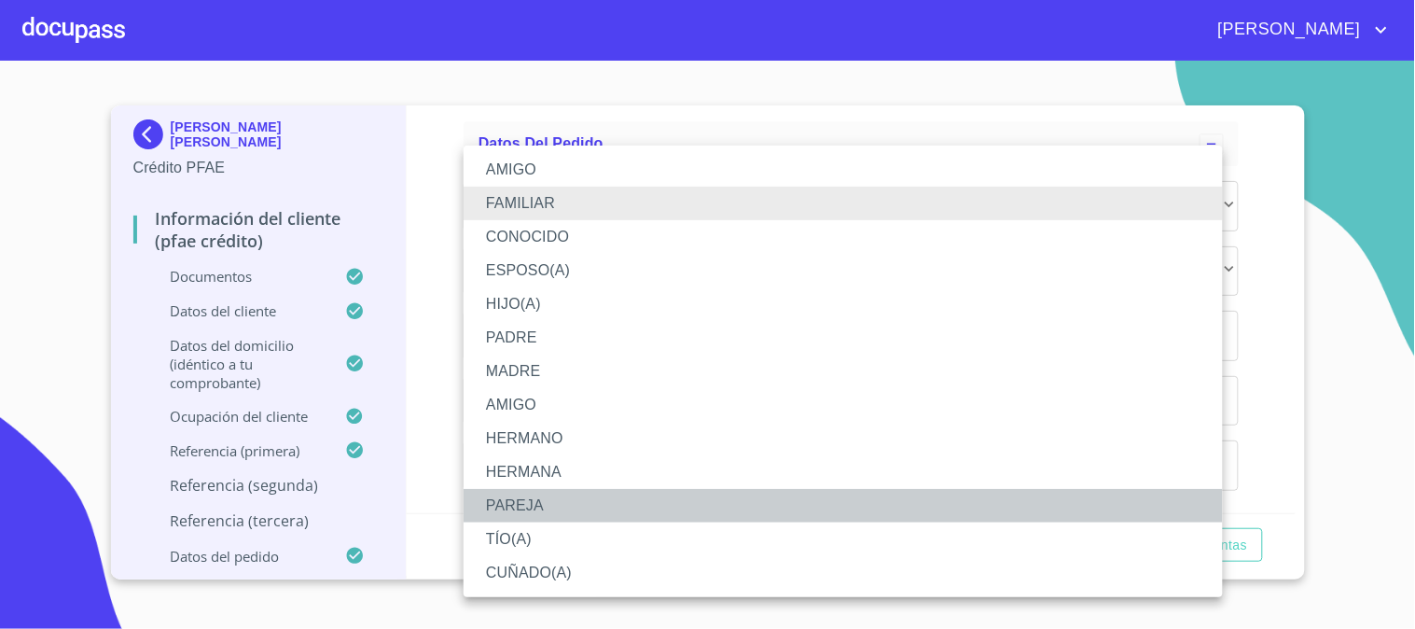
click at [552, 507] on li "PAREJA" at bounding box center [842, 506] width 759 height 34
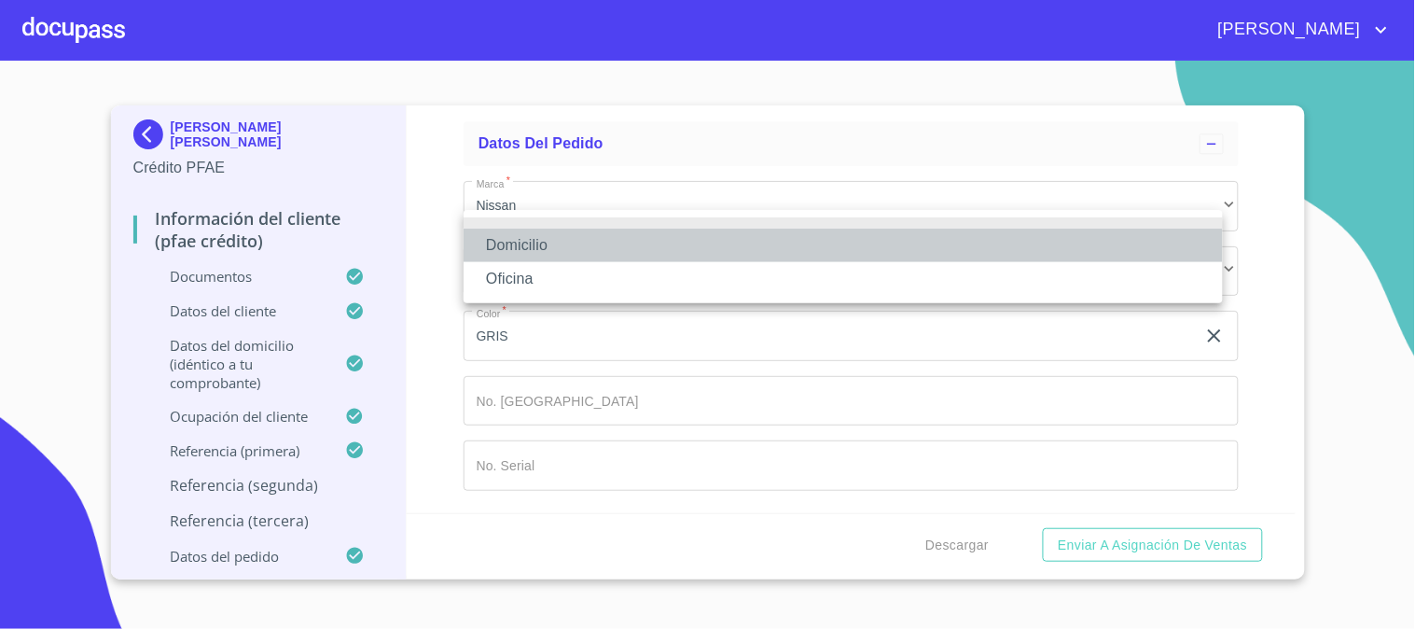
click at [561, 238] on li "Domicilio" at bounding box center [842, 245] width 759 height 34
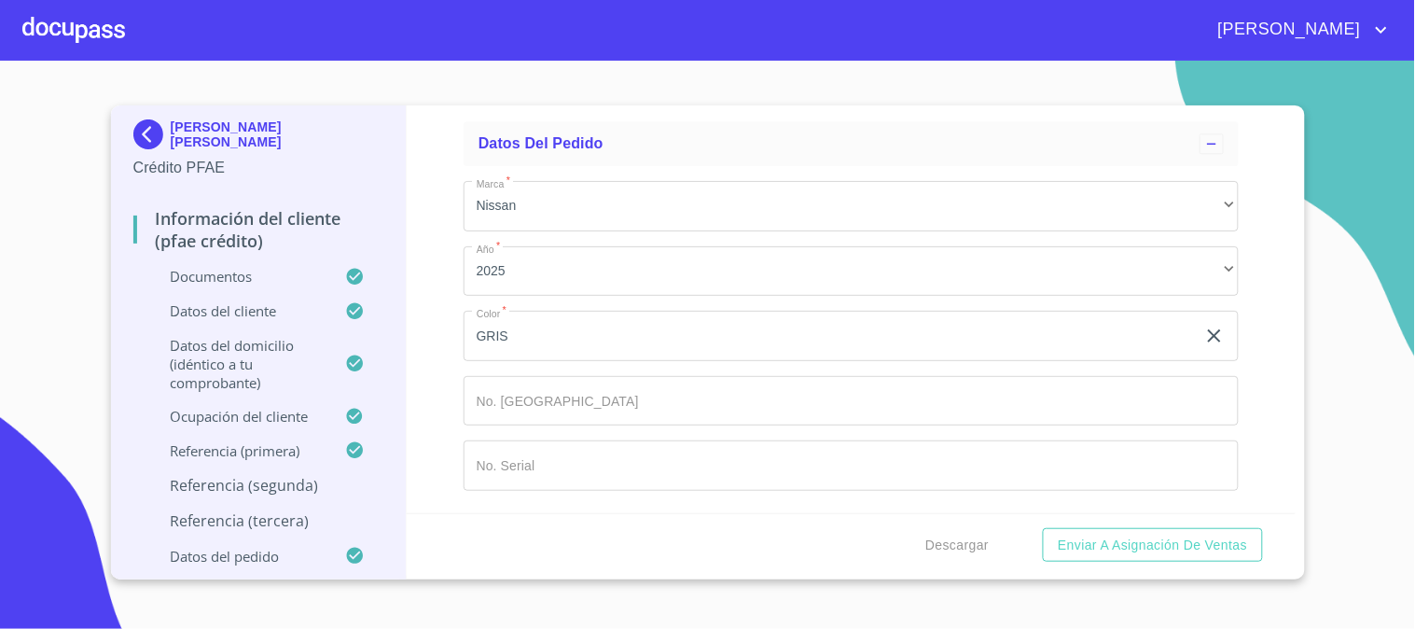
type input "[PHONE_NUMBER]"
click at [407, 331] on div "Información del cliente (PFAE crédito) Documentos Documento de identificación  …" at bounding box center [851, 309] width 889 height 408
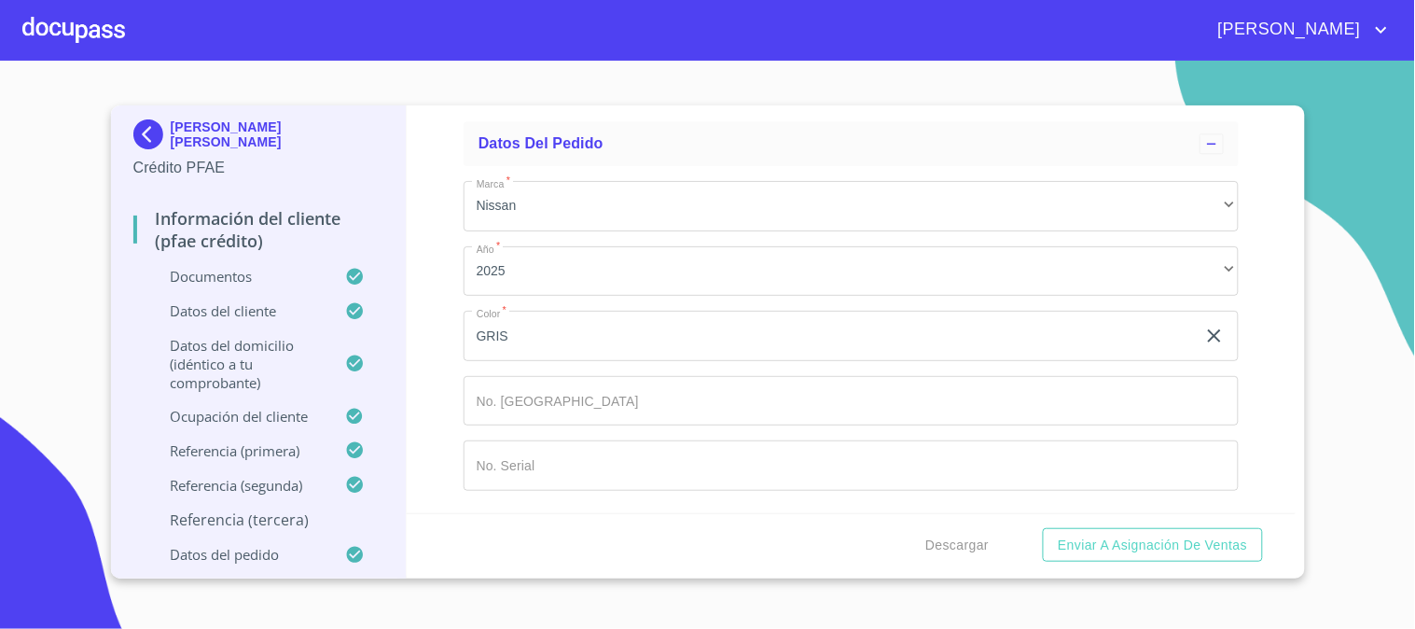
type input "[PERSON_NAME]"
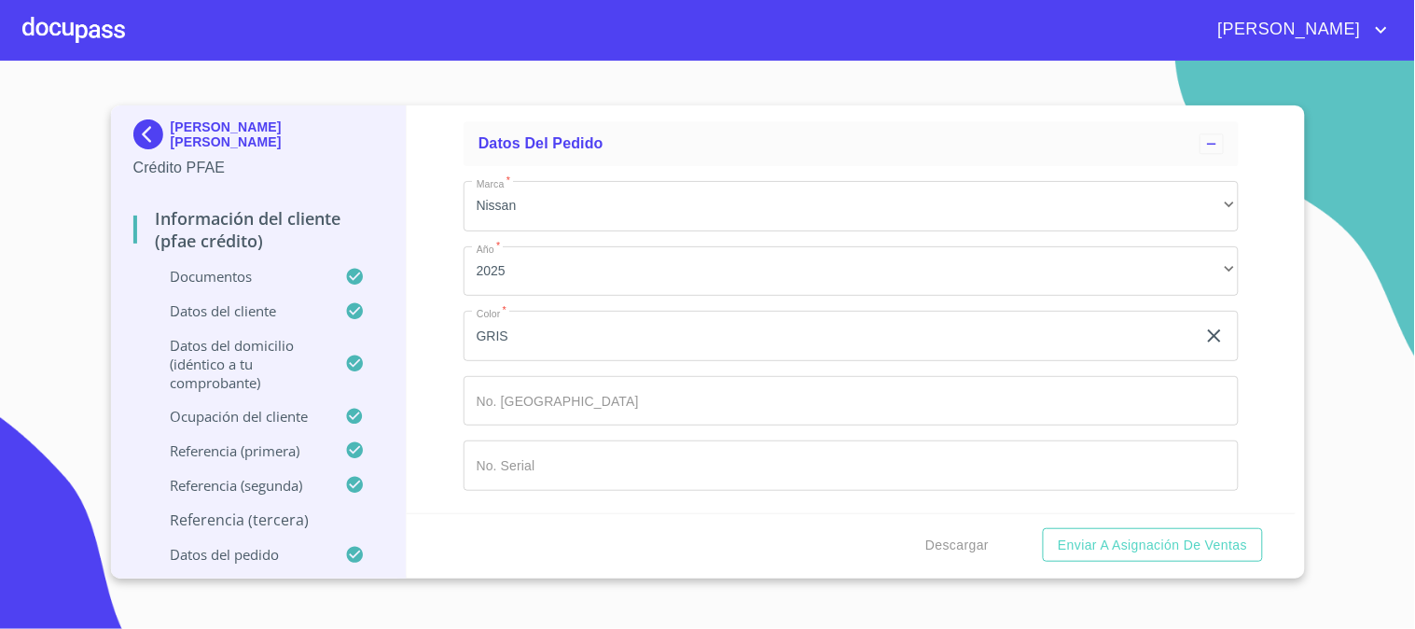
type input "[PERSON_NAME]"
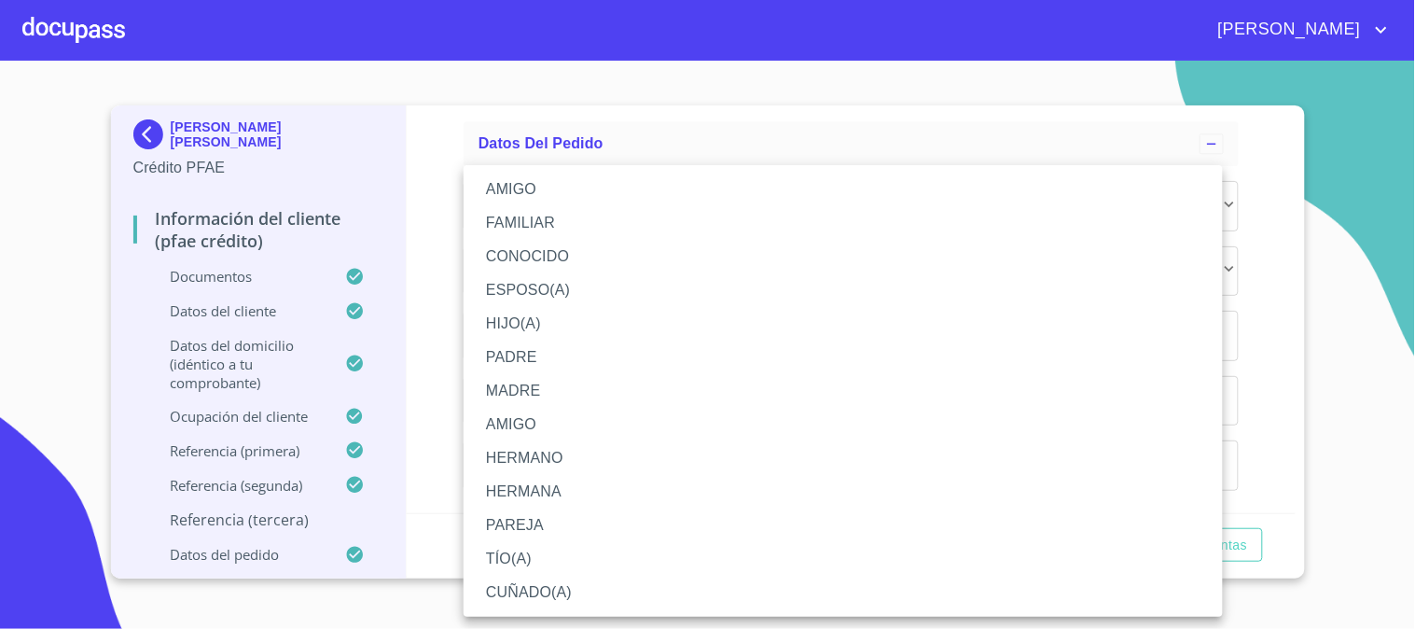
click at [566, 248] on li "CONOCIDO" at bounding box center [842, 257] width 759 height 34
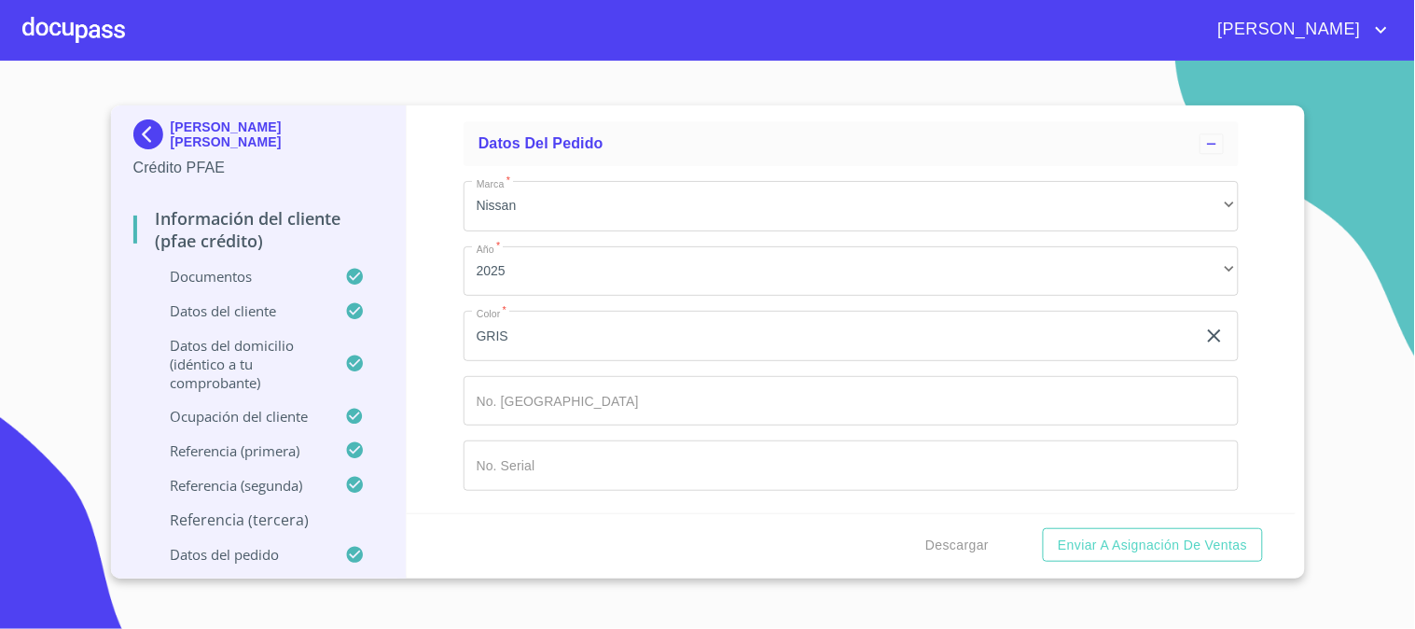
scroll to position [11317, 0]
click at [581, 26] on div "​" at bounding box center [850, 1] width 775 height 50
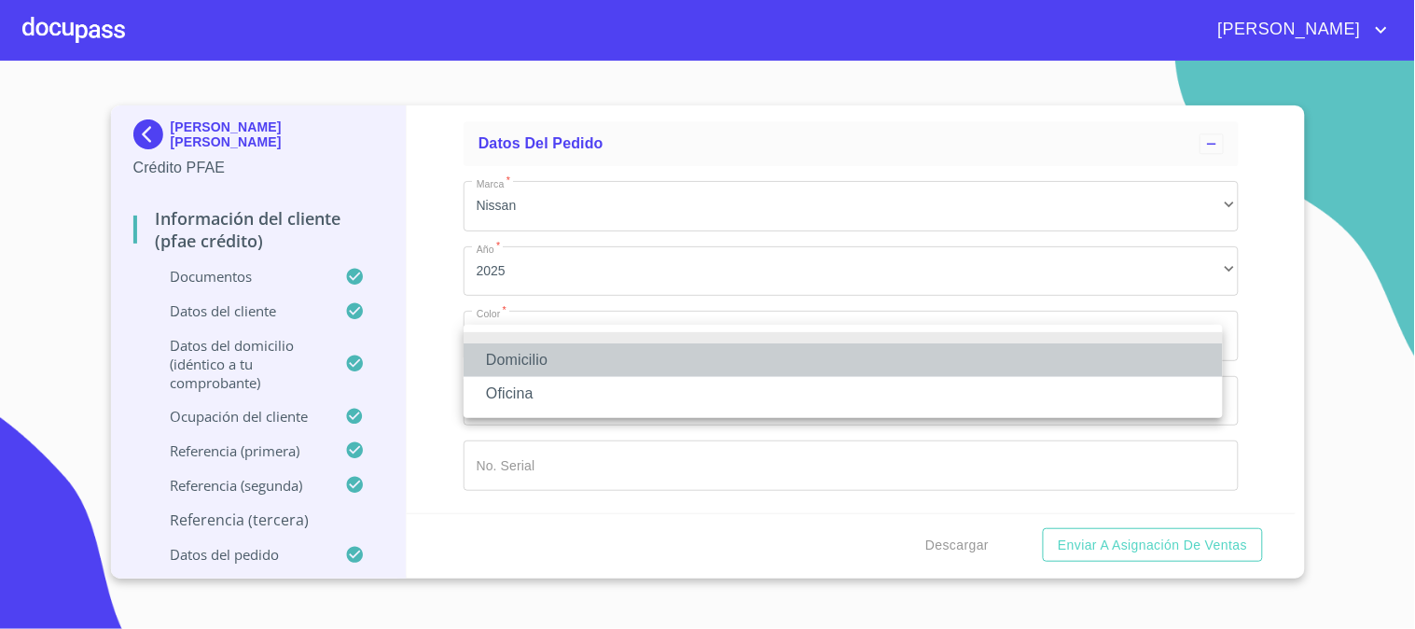
click at [582, 346] on li "Domicilio" at bounding box center [842, 360] width 759 height 34
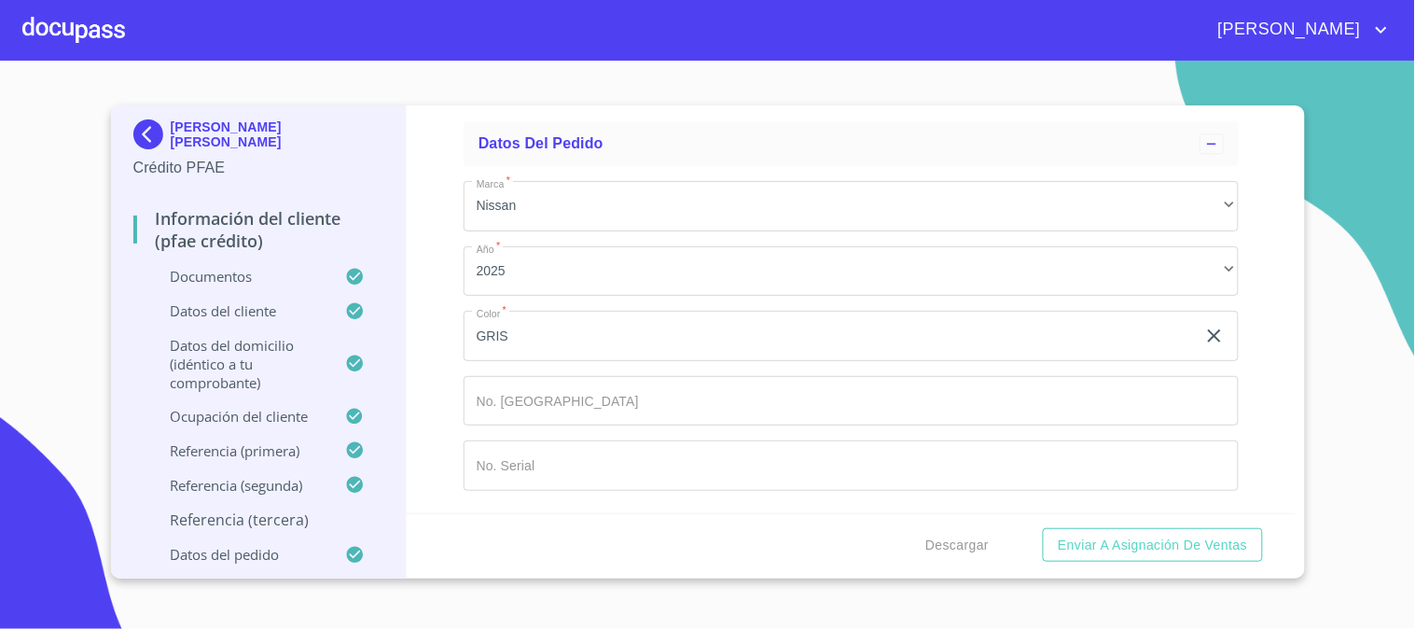
click at [653, 91] on input "Documento de identificación   *" at bounding box center [873, 66] width 730 height 50
type input "[PHONE_NUMBER]"
click at [414, 408] on div "Información del cliente (PFAE crédito) Documentos Documento de identificación  …" at bounding box center [851, 309] width 889 height 408
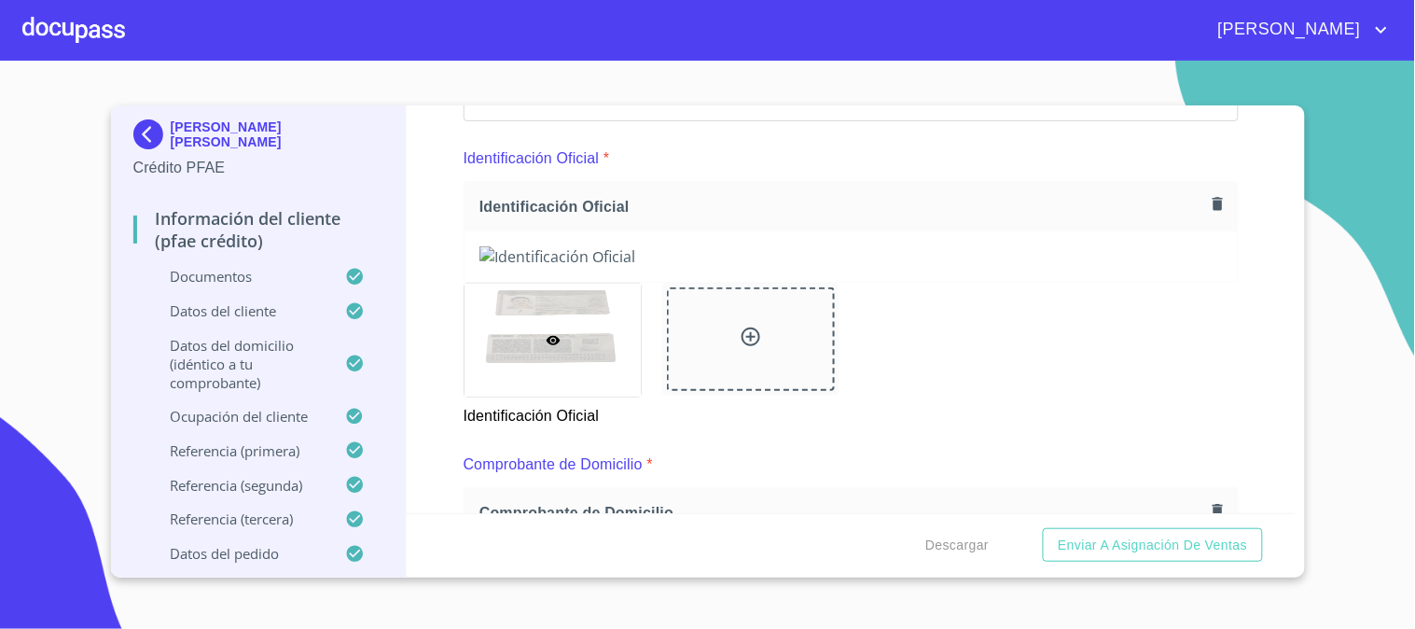
scroll to position [0, 0]
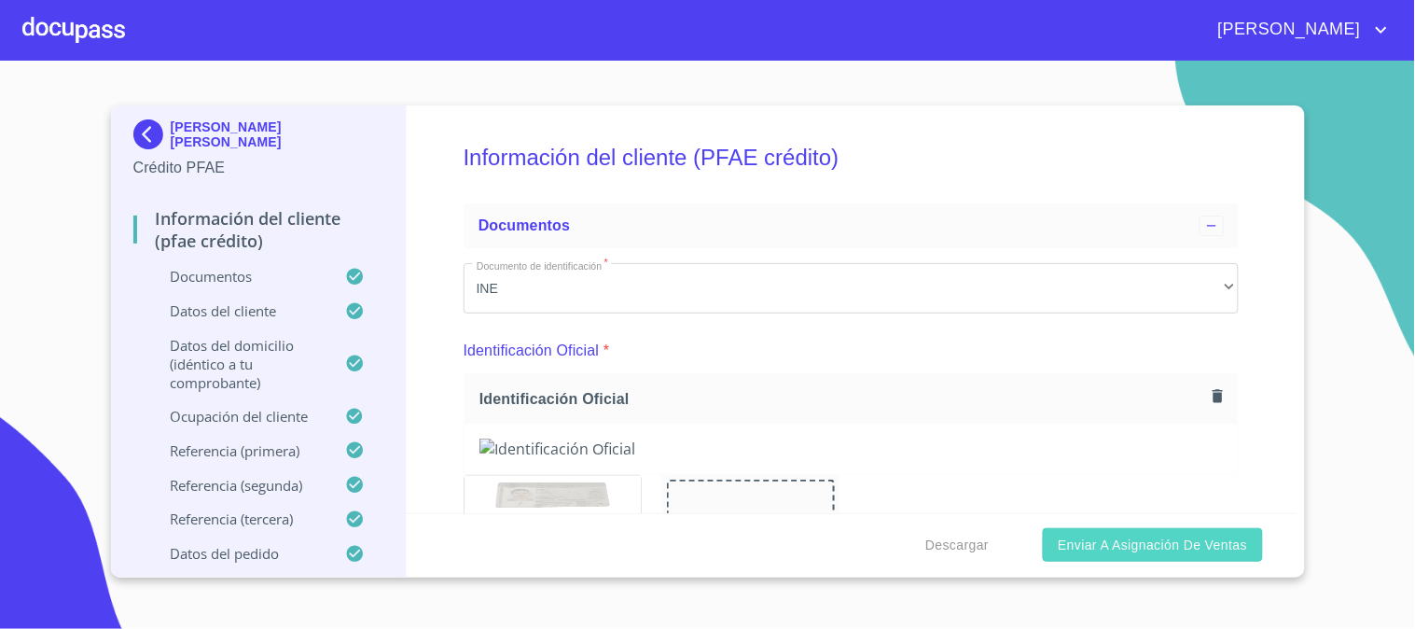
click at [1117, 555] on span "Enviar a Asignación de Ventas" at bounding box center [1152, 544] width 189 height 23
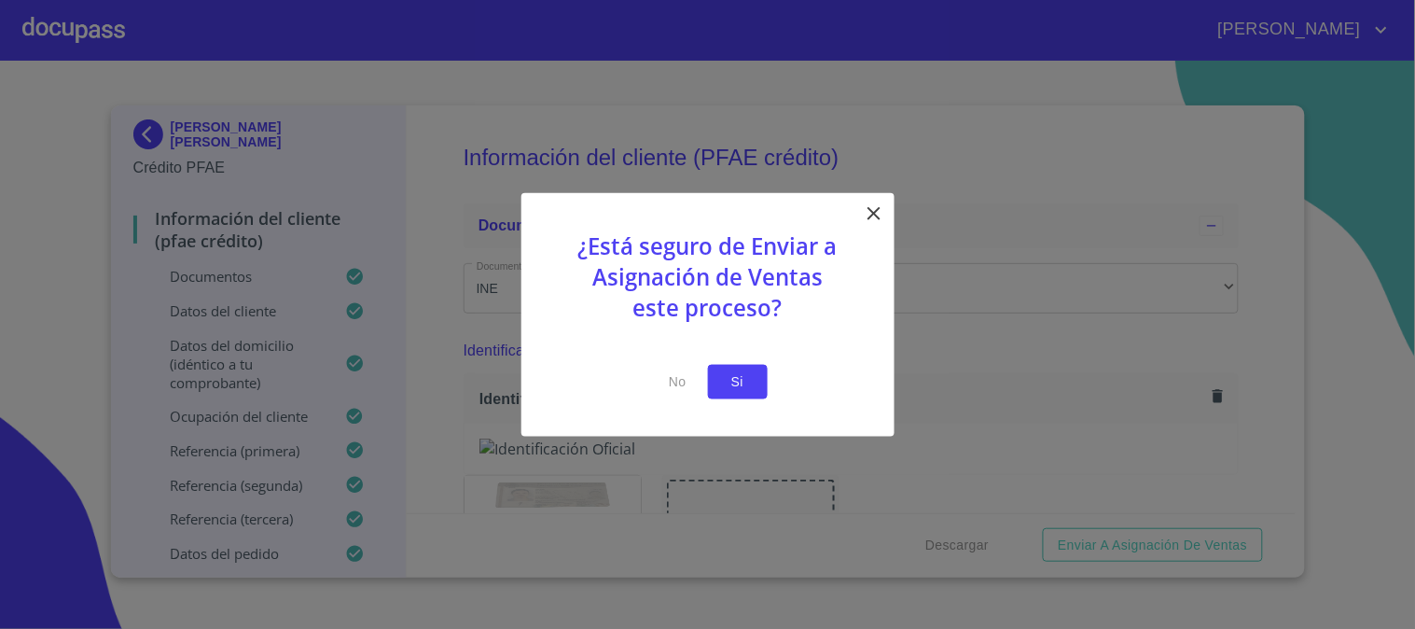
click at [740, 382] on span "Si" at bounding box center [738, 381] width 30 height 23
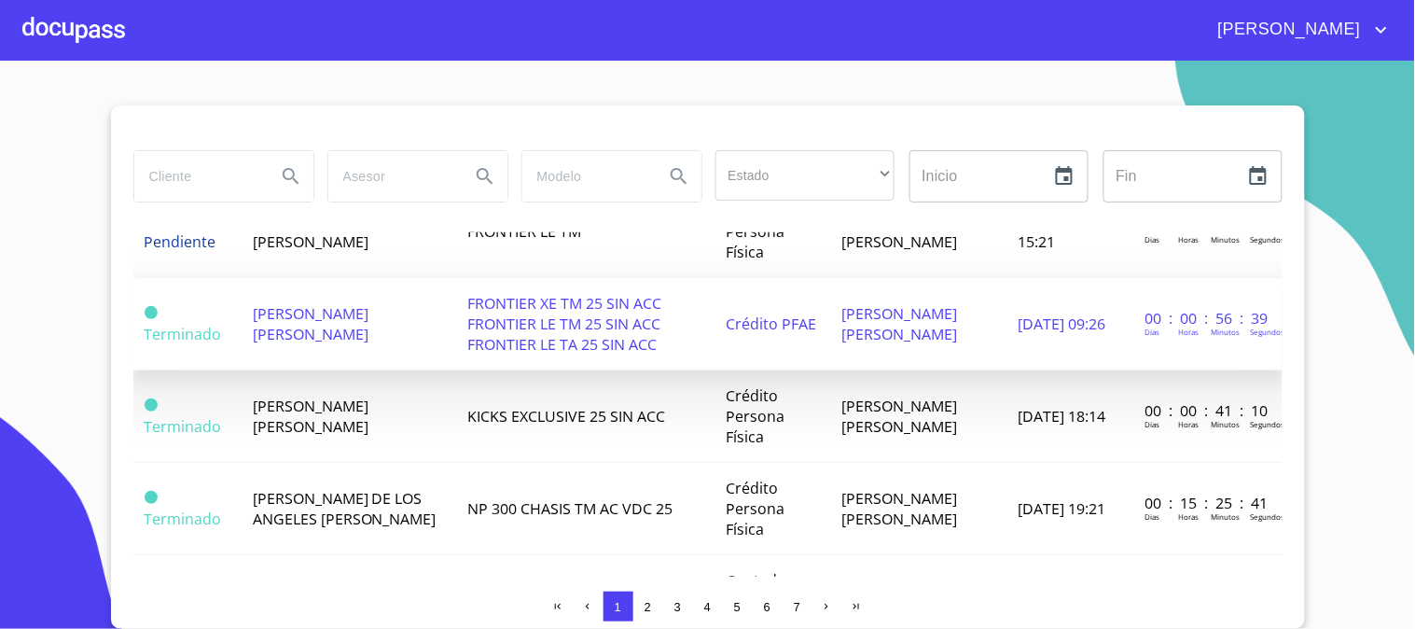
scroll to position [933, 0]
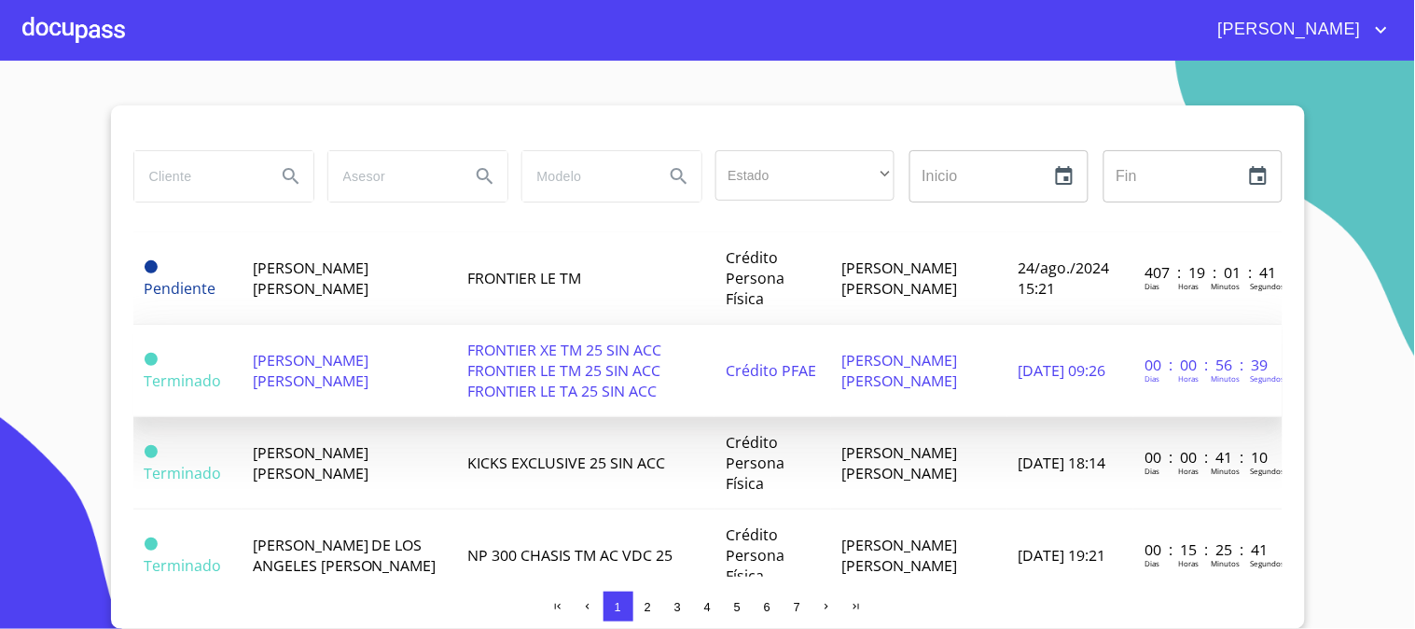
click at [405, 383] on td "[PERSON_NAME] [PERSON_NAME]" at bounding box center [349, 371] width 214 height 92
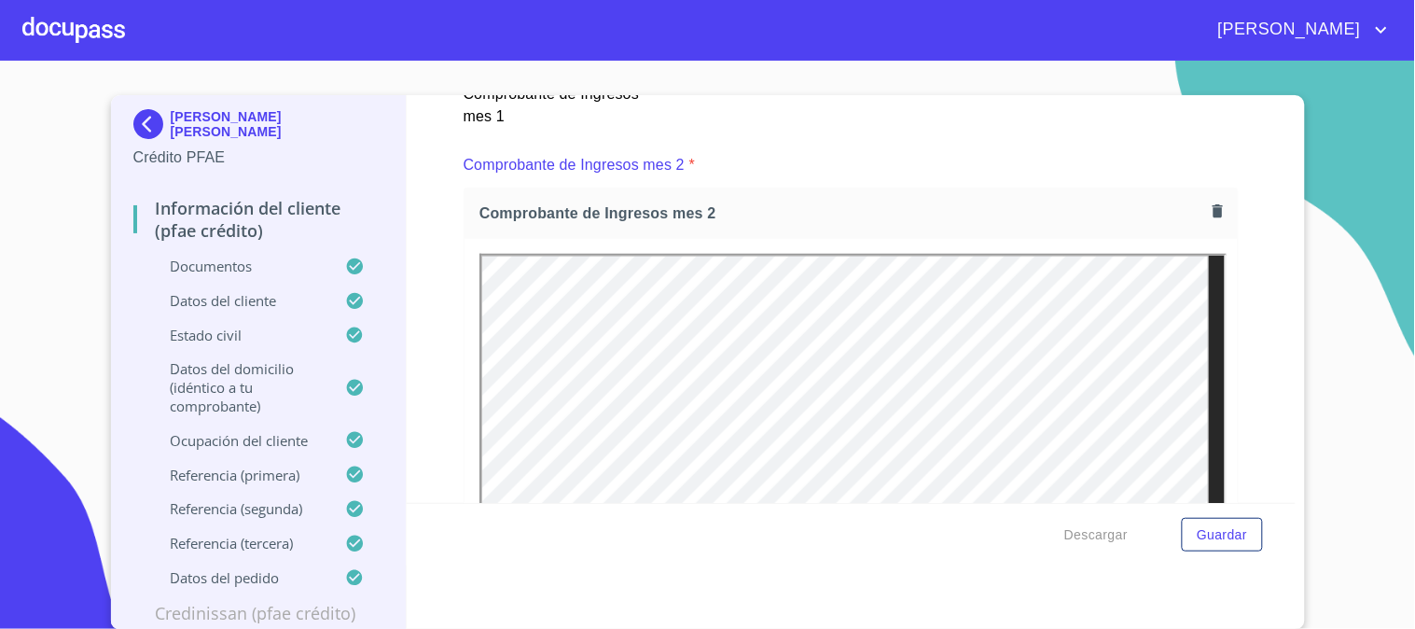
scroll to position [2486, 0]
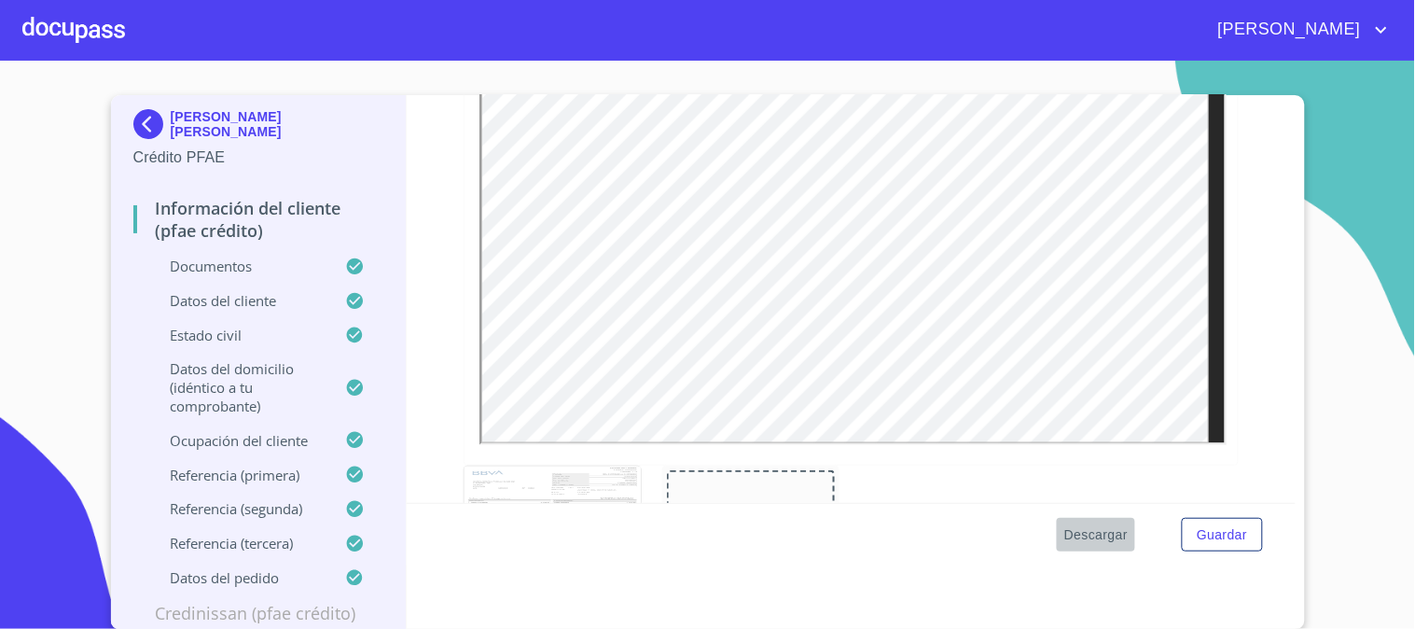
click at [1084, 538] on span "Descargar" at bounding box center [1095, 534] width 63 height 23
